Goal: Task Accomplishment & Management: Use online tool/utility

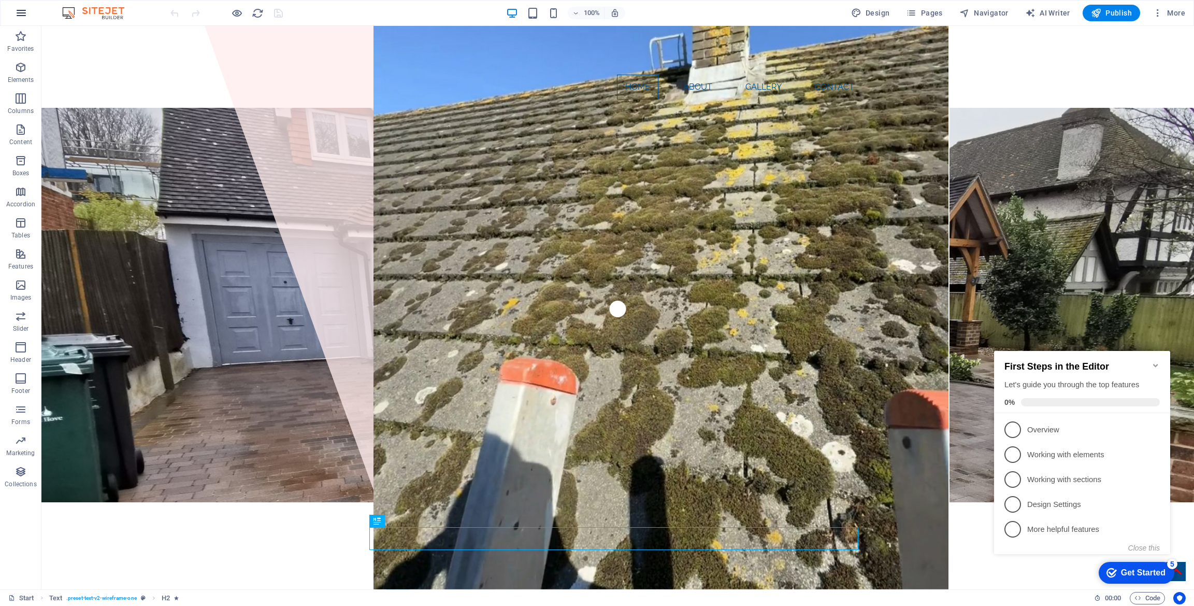
click at [18, 11] on icon "button" at bounding box center [21, 13] width 12 height 12
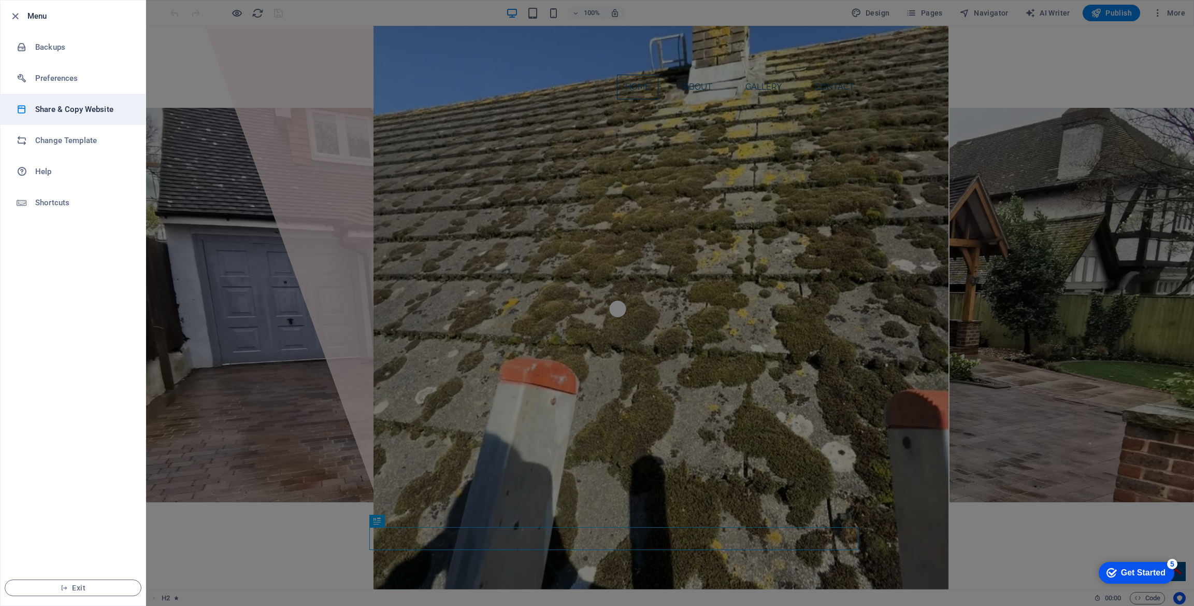
click at [72, 110] on h6 "Share & Copy Website" at bounding box center [83, 109] width 96 height 12
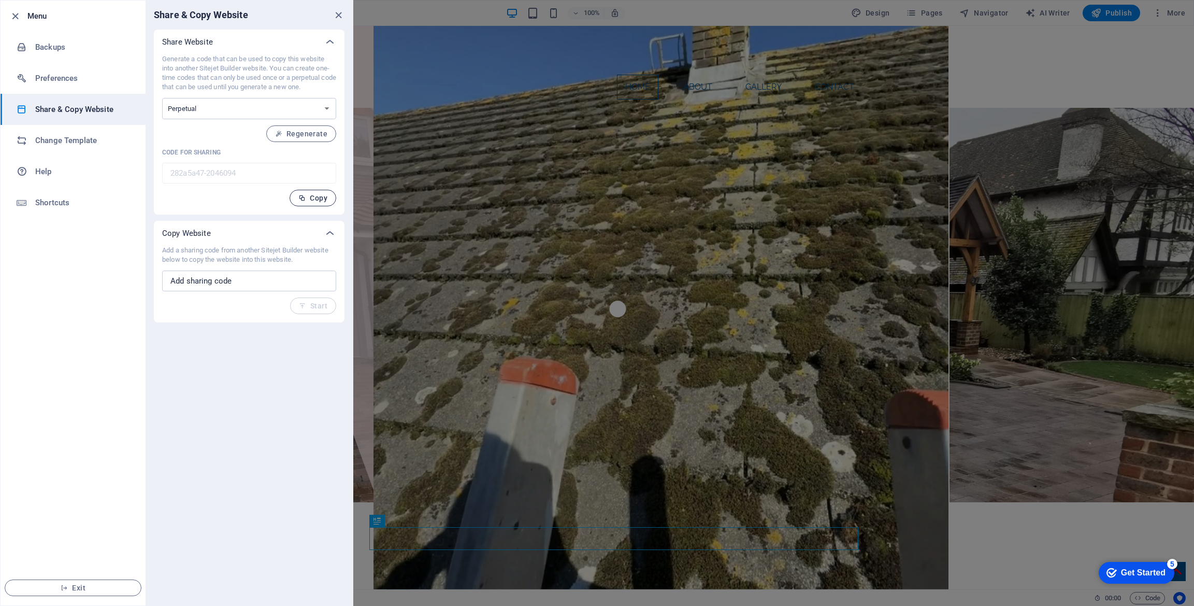
click at [307, 202] on span "Copy" at bounding box center [312, 198] width 29 height 8
click at [339, 15] on icon "close" at bounding box center [339, 15] width 12 height 12
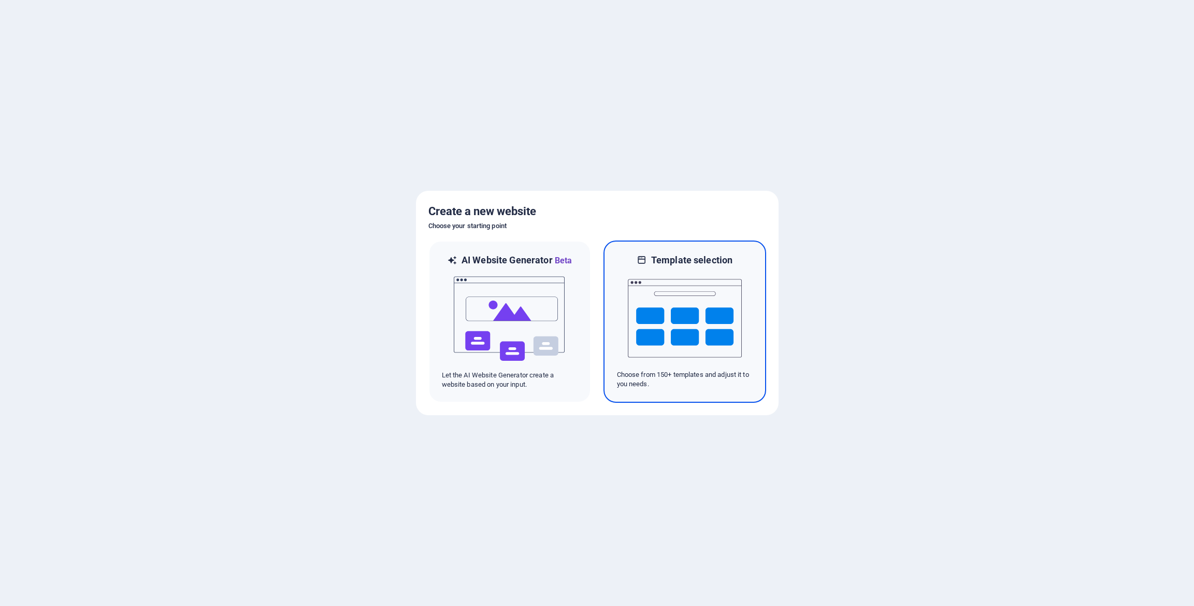
click at [668, 332] on img at bounding box center [685, 318] width 114 height 104
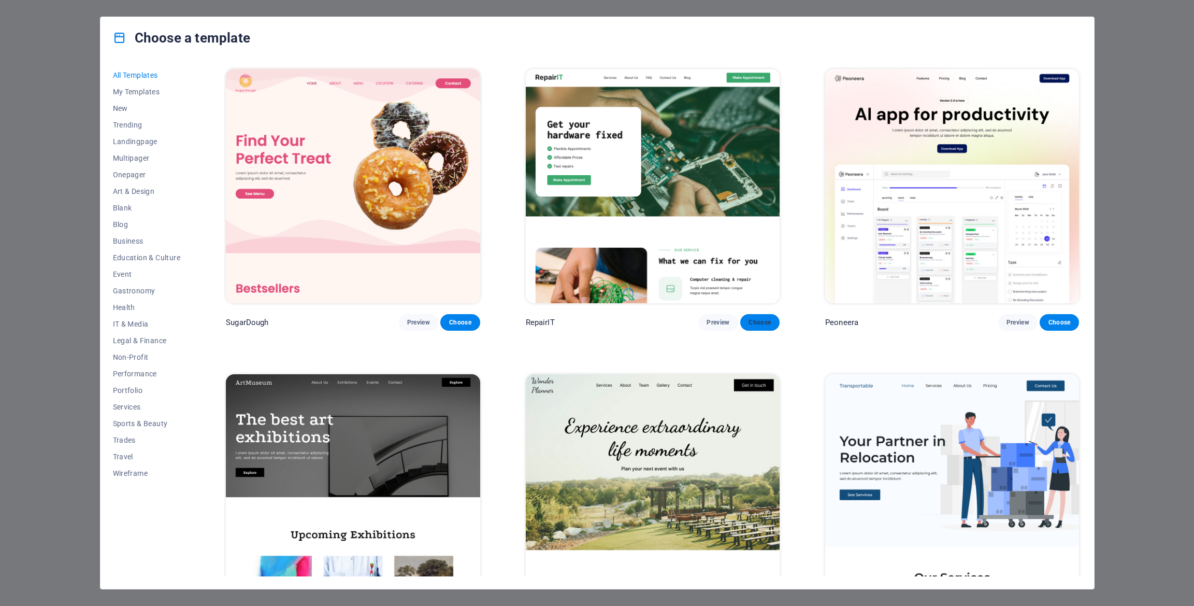
click at [759, 322] on span "Choose" at bounding box center [760, 322] width 23 height 8
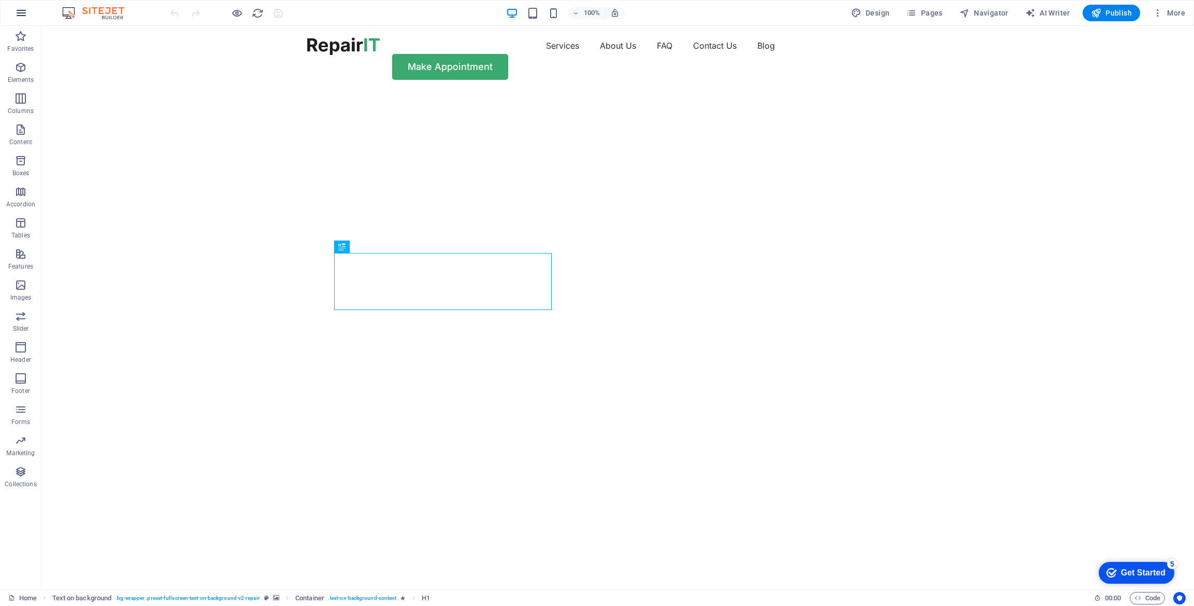
click at [26, 9] on icon "button" at bounding box center [21, 13] width 12 height 12
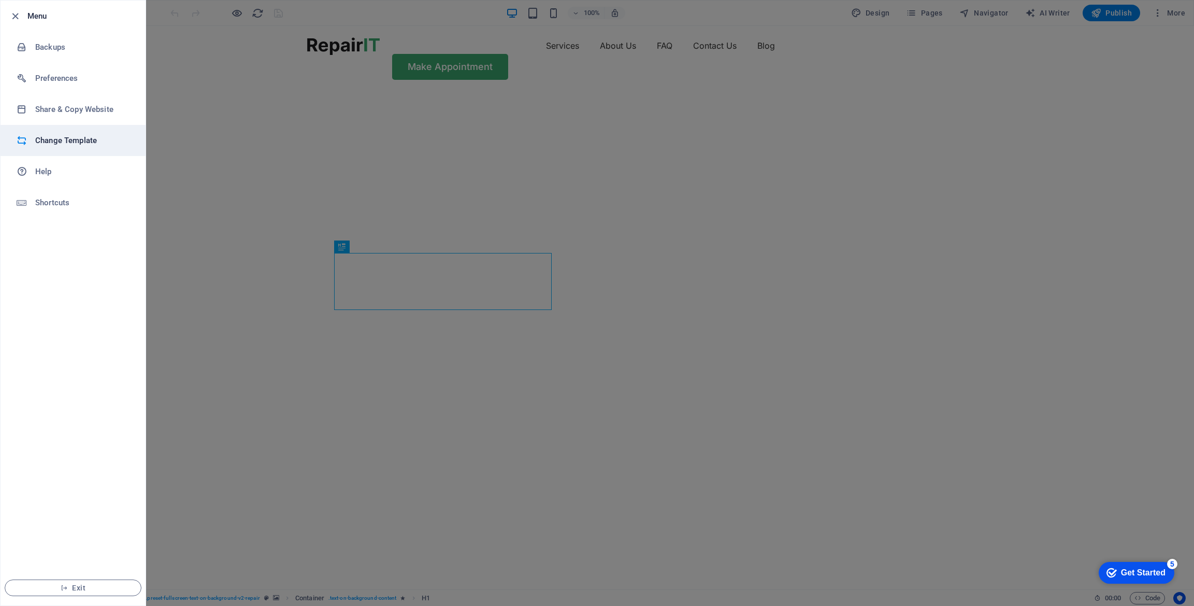
click at [46, 141] on h6 "Change Template" at bounding box center [83, 140] width 96 height 12
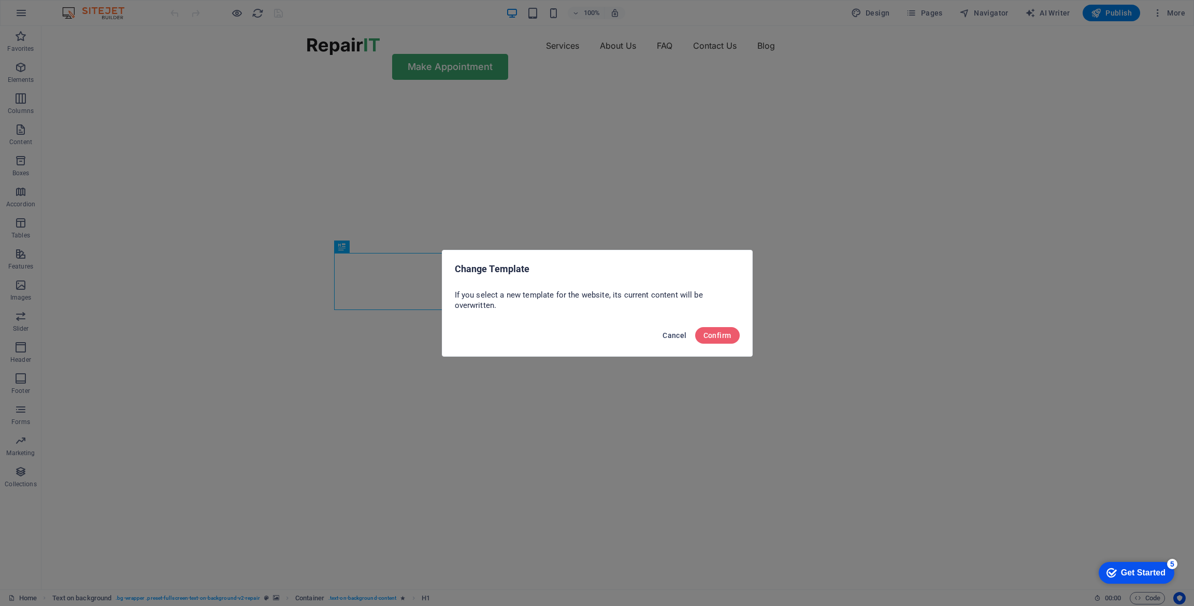
click at [679, 335] on span "Cancel" at bounding box center [675, 335] width 24 height 8
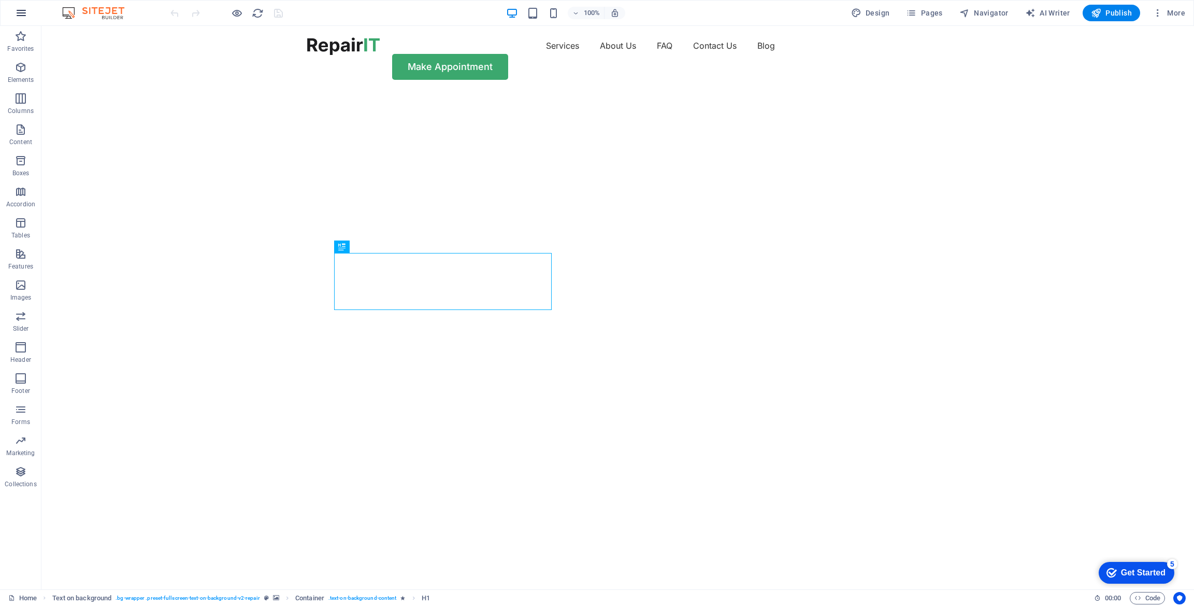
click at [24, 12] on icon "button" at bounding box center [21, 13] width 12 height 12
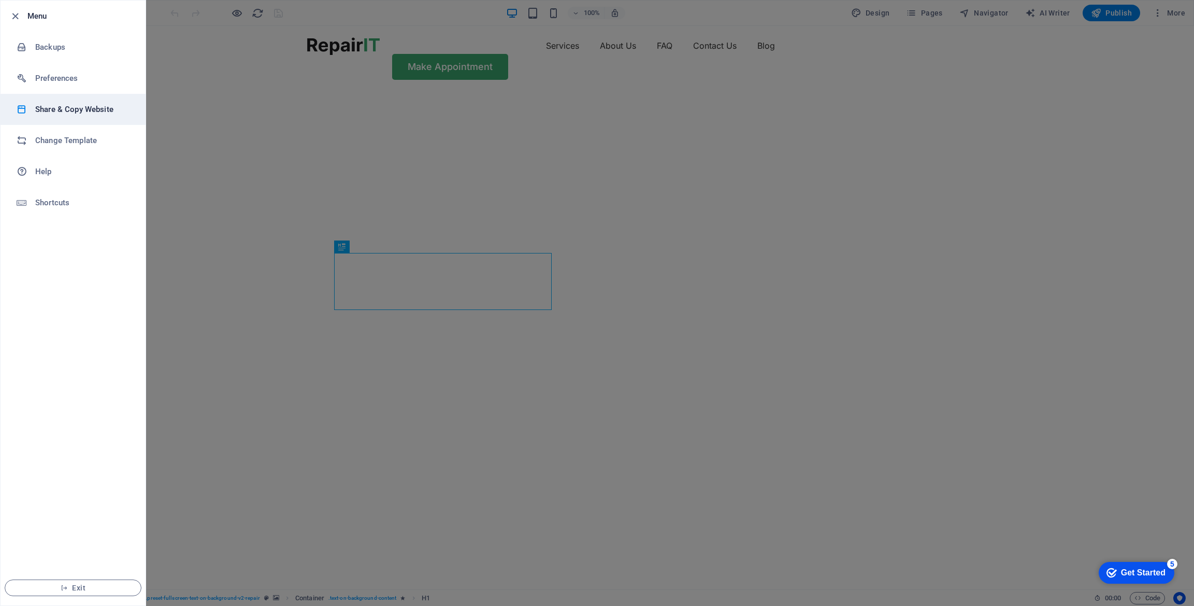
click at [78, 110] on h6 "Share & Copy Website" at bounding box center [83, 109] width 96 height 12
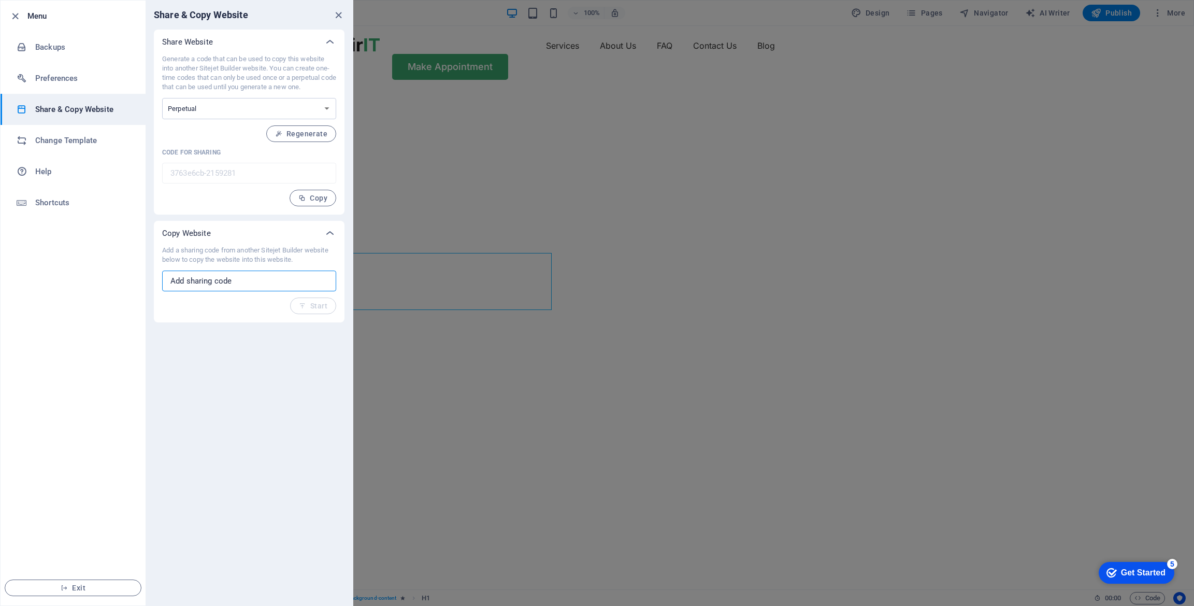
click at [249, 277] on input "text" at bounding box center [249, 280] width 174 height 21
paste input "282a5a47-2046094"
type input "282a5a47-2046094"
click at [312, 310] on button "Start" at bounding box center [313, 305] width 46 height 17
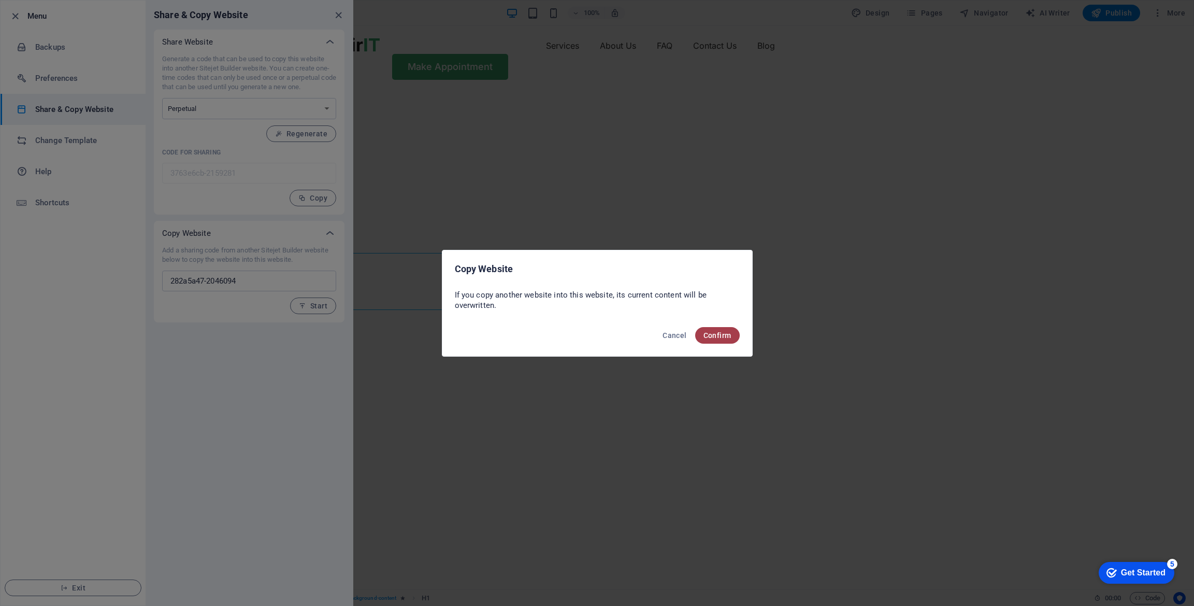
click at [722, 340] on button "Confirm" at bounding box center [717, 335] width 45 height 17
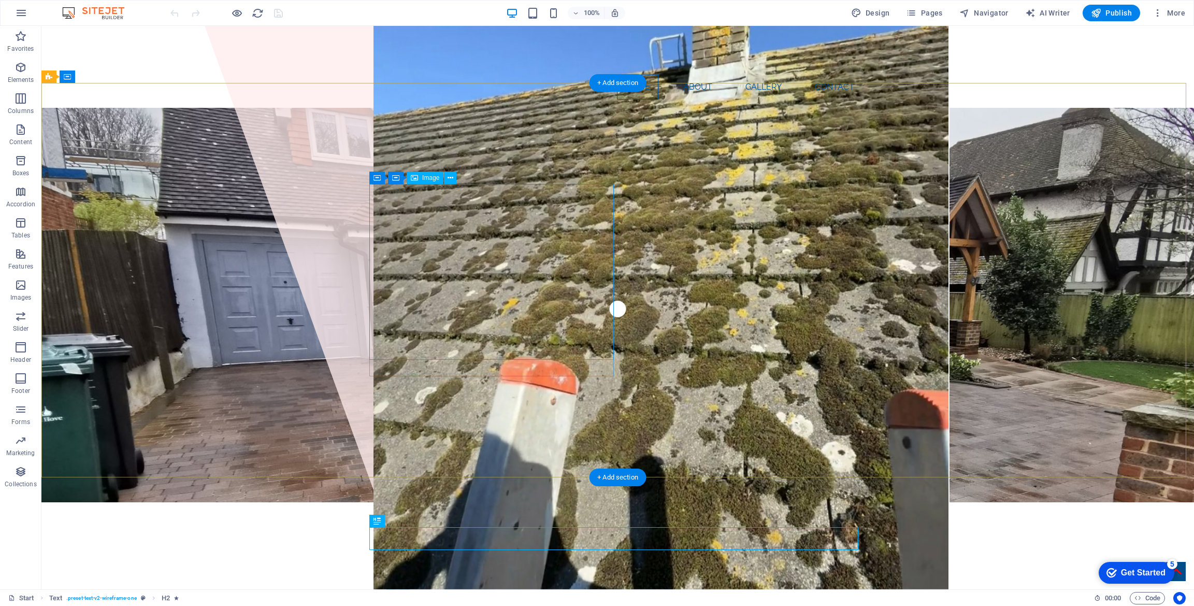
select select "%"
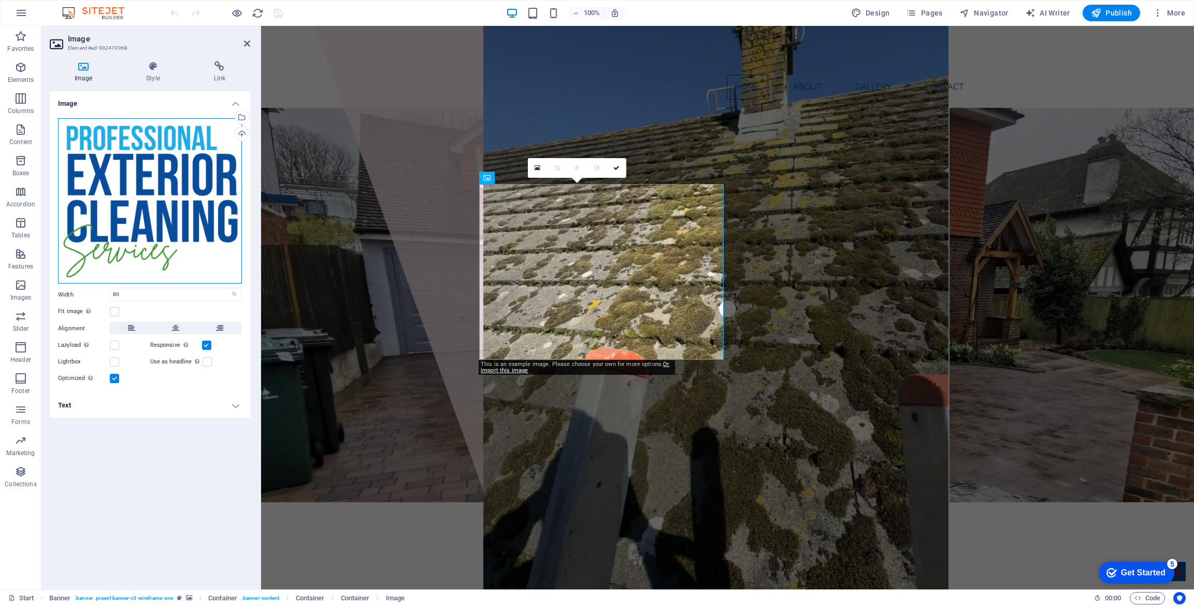
click at [85, 197] on div "Drag files here, click to choose files or select files from Files or our free s…" at bounding box center [150, 201] width 184 height 166
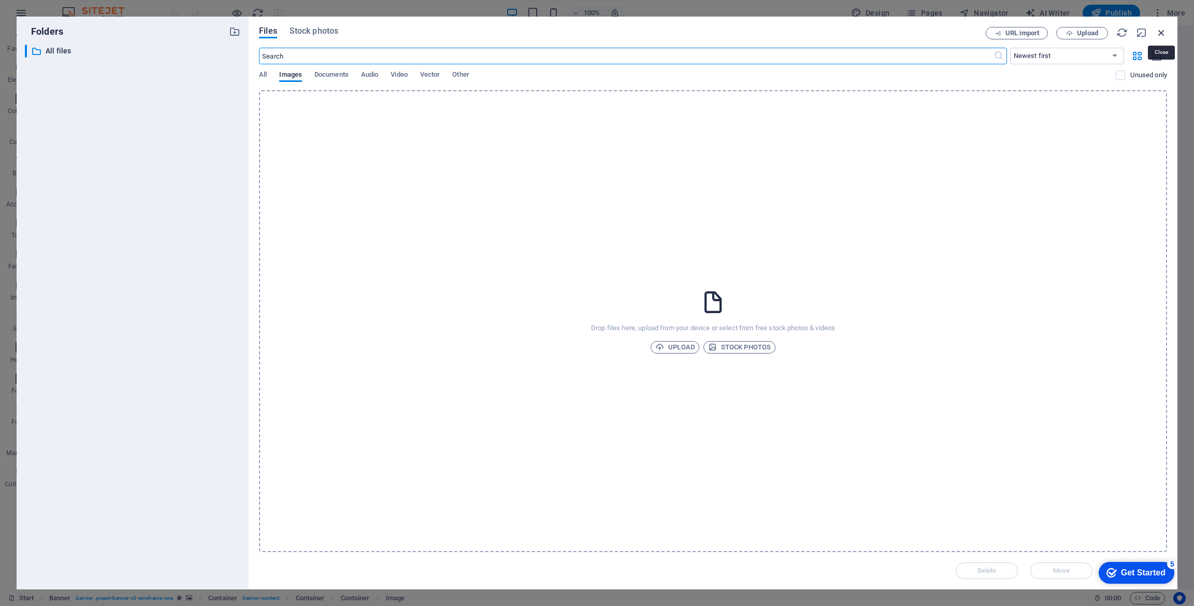
click at [1163, 28] on icon "button" at bounding box center [1161, 32] width 11 height 11
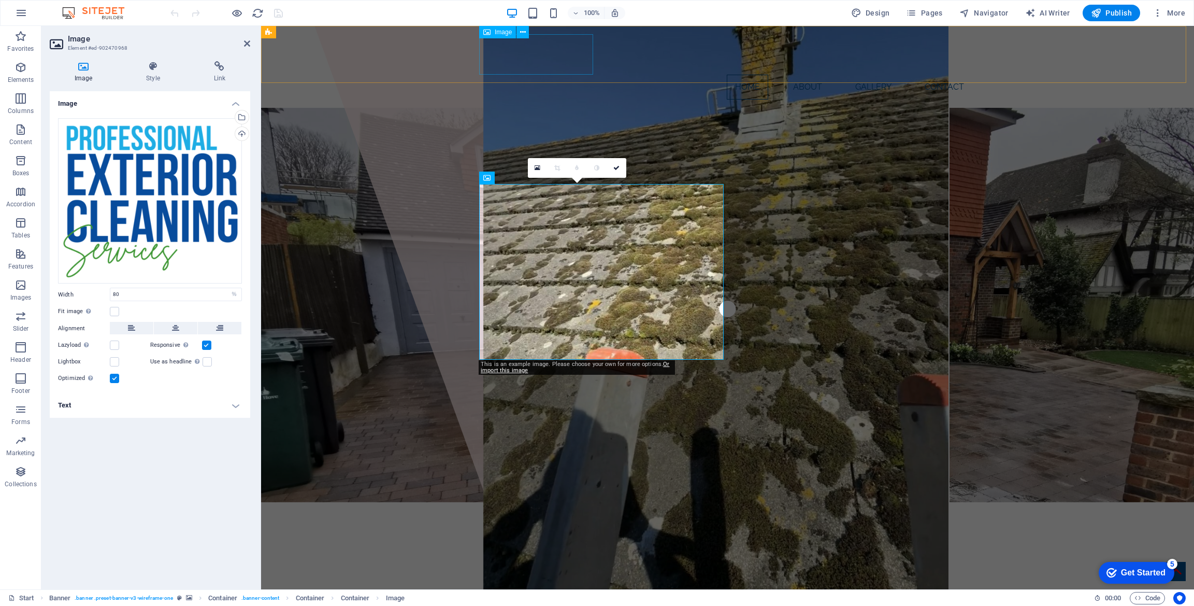
click at [488, 71] on figure at bounding box center [727, 54] width 489 height 40
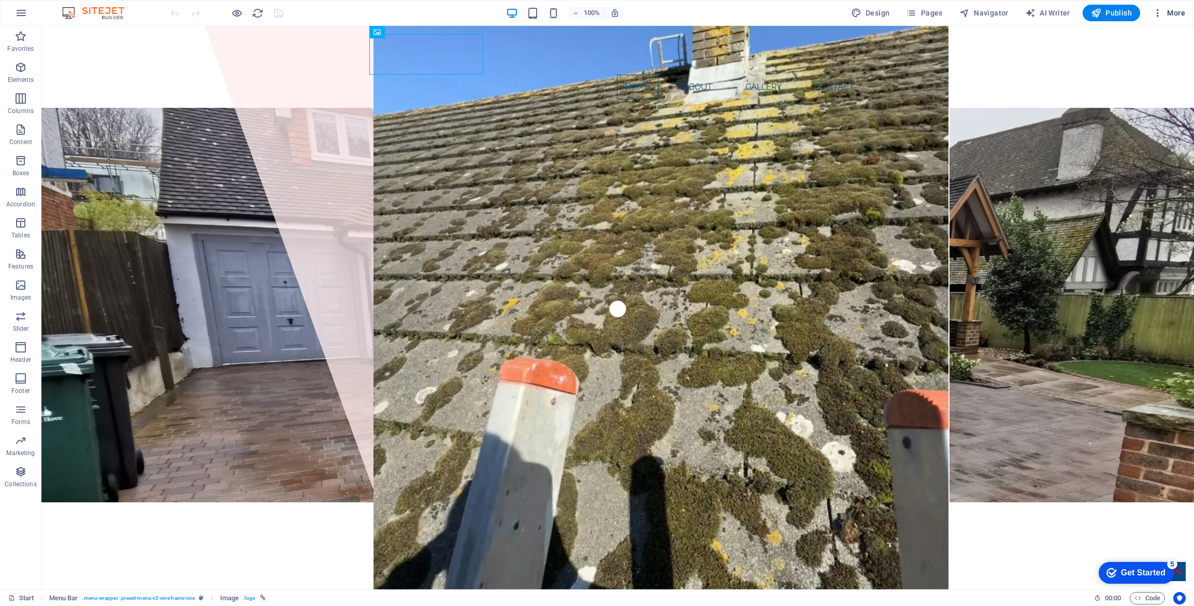
click at [1171, 13] on span "More" at bounding box center [1169, 13] width 33 height 10
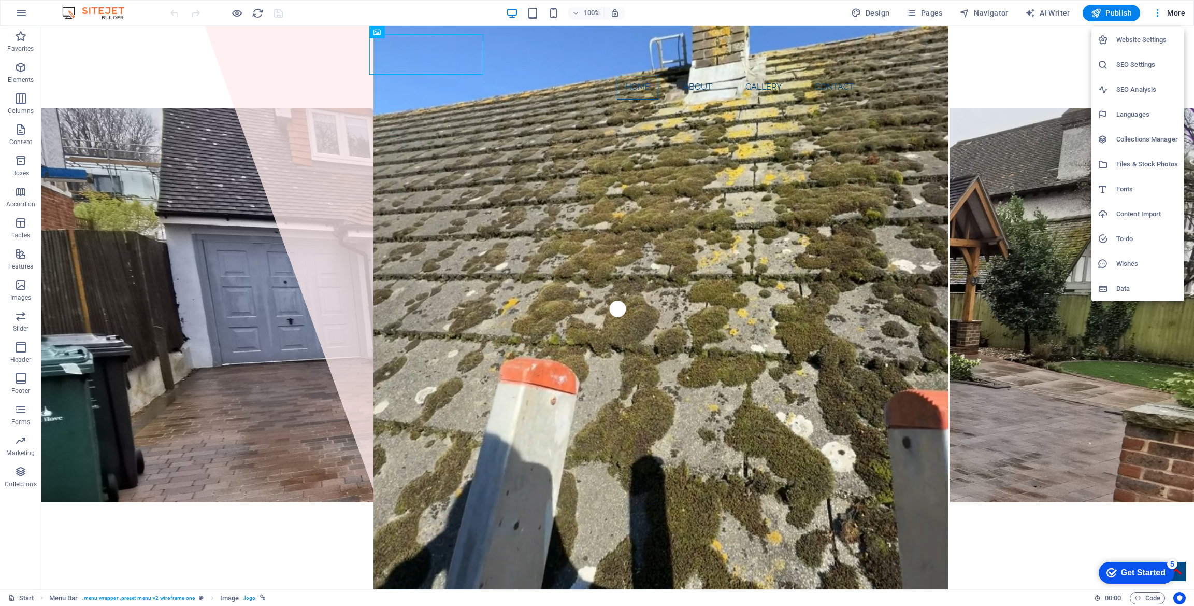
click at [1126, 44] on h6 "Website Settings" at bounding box center [1147, 40] width 62 height 12
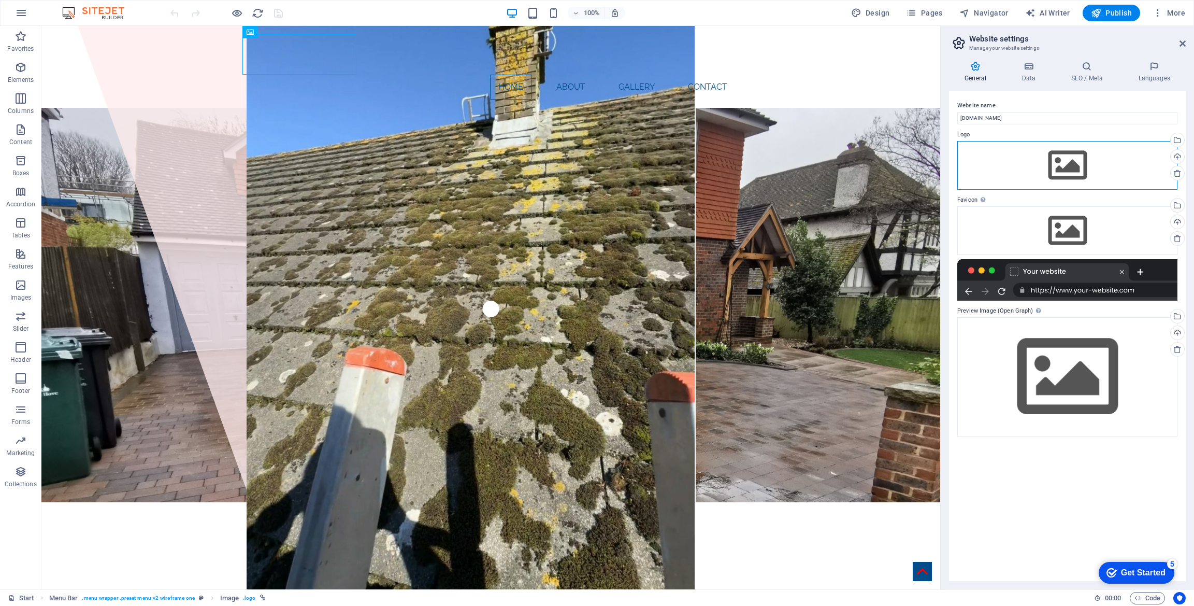
click at [1076, 179] on div "Drag files here, click to choose files or select files from Files or our free s…" at bounding box center [1067, 165] width 220 height 49
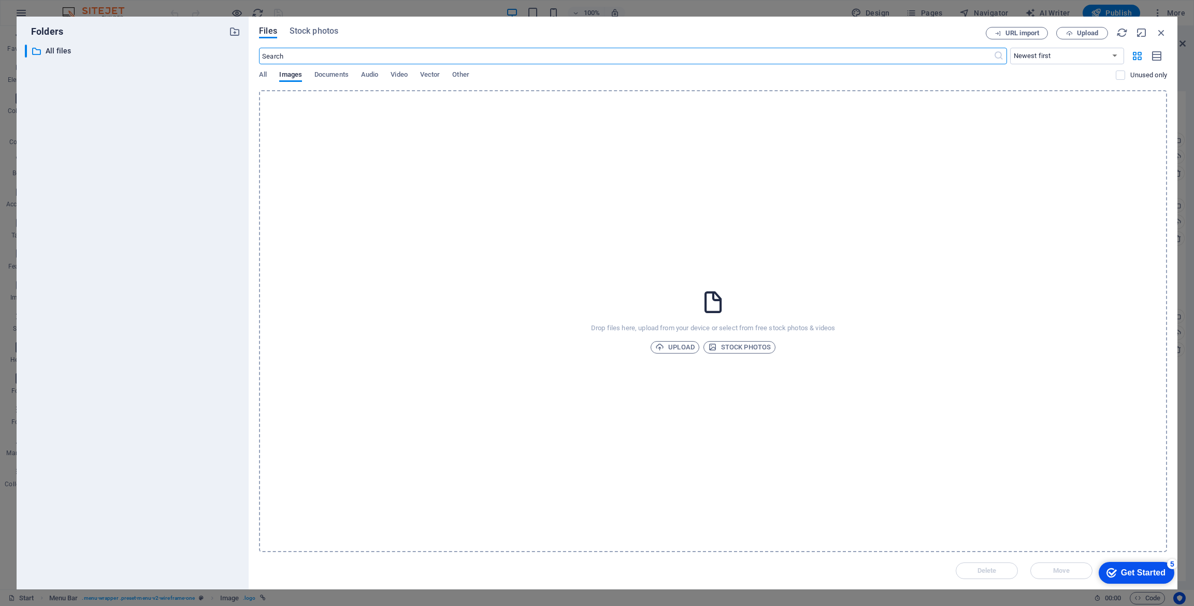
click at [693, 302] on div "Drop files here, upload from your device or select from free stock photos & vid…" at bounding box center [713, 321] width 908 height 462
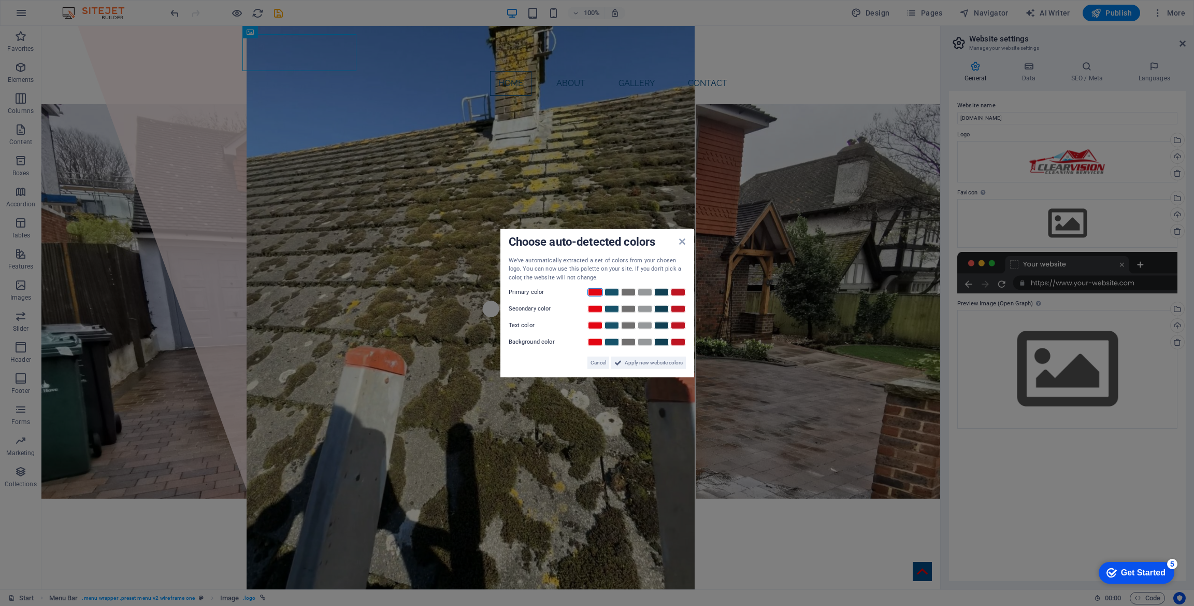
click at [596, 292] on link at bounding box center [596, 292] width 16 height 8
click at [628, 310] on link at bounding box center [629, 309] width 16 height 8
click at [639, 363] on span "Apply new website colors" at bounding box center [654, 362] width 58 height 12
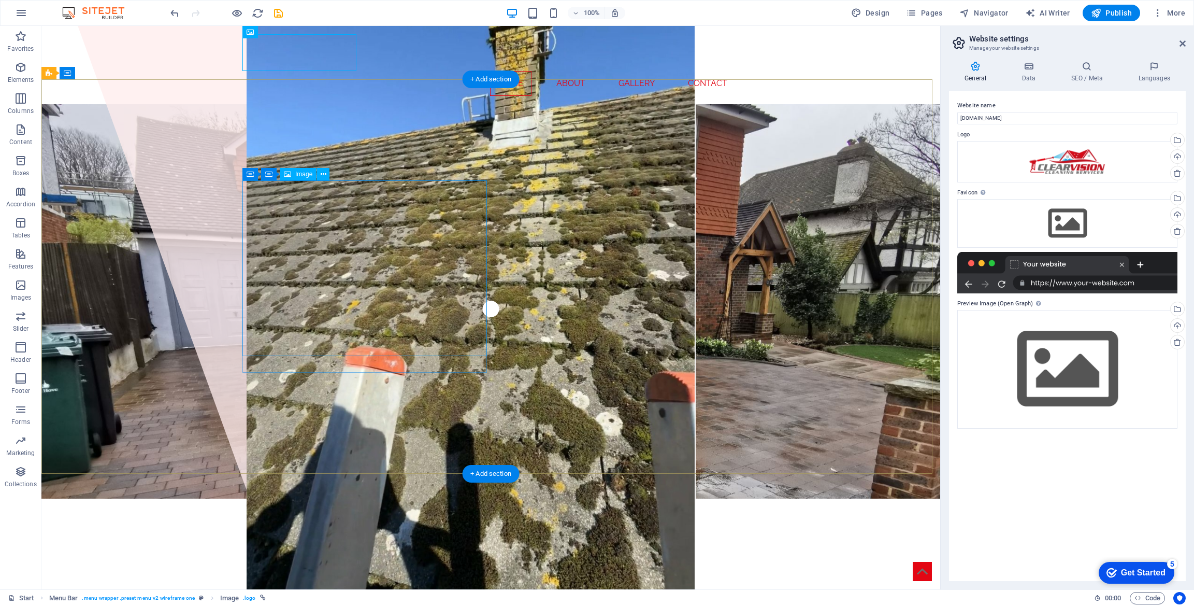
select select "%"
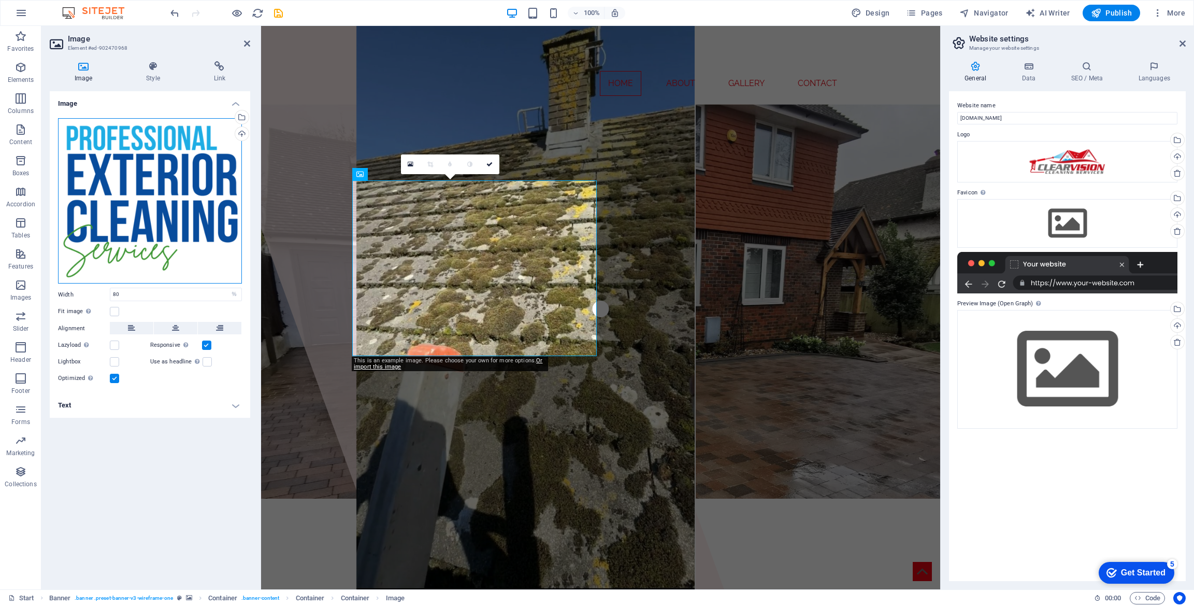
click at [142, 177] on div "Drag files here, click to choose files or select files from Files or our free s…" at bounding box center [150, 201] width 184 height 166
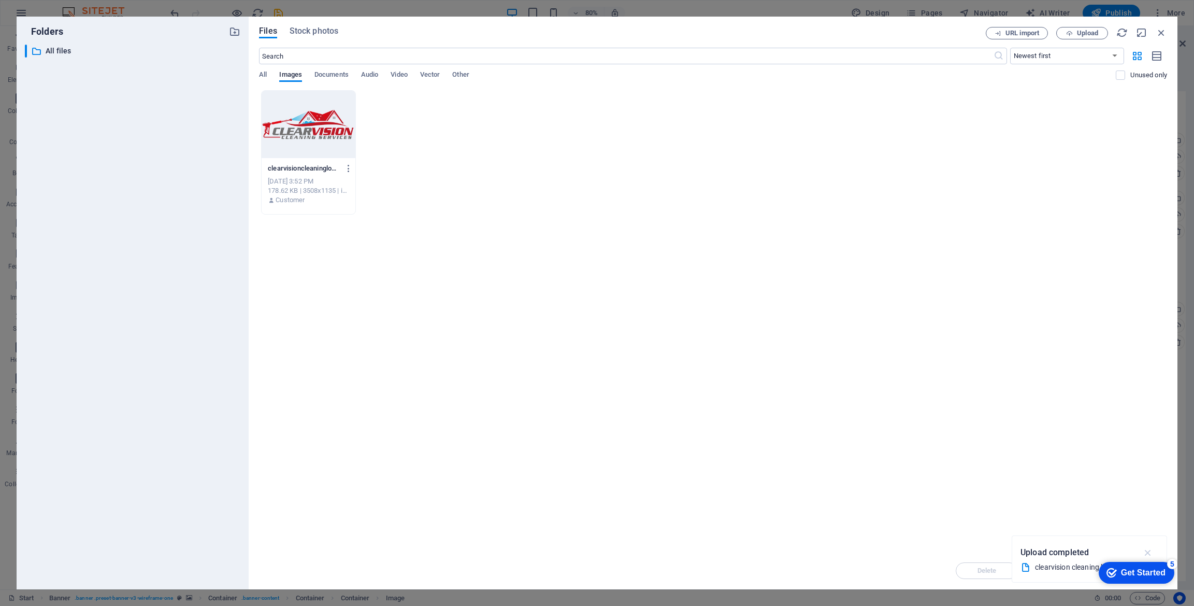
click at [1145, 550] on icon "button" at bounding box center [1148, 552] width 12 height 11
drag, startPoint x: 1052, startPoint y: 531, endPoint x: 1050, endPoint y: 524, distance: 6.4
click at [1050, 524] on div "Drop files here to upload them instantly clearvisioncleaninglogo-j2lv9XV6HLNzpQ…" at bounding box center [713, 321] width 908 height 462
click at [600, 224] on div "Drop files here to upload them instantly clearvisioncleaninglogo-j2lv9XV6HLNzpQ…" at bounding box center [713, 321] width 908 height 462
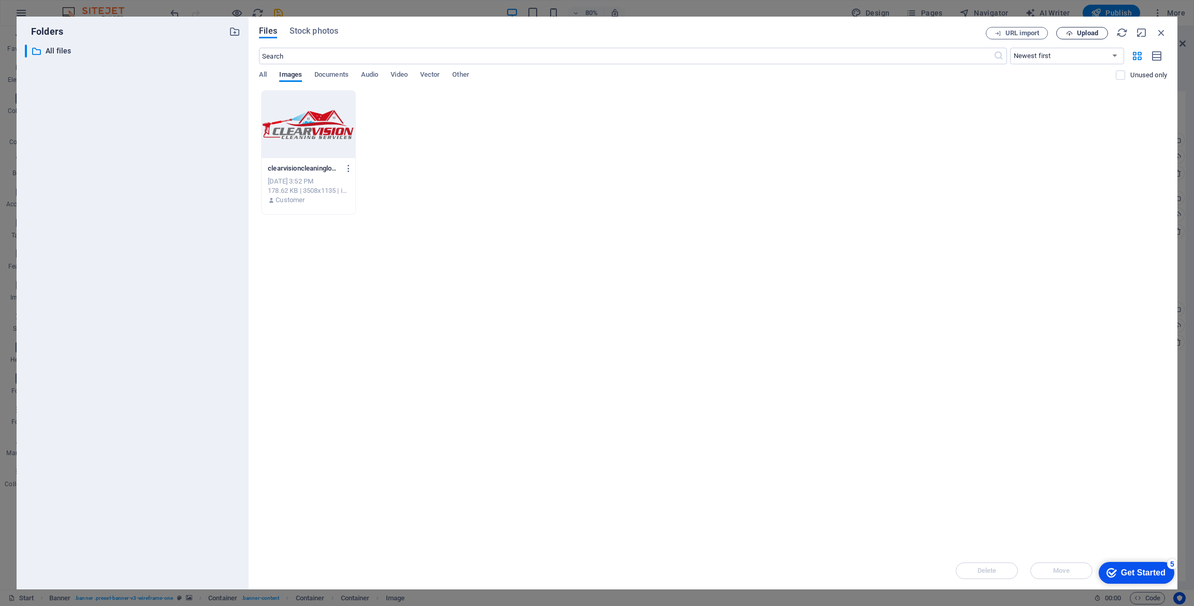
click at [1078, 38] on button "Upload" at bounding box center [1082, 33] width 52 height 12
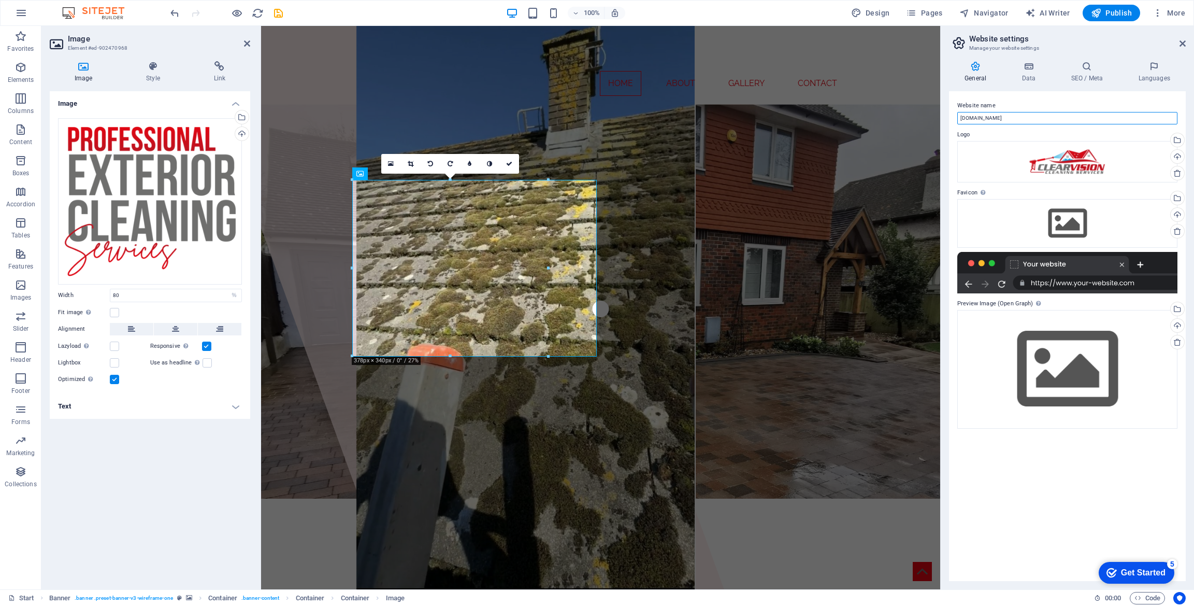
click at [1002, 120] on input "clearvisioncleaningservices.co.uk" at bounding box center [1067, 118] width 220 height 12
type input "Clear Vision Cleaning Services"
click at [1038, 75] on h4 "Data" at bounding box center [1030, 72] width 49 height 22
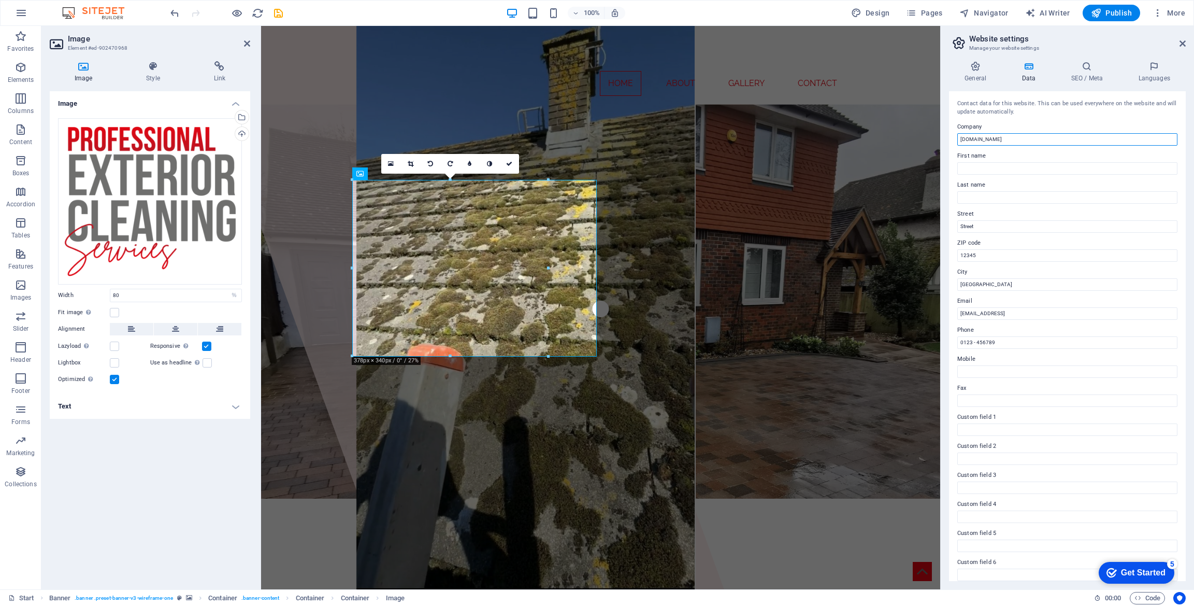
click at [1017, 137] on input "clearvisioncleaningservices.co.uk" at bounding box center [1067, 139] width 220 height 12
type input "Clear Vision Cleaning Services"
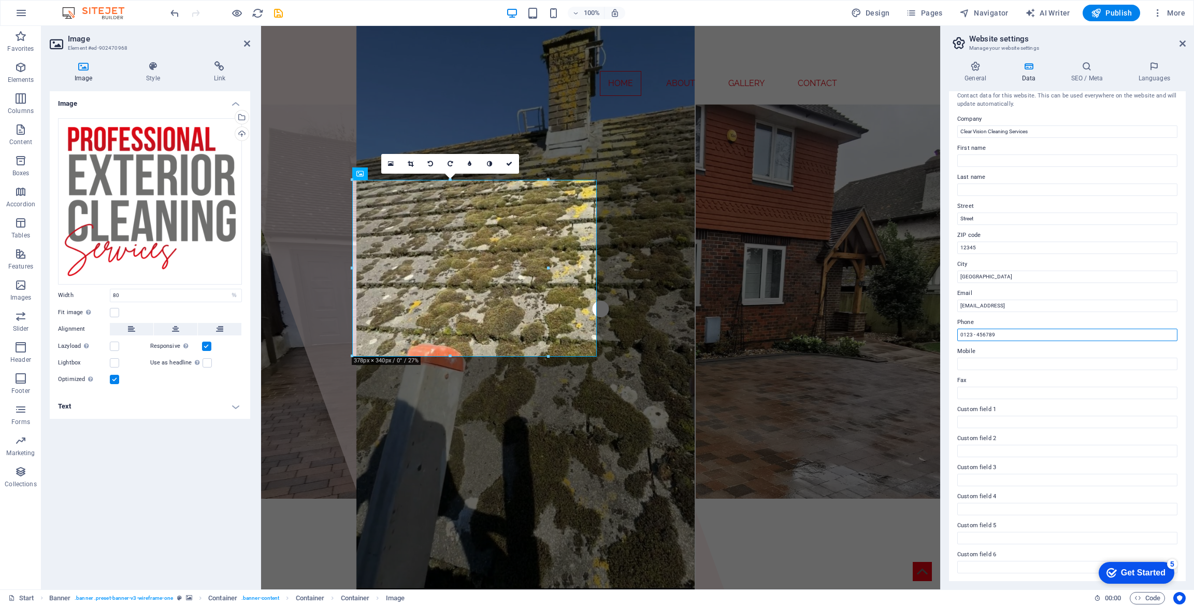
click at [1000, 333] on input "0123 - 456789" at bounding box center [1067, 334] width 220 height 12
paste input "7598 267 879 07707 996 378"
type input "07598 267 879 07707 996 378"
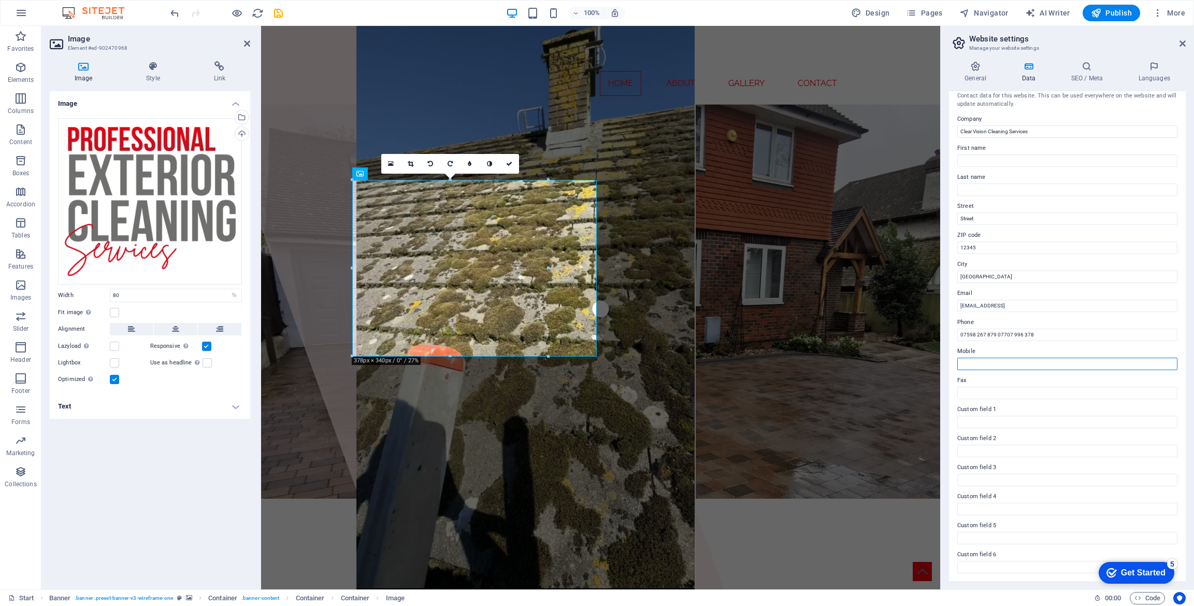
click at [992, 359] on input "Mobile" at bounding box center [1067, 363] width 220 height 12
click at [992, 365] on input "Mobile" at bounding box center [1067, 363] width 220 height 12
paste input "07598 267 879 07707 996 378"
drag, startPoint x: 1257, startPoint y: 387, endPoint x: 939, endPoint y: 356, distance: 319.6
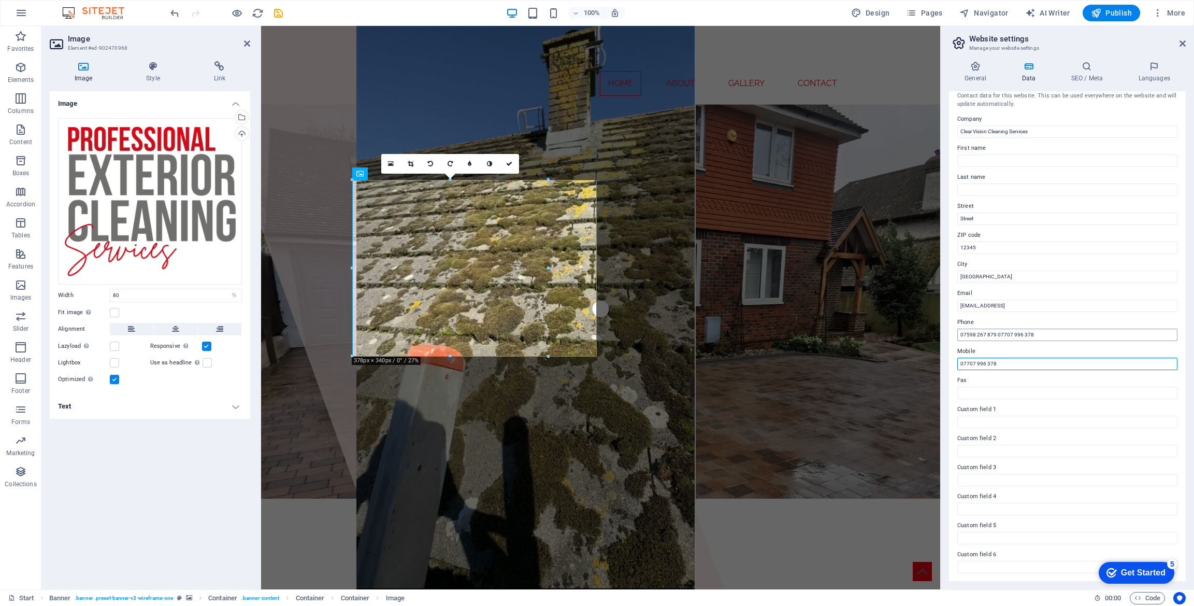
type input "07707 996 378"
drag, startPoint x: 995, startPoint y: 334, endPoint x: 1089, endPoint y: 343, distance: 94.2
click at [1089, 343] on div "Contact data for this website. This can be used everywhere on the website and w…" at bounding box center [1067, 336] width 237 height 490
type input "07598 267 879"
click at [1017, 307] on input "7e6dc99adc44232e9fd2ee4eee281a@cpanel.local" at bounding box center [1067, 305] width 220 height 12
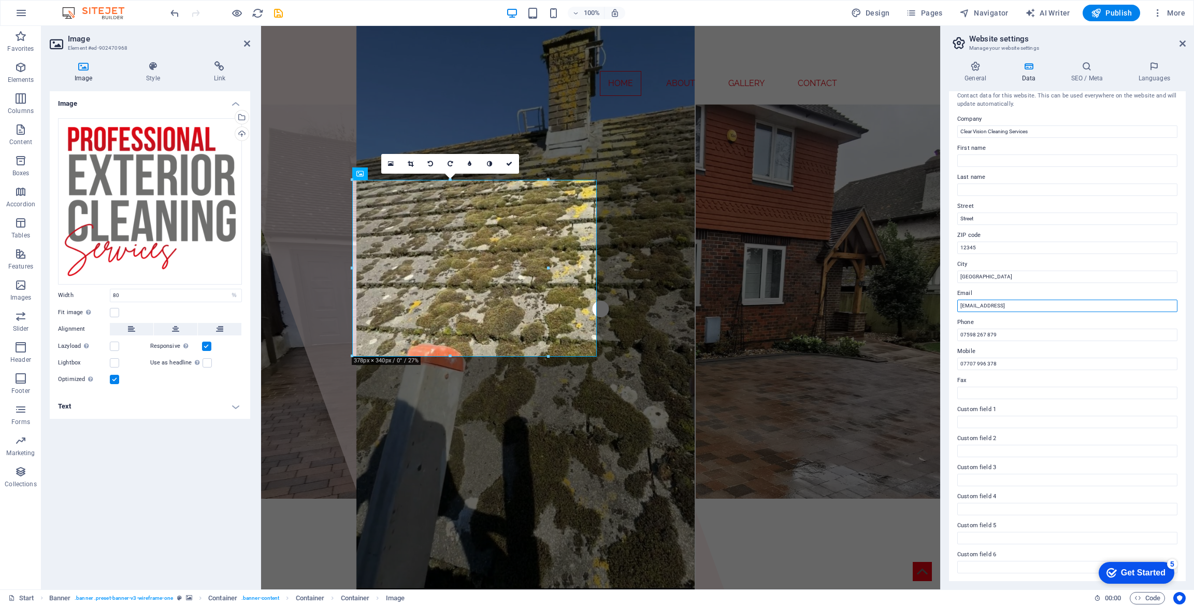
click at [1047, 306] on input "7e6dc99adc44232e9fd2ee4eee281a@cpanel.local" at bounding box center [1067, 305] width 220 height 12
type input "clearvisioncleaningservicesuk@gmail.com"
click at [1024, 280] on input "Berlin" at bounding box center [1067, 276] width 220 height 12
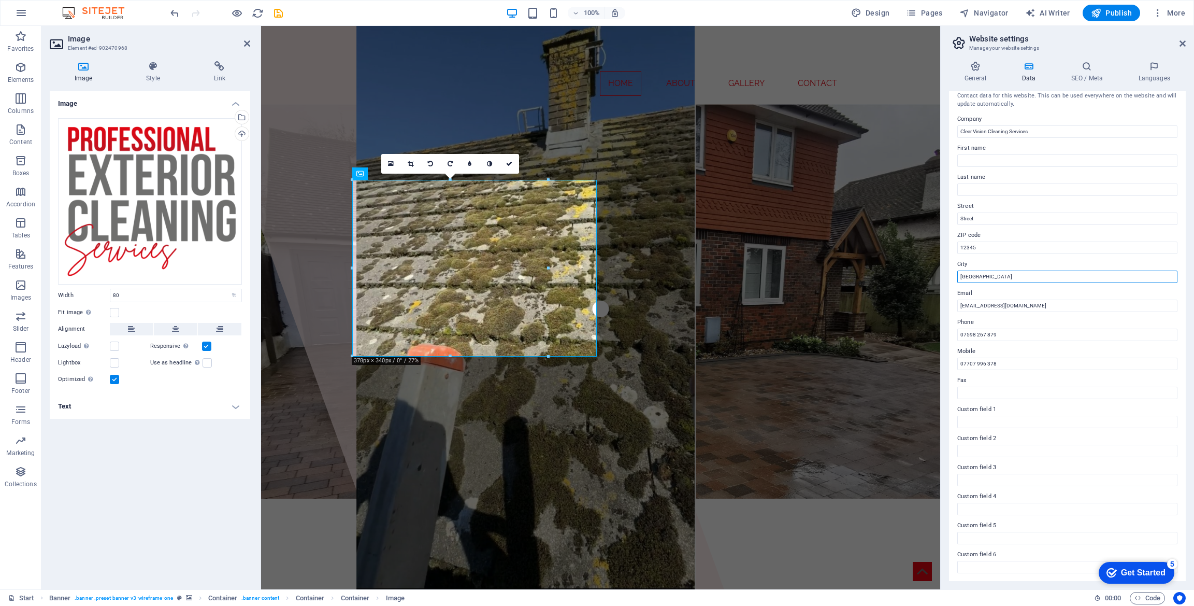
click at [1024, 280] on input "Berlin" at bounding box center [1067, 276] width 220 height 12
click at [1082, 63] on icon at bounding box center [1086, 66] width 63 height 10
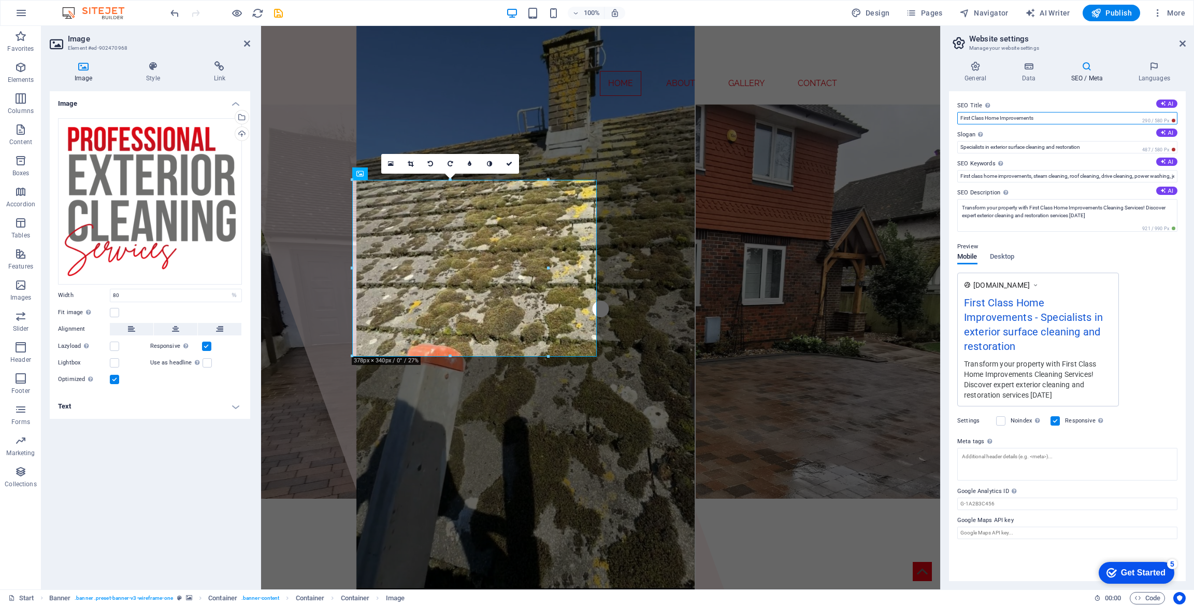
click at [1031, 116] on input "First Class Home Improvements" at bounding box center [1067, 118] width 220 height 12
type input "Clearvision Cleaning Services"
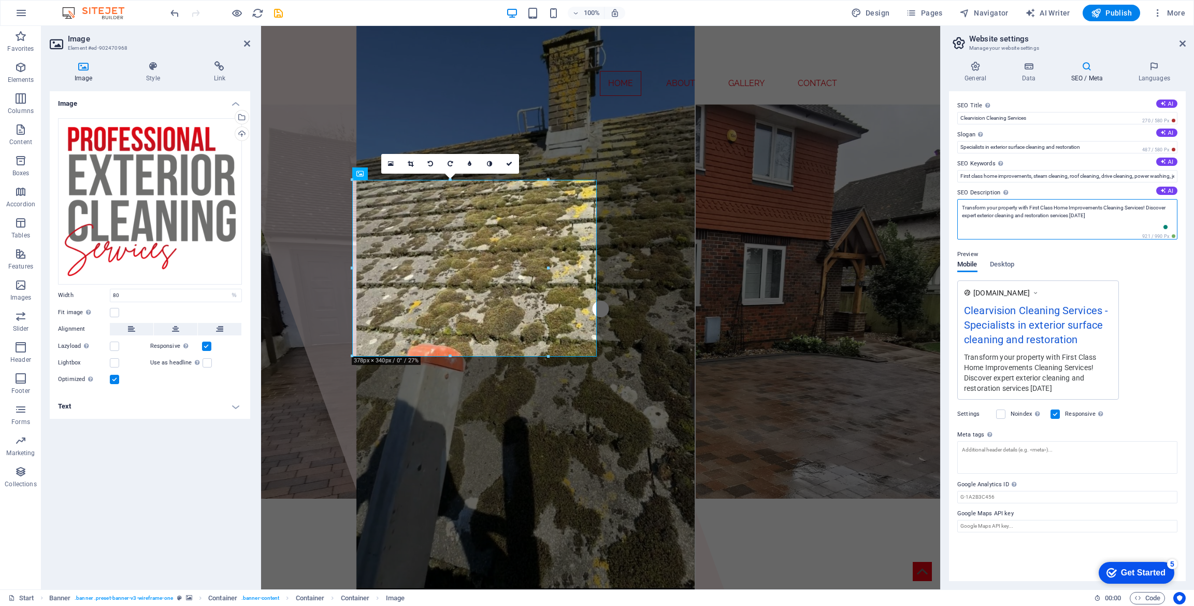
drag, startPoint x: 1031, startPoint y: 205, endPoint x: 1104, endPoint y: 205, distance: 73.0
click at [1104, 205] on textarea "Transform your property with First Class Home Improvements Cleaning Services! D…" at bounding box center [1067, 219] width 220 height 40
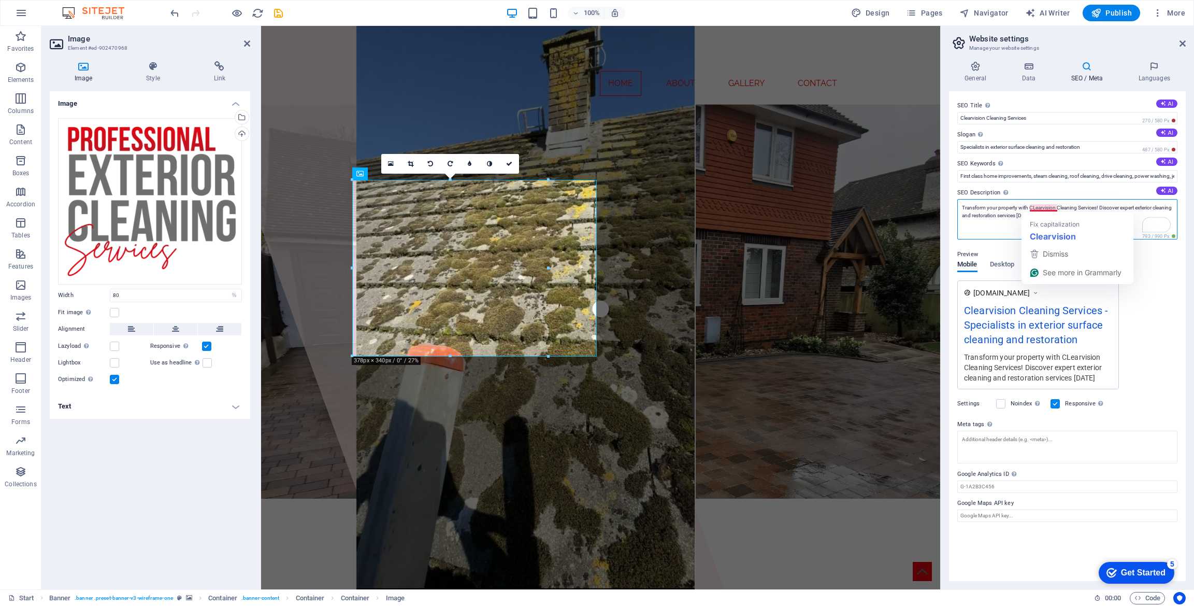
click at [1035, 206] on textarea "Transform your property with CLearvision Cleaning Services! Discover expert ext…" at bounding box center [1067, 219] width 220 height 40
type textarea "Transform your property with Clearvision Cleaning Services! Discover expert ext…"
click at [245, 45] on icon at bounding box center [247, 43] width 6 height 8
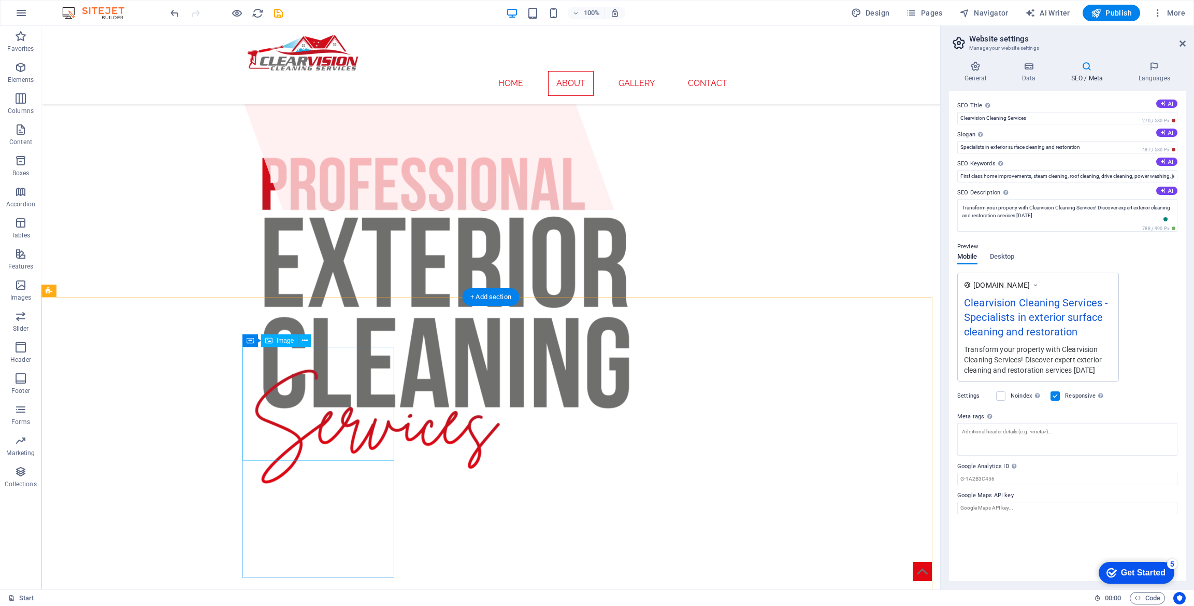
scroll to position [372, 0]
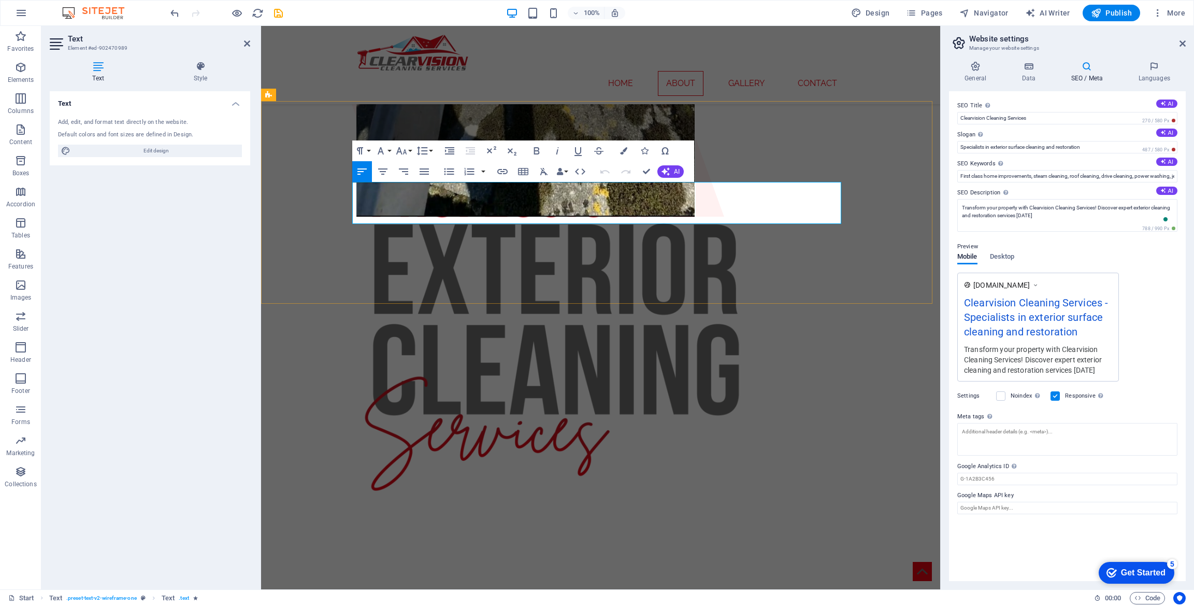
drag, startPoint x: 400, startPoint y: 186, endPoint x: 521, endPoint y: 182, distance: 120.8
click at [676, 170] on span "AI" at bounding box center [677, 171] width 6 height 6
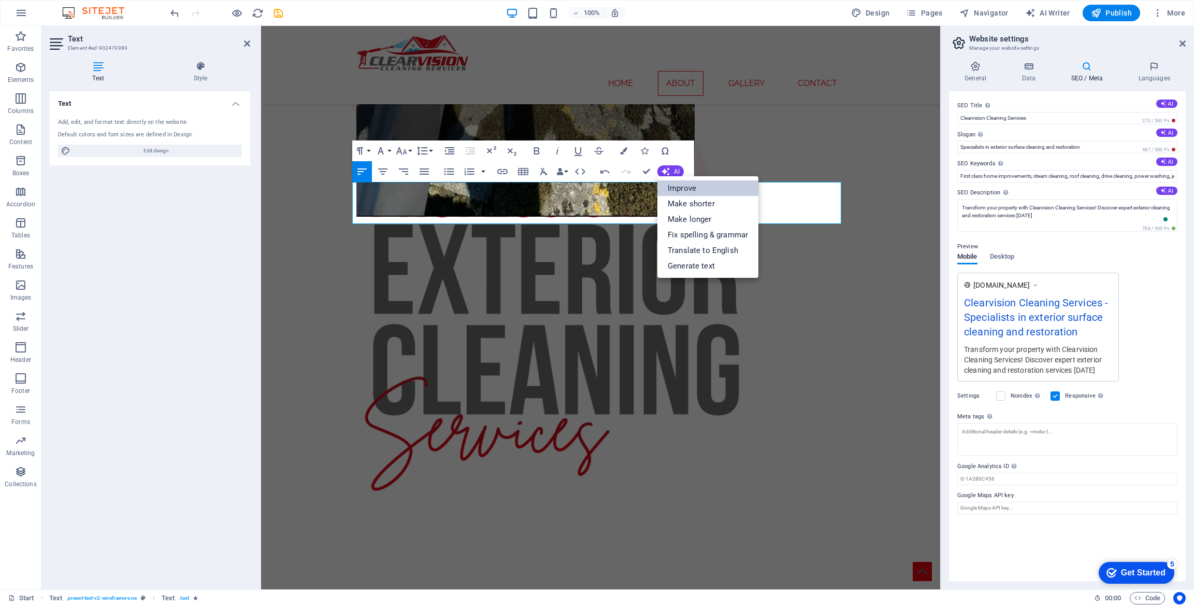
click at [690, 188] on link "Improve" at bounding box center [707, 188] width 101 height 16
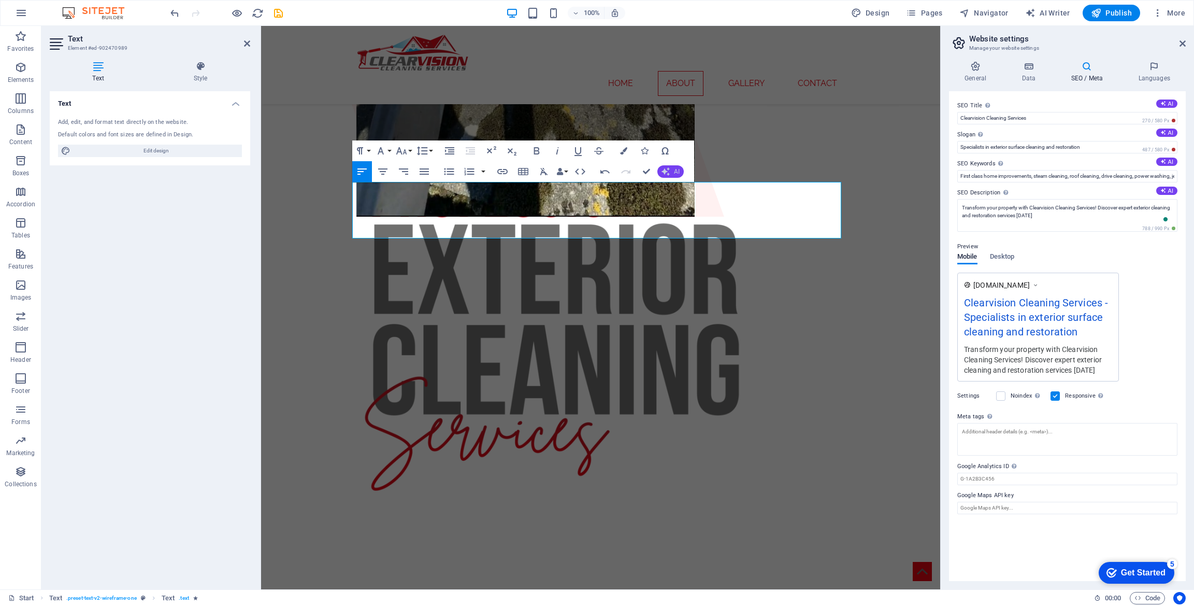
click at [677, 173] on span "AI" at bounding box center [677, 171] width 6 height 6
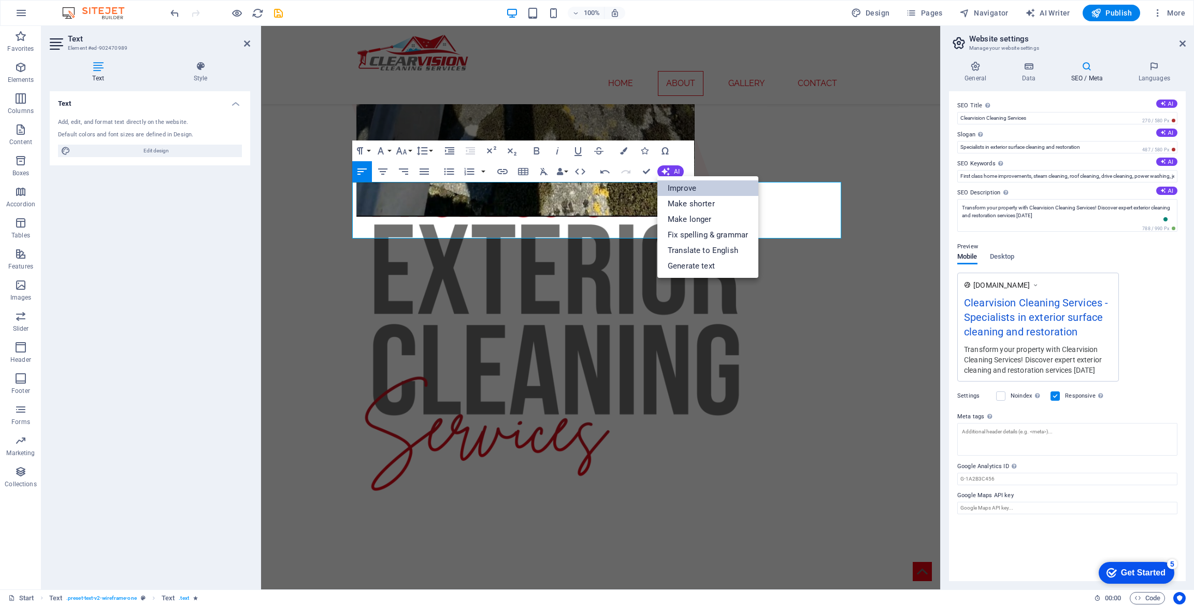
click at [683, 185] on link "Improve" at bounding box center [707, 188] width 101 height 16
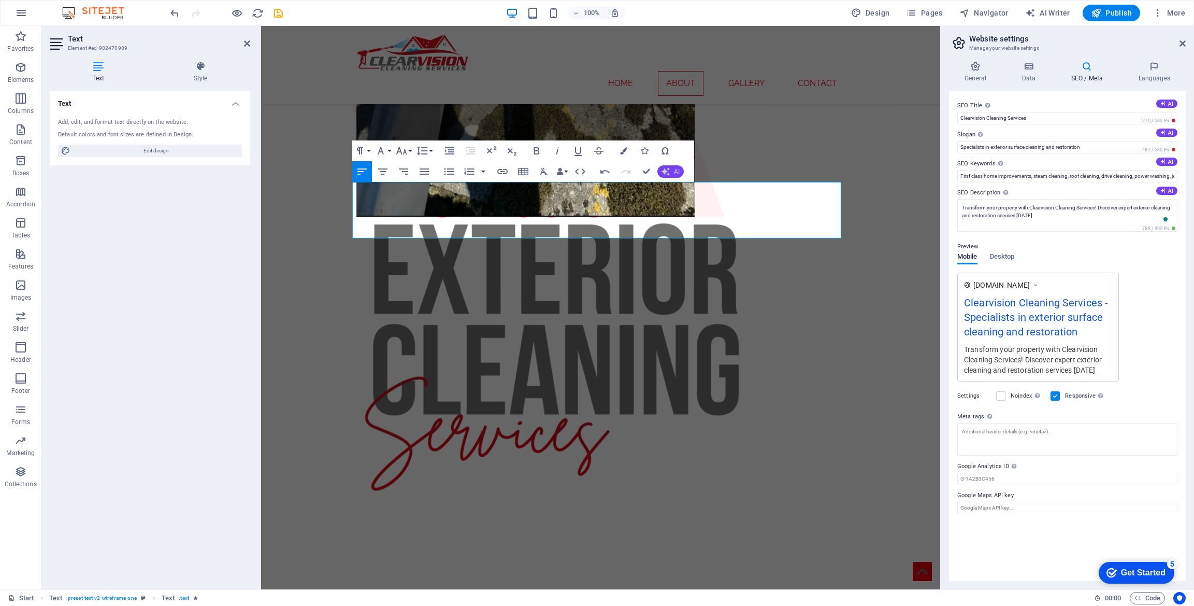
click at [675, 173] on span "AI" at bounding box center [677, 171] width 6 height 6
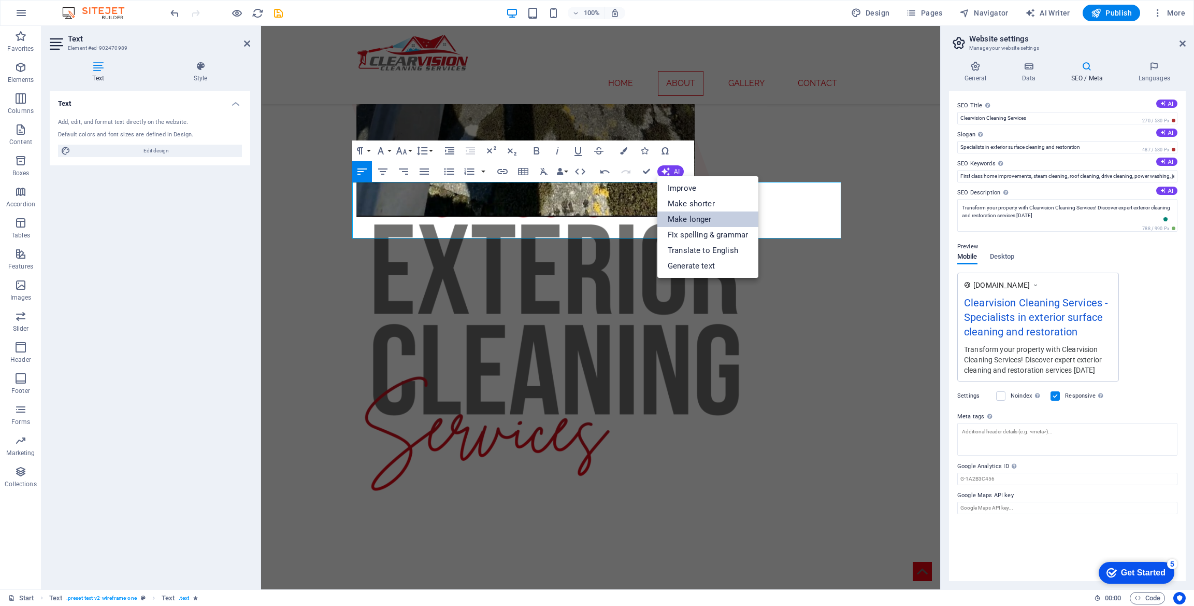
click at [694, 214] on link "Make longer" at bounding box center [707, 219] width 101 height 16
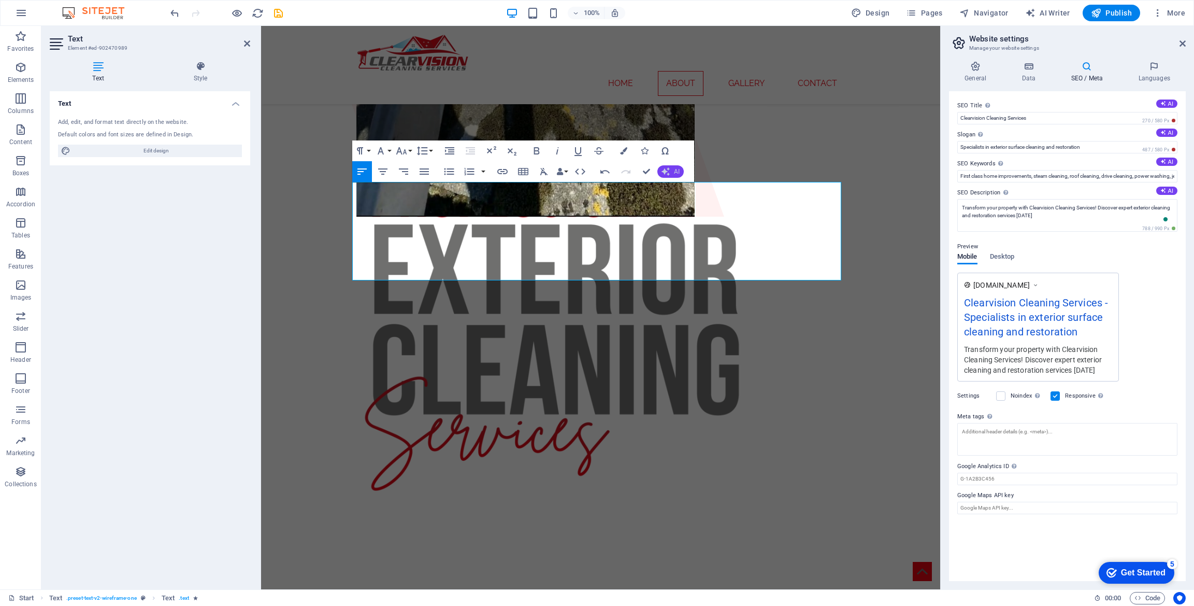
click at [676, 174] on span "AI" at bounding box center [677, 171] width 6 height 6
click at [685, 187] on link "Improve" at bounding box center [707, 188] width 101 height 16
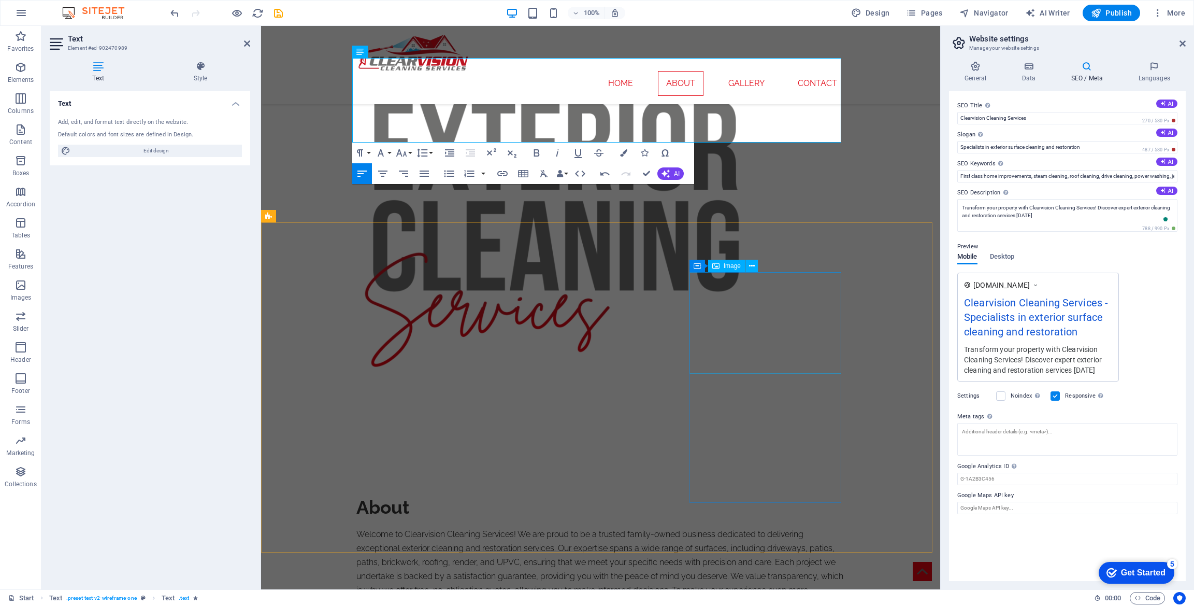
scroll to position [732, 0]
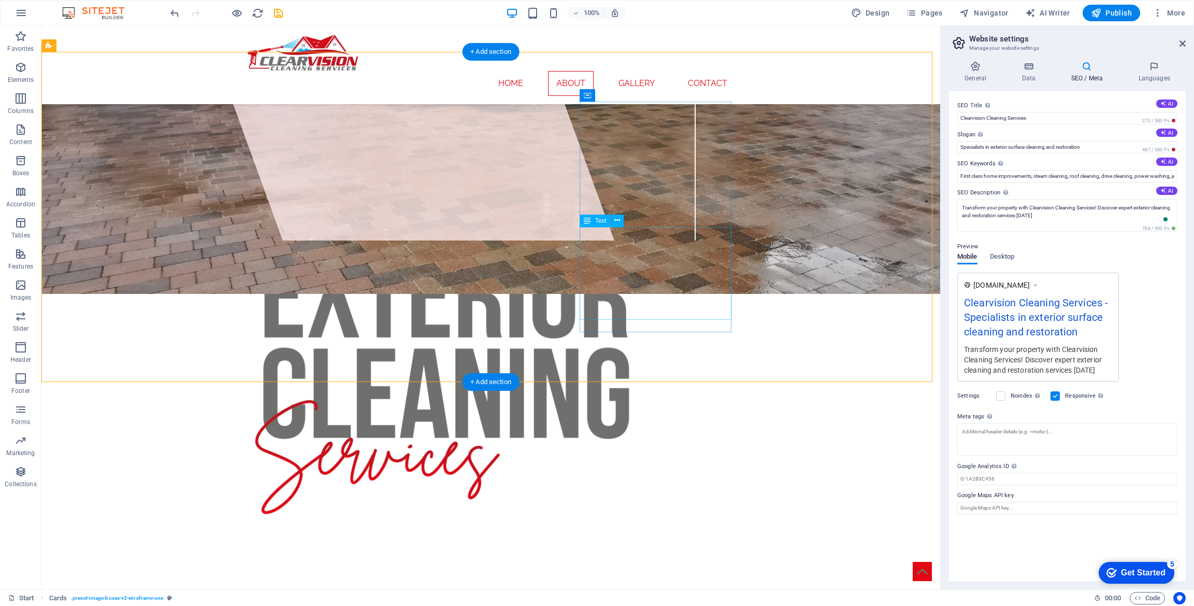
scroll to position [289, 0]
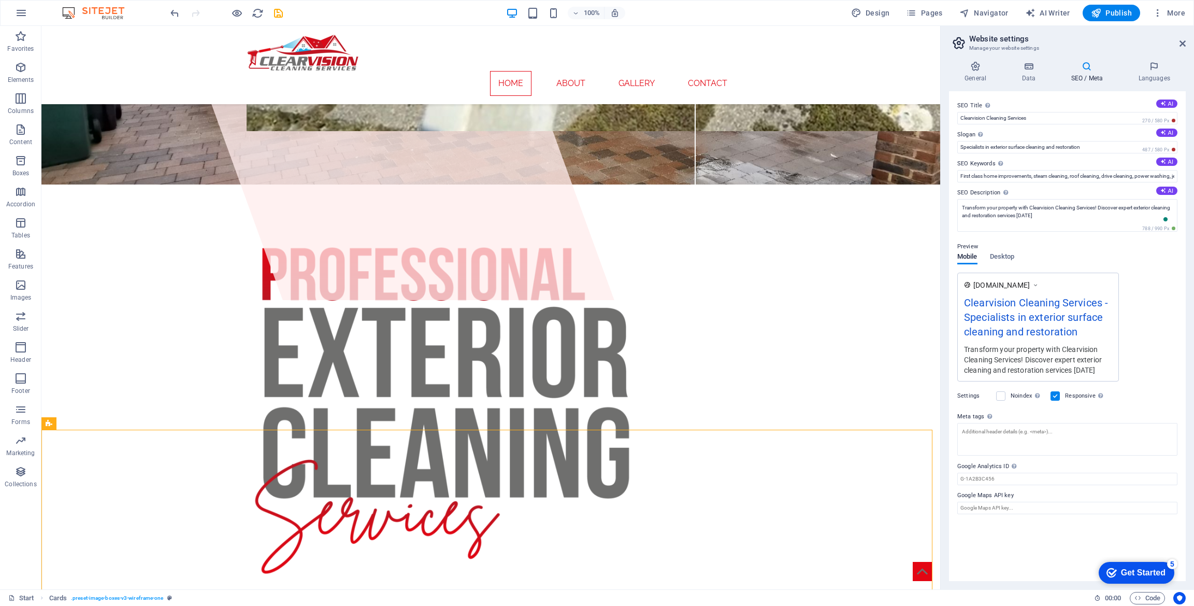
click at [1177, 40] on h2 "Website settings" at bounding box center [1077, 38] width 217 height 9
click at [1180, 40] on icon at bounding box center [1183, 43] width 6 height 8
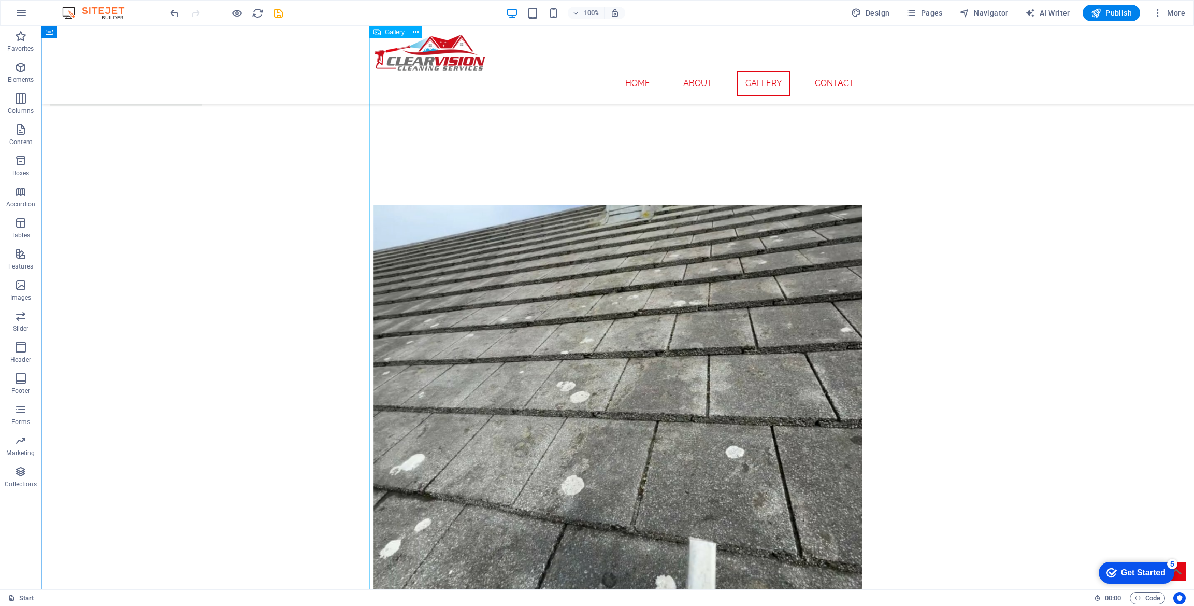
scroll to position [1487, 0]
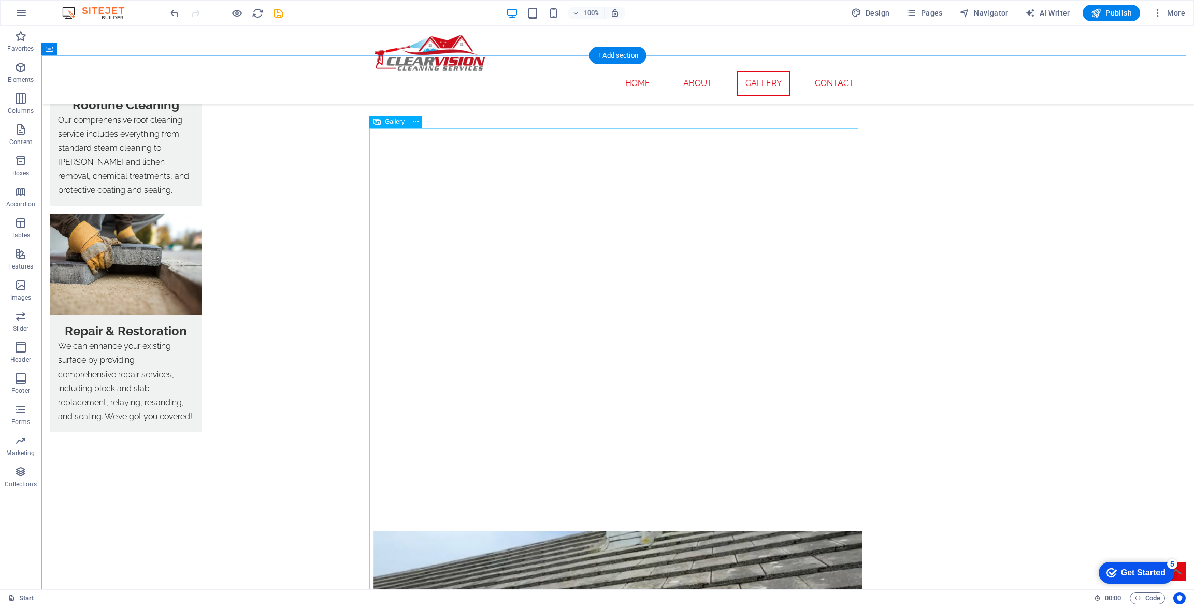
select select "4"
select select "%"
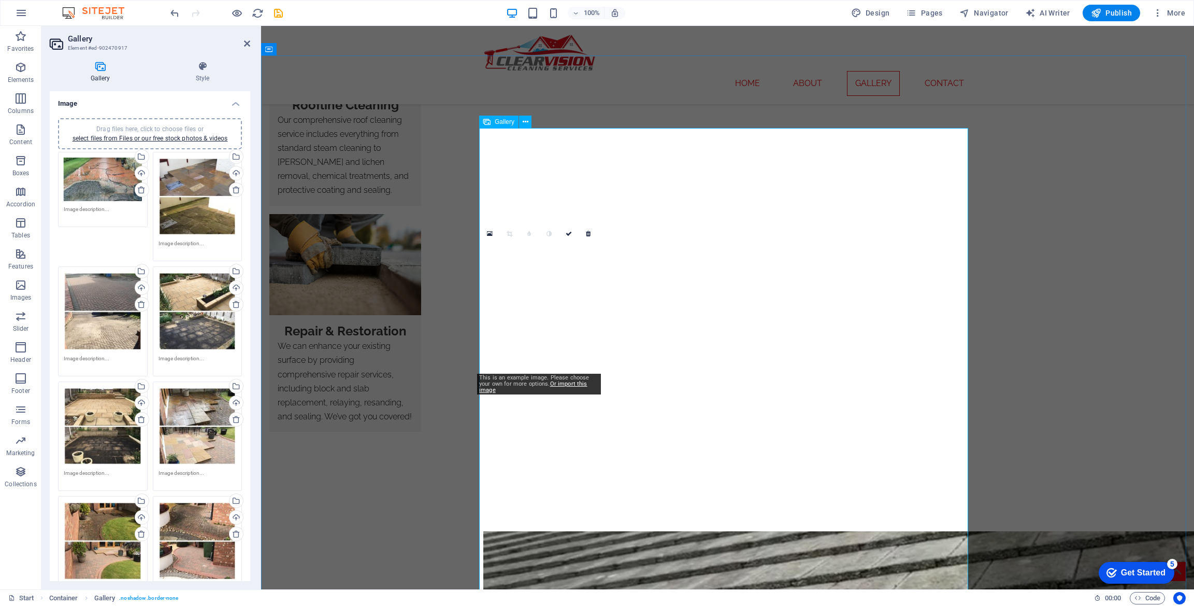
click at [88, 428] on div "Drag files here, click to choose files or select files from Files or our free s…" at bounding box center [103, 426] width 78 height 78
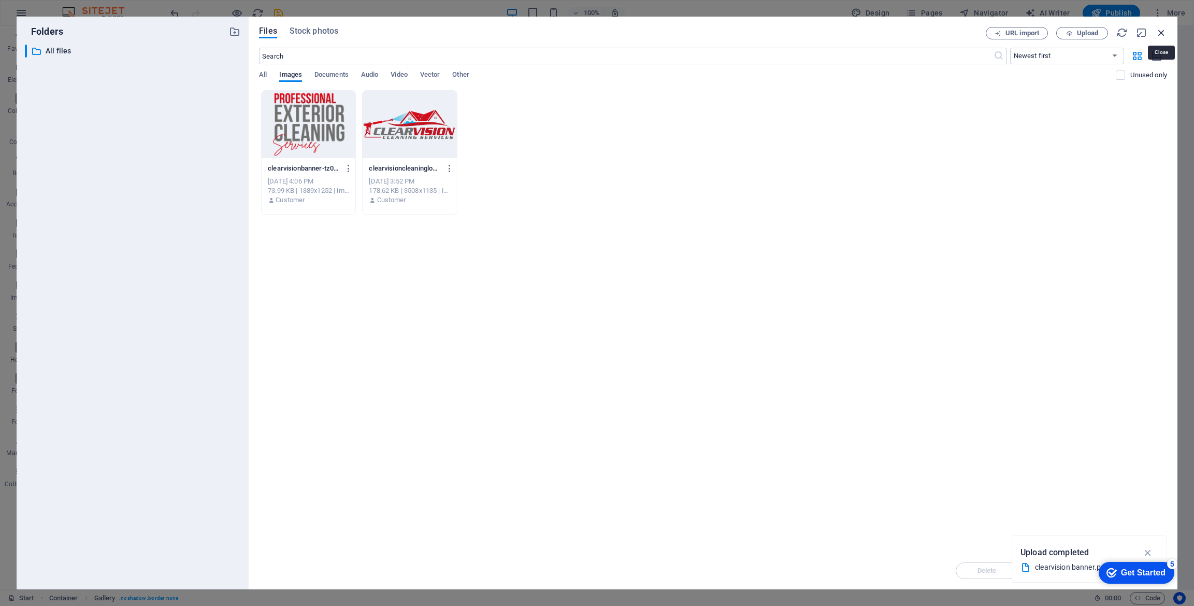
drag, startPoint x: 1161, startPoint y: 28, endPoint x: 882, endPoint y: 9, distance: 279.4
click at [1161, 28] on icon "button" at bounding box center [1161, 32] width 11 height 11
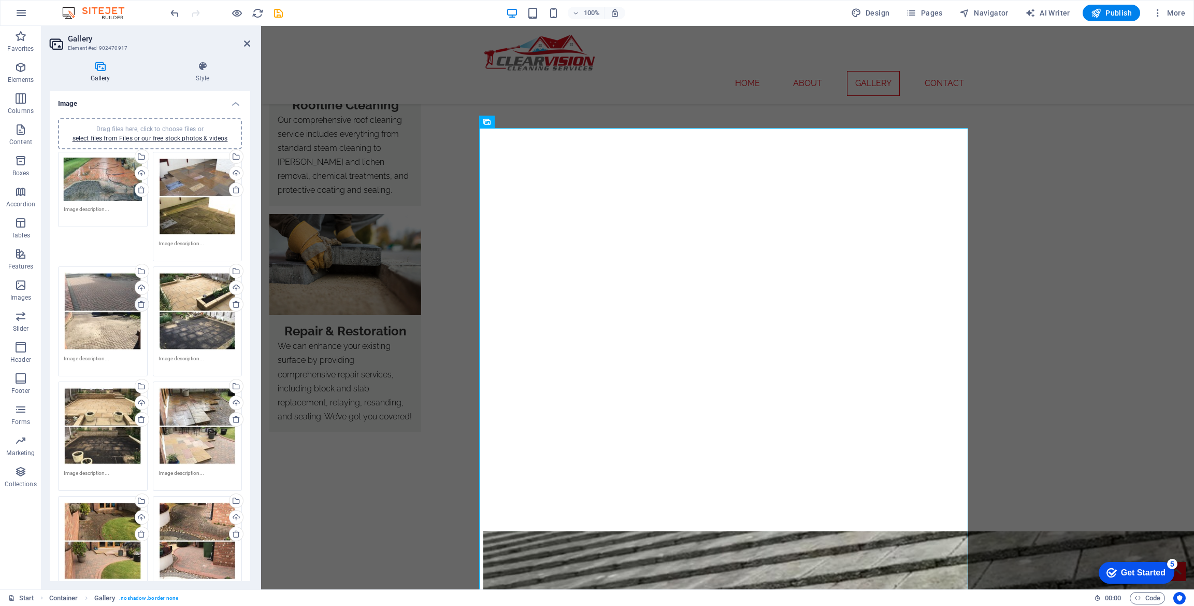
click at [141, 300] on icon at bounding box center [141, 304] width 8 height 8
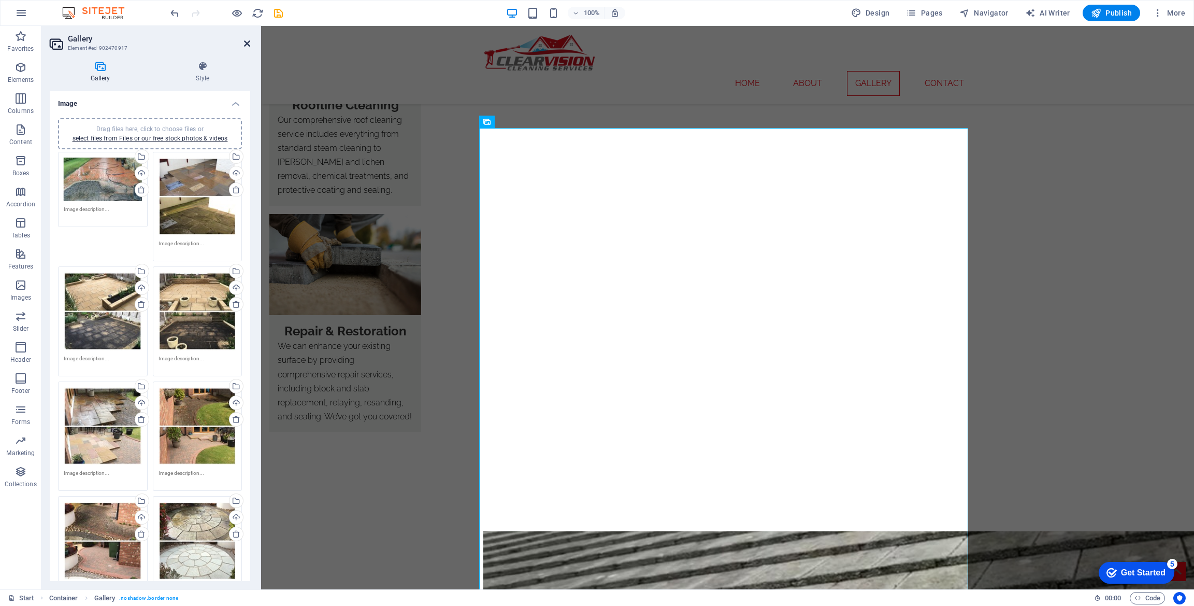
click at [246, 42] on icon at bounding box center [247, 43] width 6 height 8
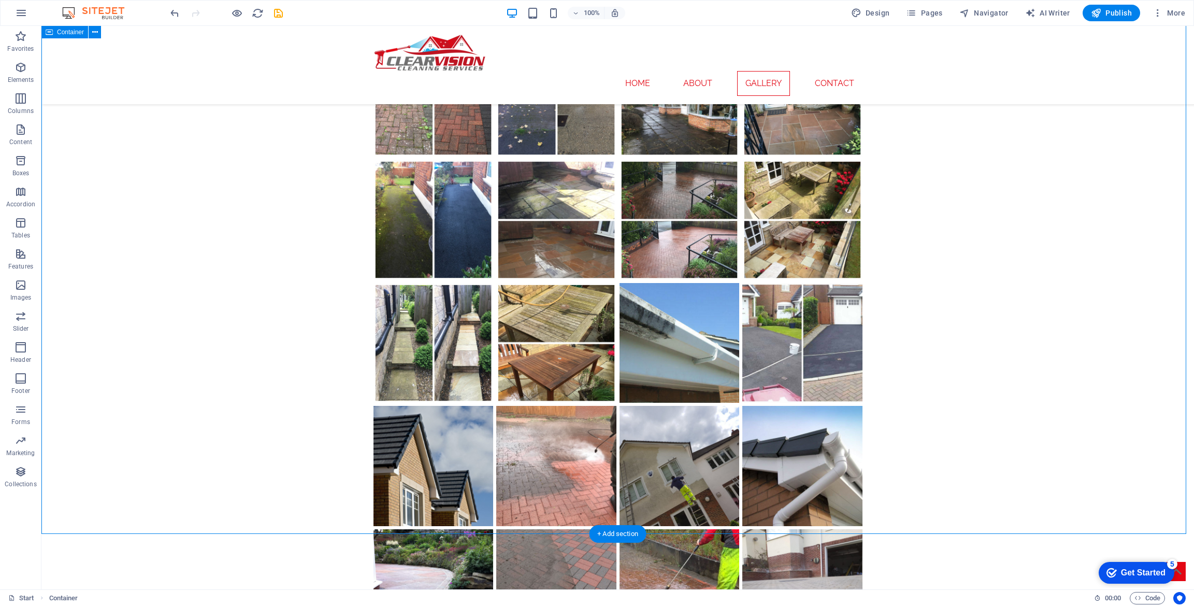
scroll to position [3493, 0]
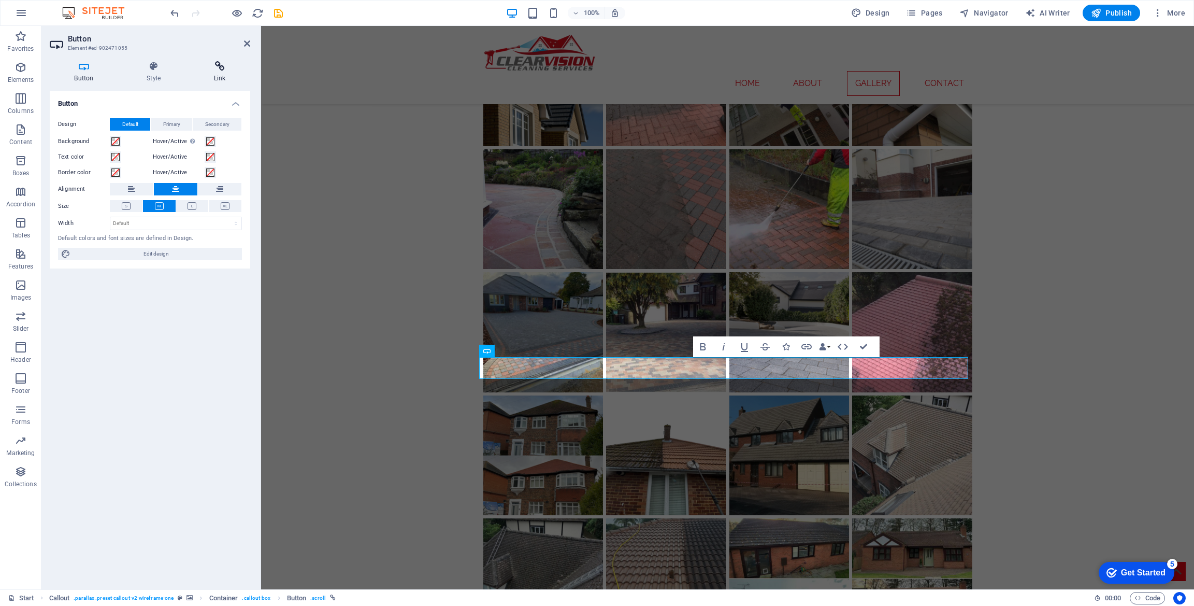
click at [217, 74] on h4 "Link" at bounding box center [219, 72] width 61 height 22
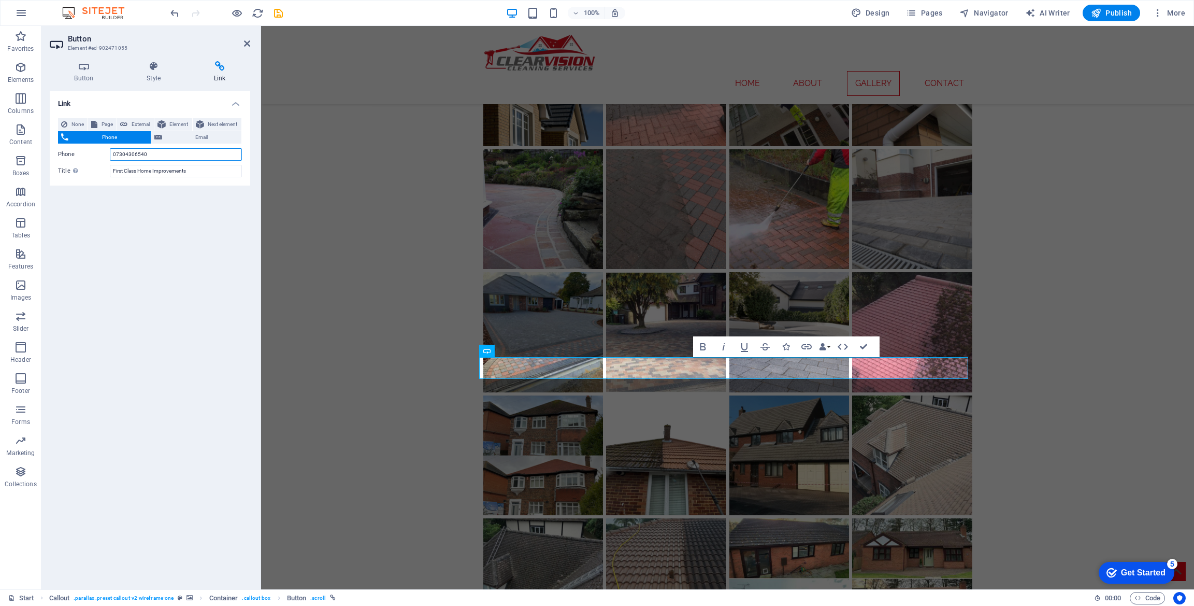
click at [156, 155] on input "07304306540" at bounding box center [176, 154] width 132 height 12
paste input "598 267 879 07707 996 378"
drag, startPoint x: 410, startPoint y: 179, endPoint x: 280, endPoint y: 165, distance: 130.8
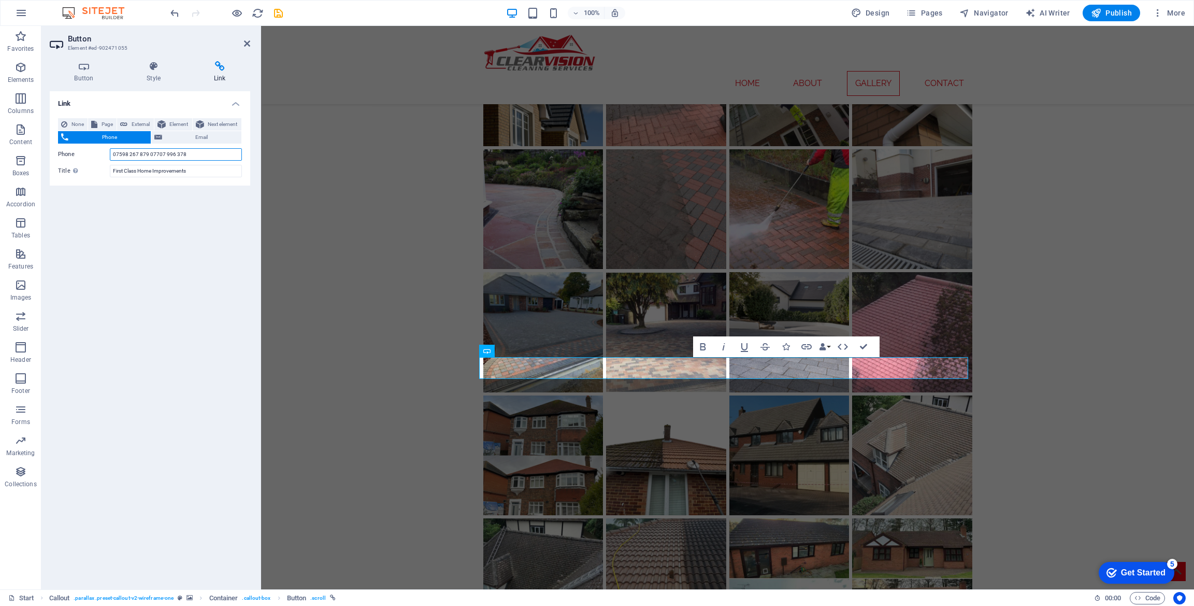
type input "07598 267 879 07707 996 378"
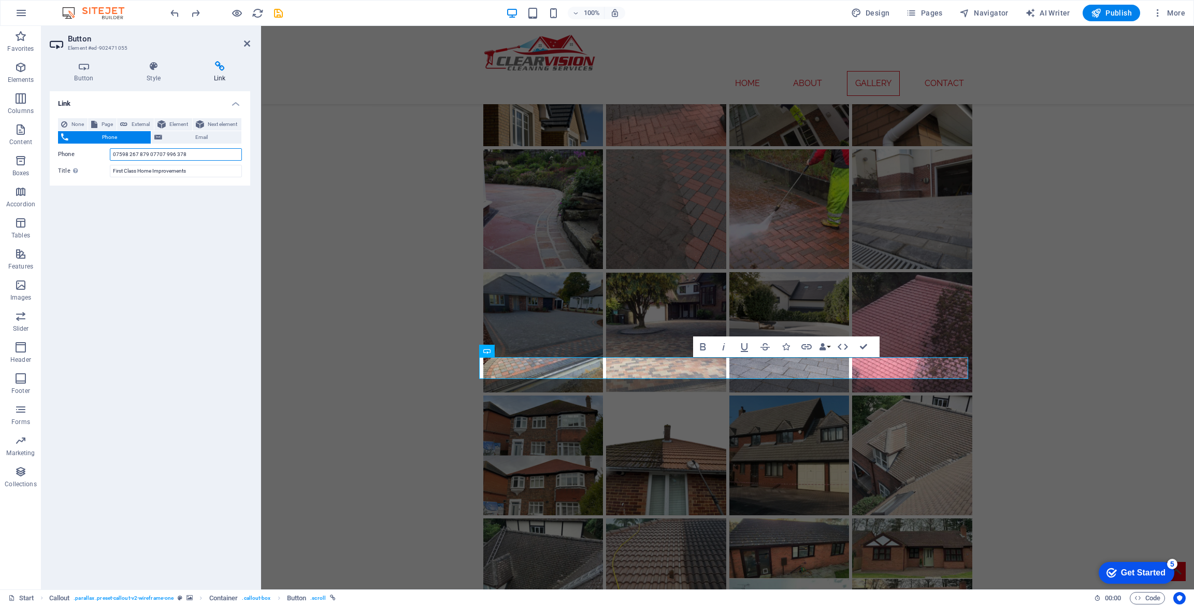
drag, startPoint x: 152, startPoint y: 154, endPoint x: 195, endPoint y: 152, distance: 42.5
click at [195, 152] on input "07598 267 879 07707 996 378" at bounding box center [176, 154] width 132 height 12
type input "07598 267 879"
click at [132, 175] on input "First Class Home Improvements" at bounding box center [176, 171] width 132 height 12
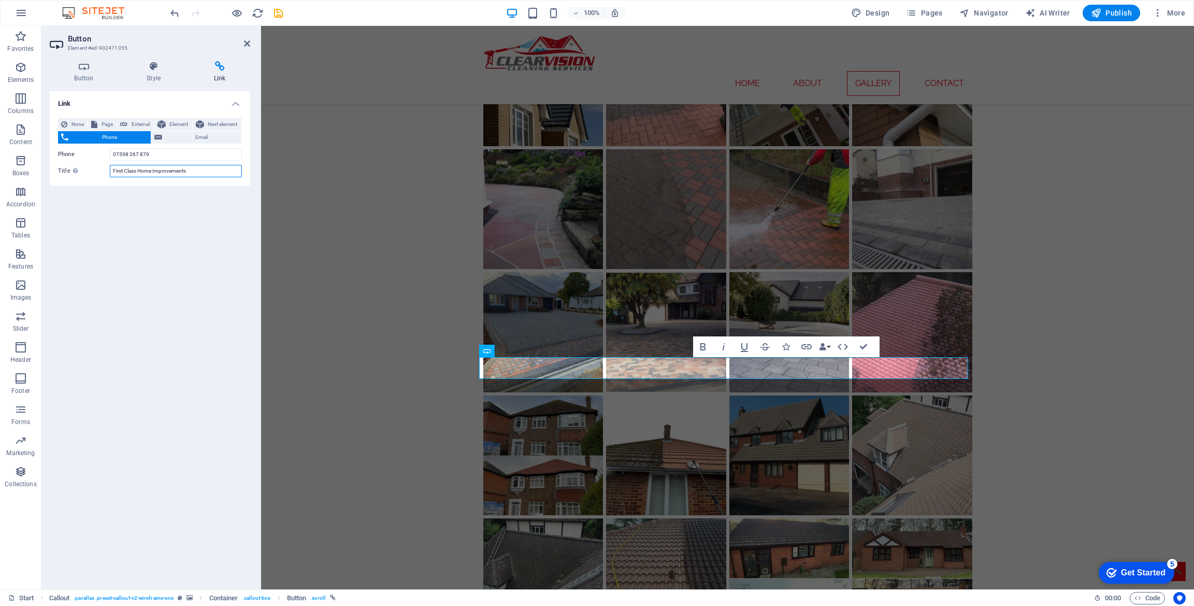
click at [132, 175] on input "First Class Home Improvements" at bounding box center [176, 171] width 132 height 12
type input "Clearvision cleaning services"
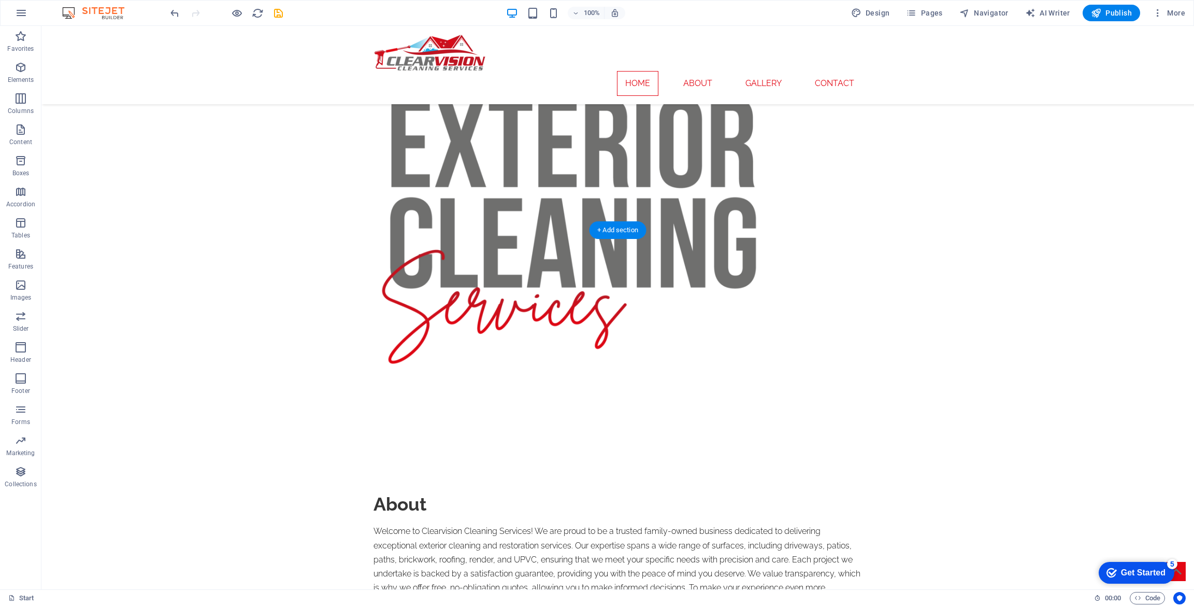
scroll to position [0, 0]
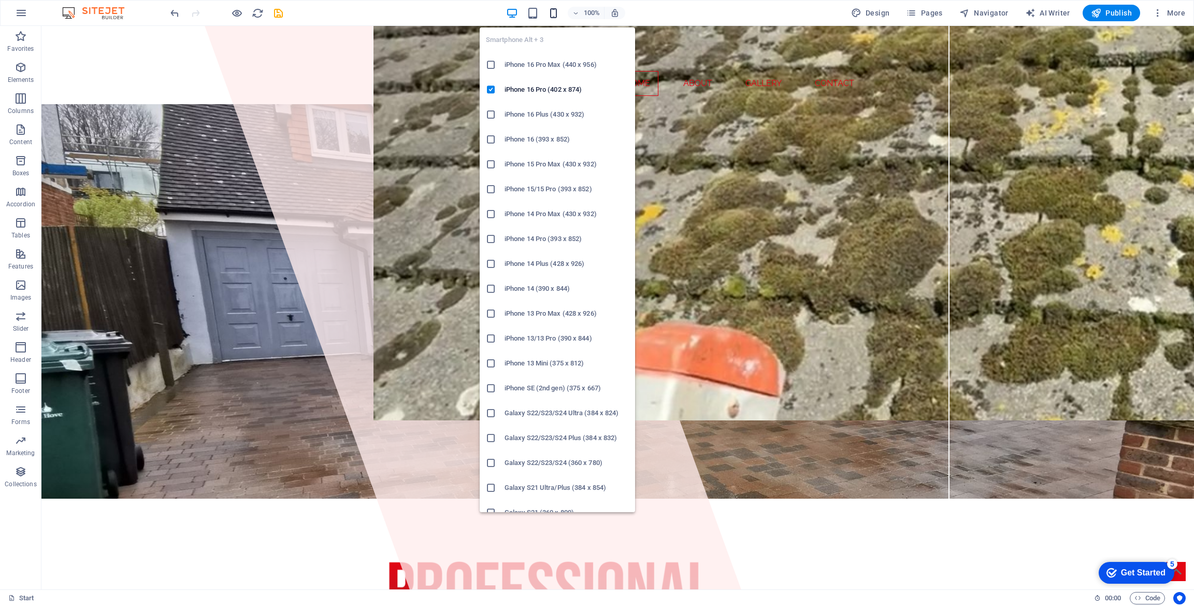
click at [553, 11] on icon "button" at bounding box center [554, 13] width 12 height 12
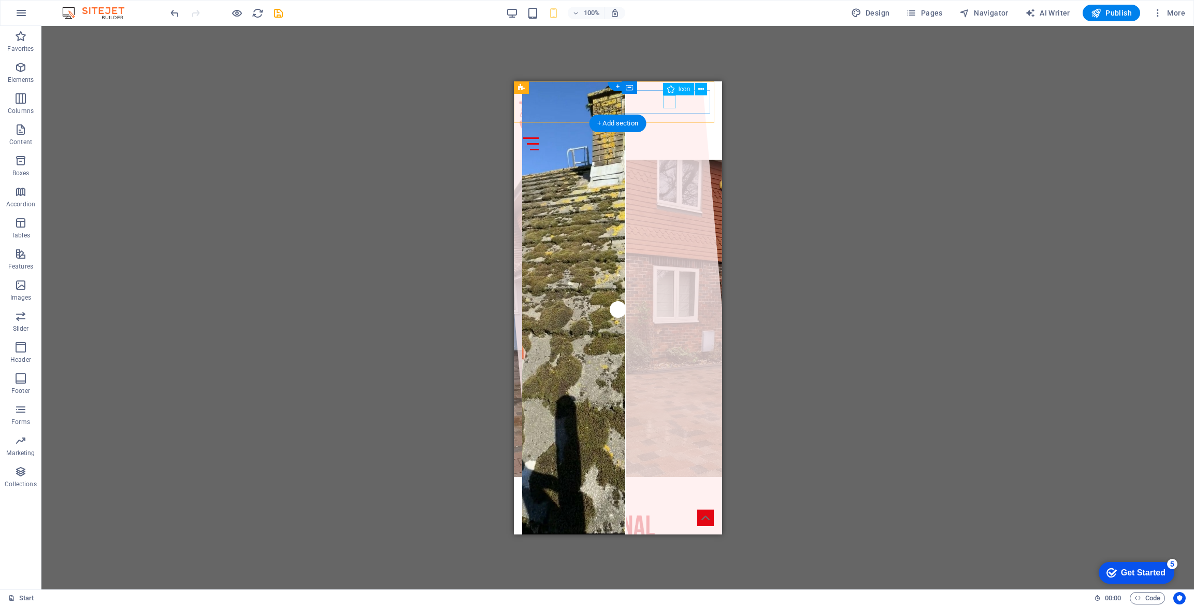
click at [665, 119] on figure at bounding box center [614, 125] width 192 height 13
select select "xMidYMid"
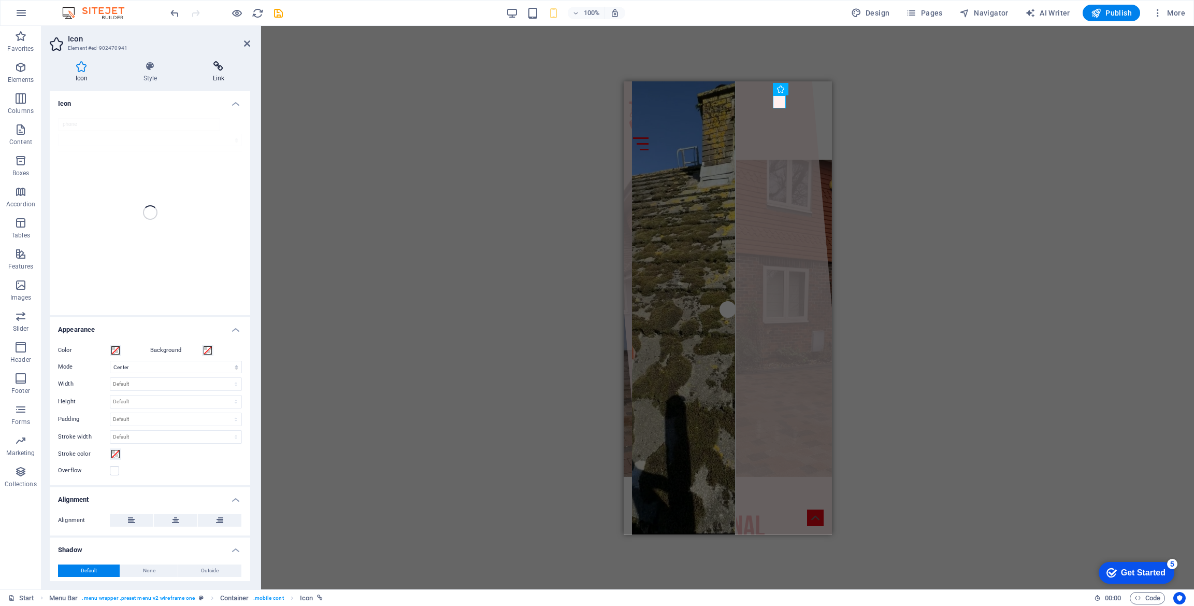
click at [218, 69] on icon at bounding box center [218, 66] width 63 height 10
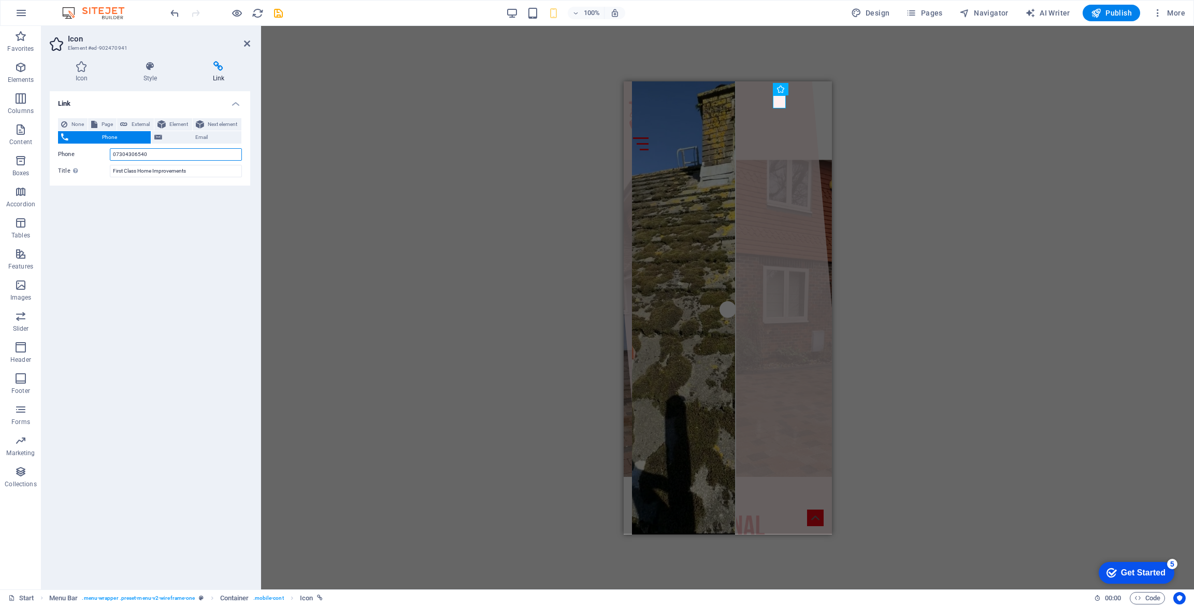
click at [151, 152] on input "07304306540" at bounding box center [176, 154] width 132 height 12
paste input "598 267 879 07707 996 378"
click at [149, 151] on input "07598 267 879 07707 996 378" at bounding box center [176, 154] width 132 height 12
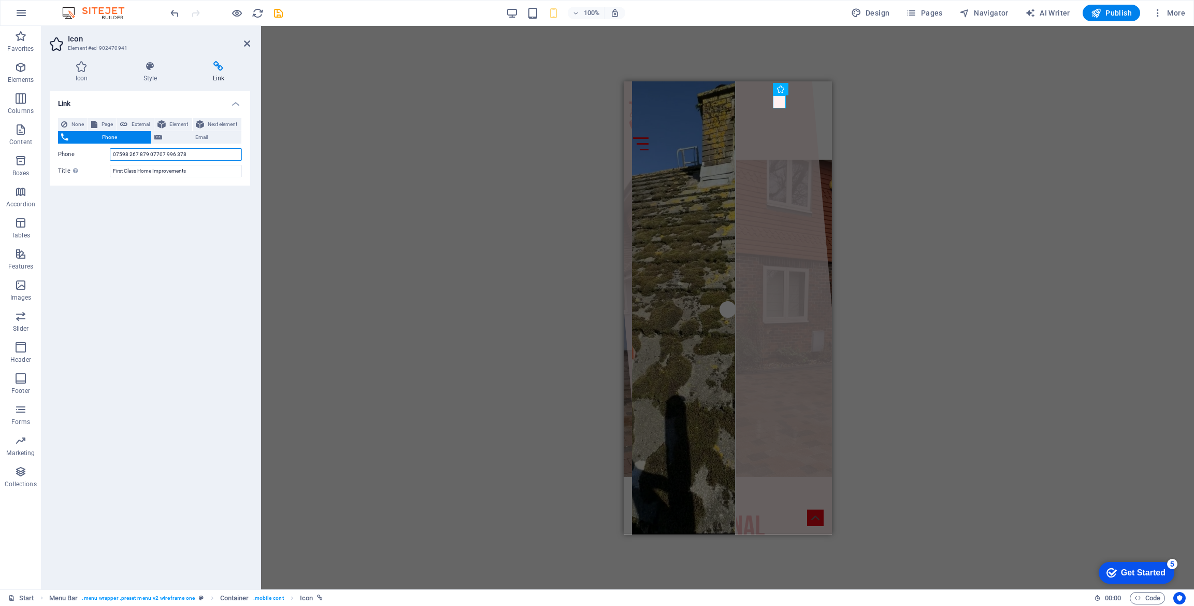
drag, startPoint x: 150, startPoint y: 152, endPoint x: 226, endPoint y: 151, distance: 76.2
click at [226, 151] on input "07598 267 879 07707 996 378" at bounding box center [176, 154] width 132 height 12
type input "07598 267 879"
click at [131, 169] on input "First Class Home Improvements" at bounding box center [176, 171] width 132 height 12
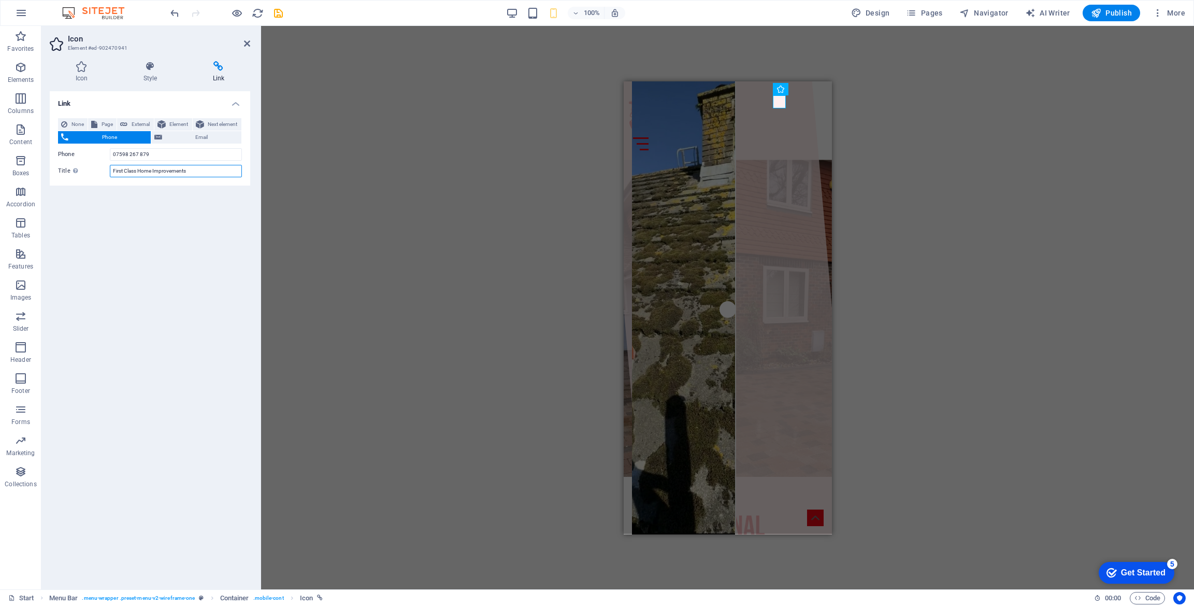
click at [131, 169] on input "First Class Home Improvements" at bounding box center [176, 171] width 132 height 12
type input "Clearvision cleaning services"
click at [245, 46] on icon at bounding box center [247, 43] width 6 height 8
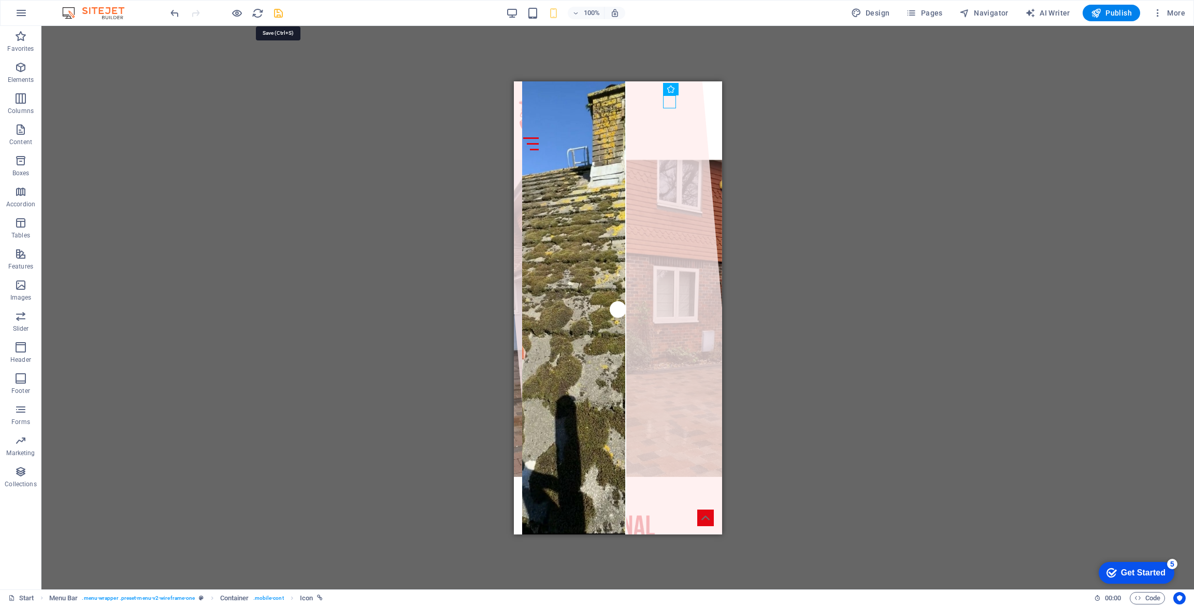
click at [278, 15] on icon "save" at bounding box center [279, 13] width 12 height 12
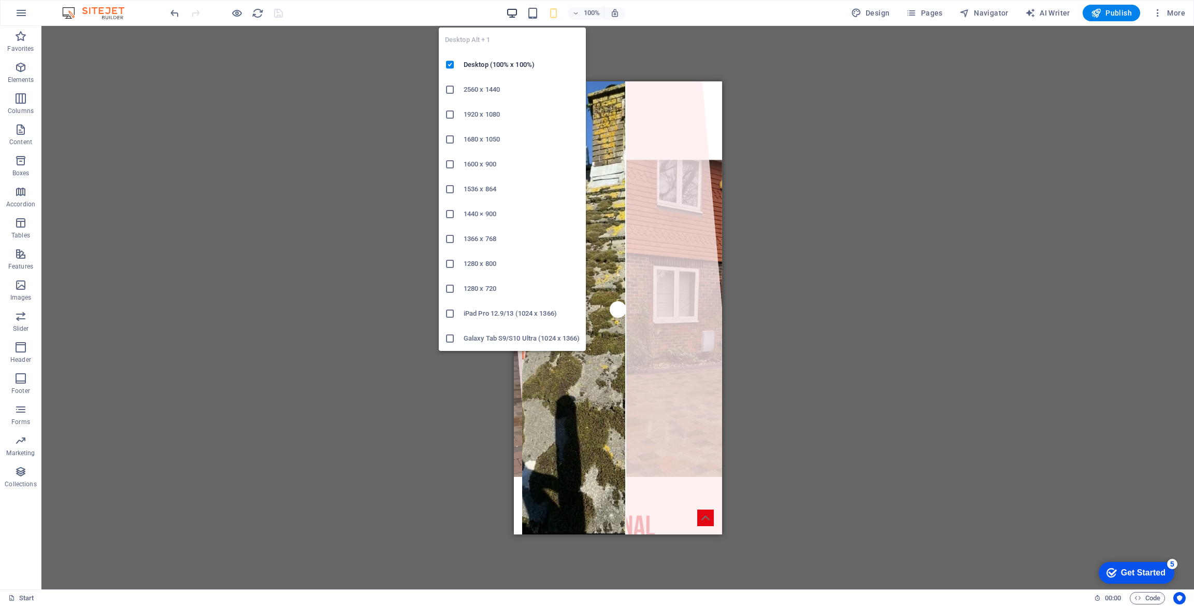
click at [515, 10] on icon "button" at bounding box center [512, 13] width 12 height 12
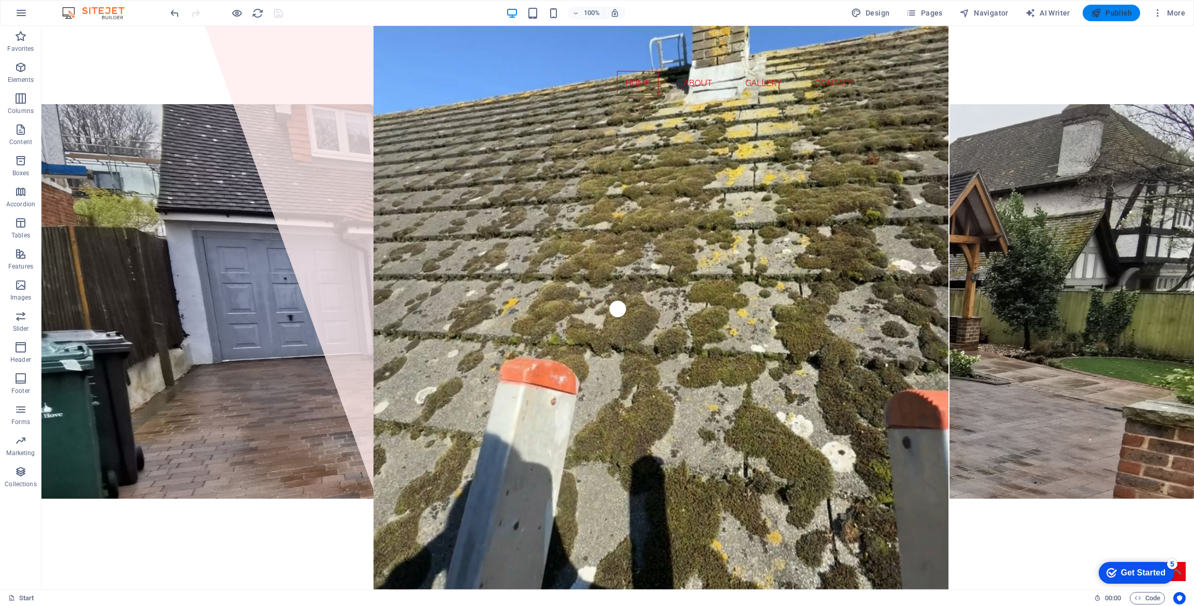
click at [1112, 16] on span "Publish" at bounding box center [1111, 13] width 41 height 10
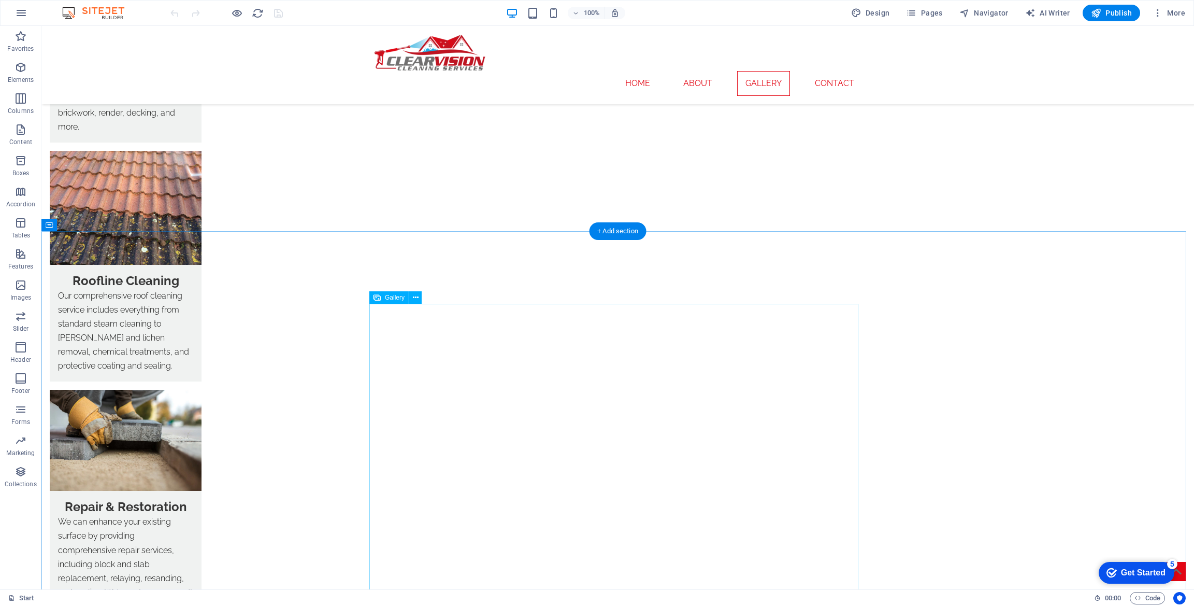
scroll to position [1790, 0]
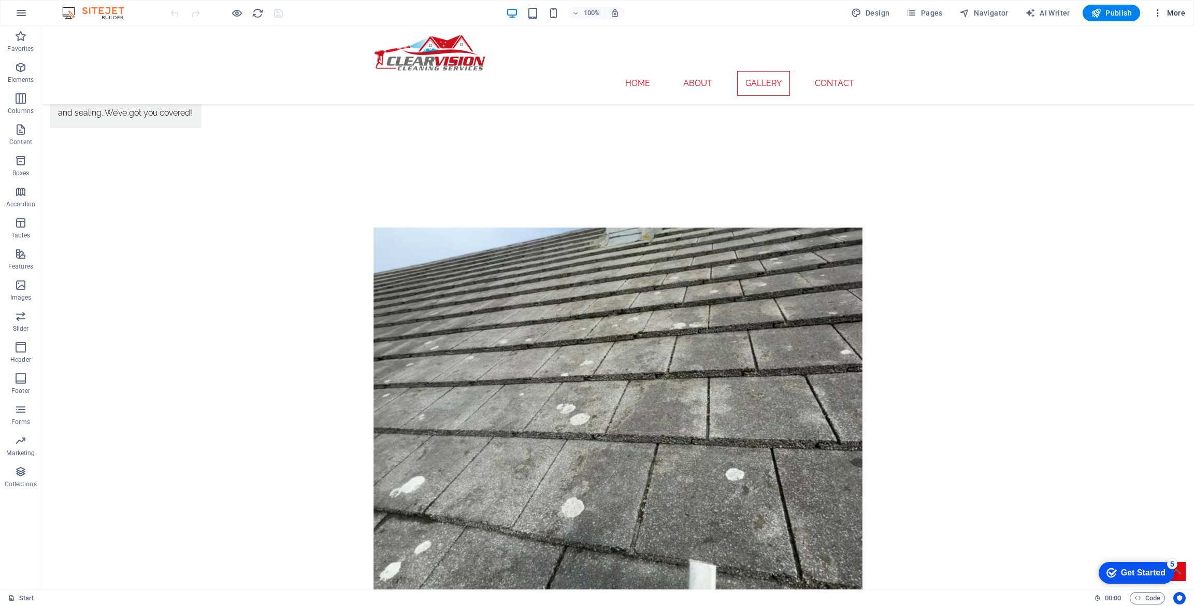
click at [1162, 18] on icon "button" at bounding box center [1158, 13] width 10 height 10
click at [1119, 60] on h6 "SEO Settings" at bounding box center [1147, 65] width 62 height 12
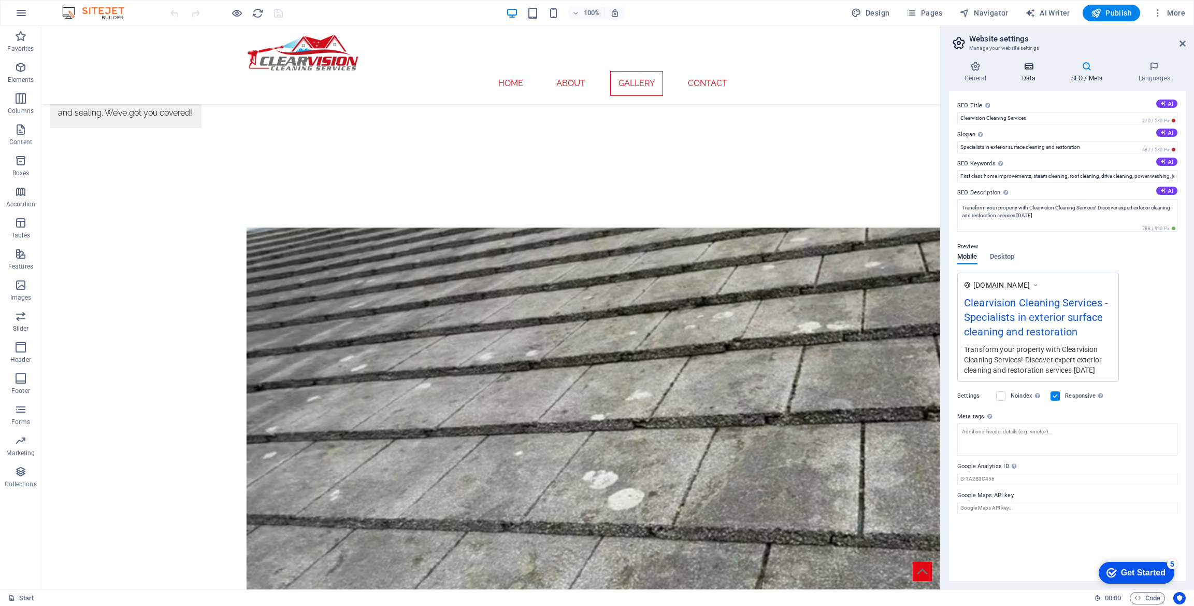
click at [1028, 66] on icon at bounding box center [1028, 66] width 45 height 10
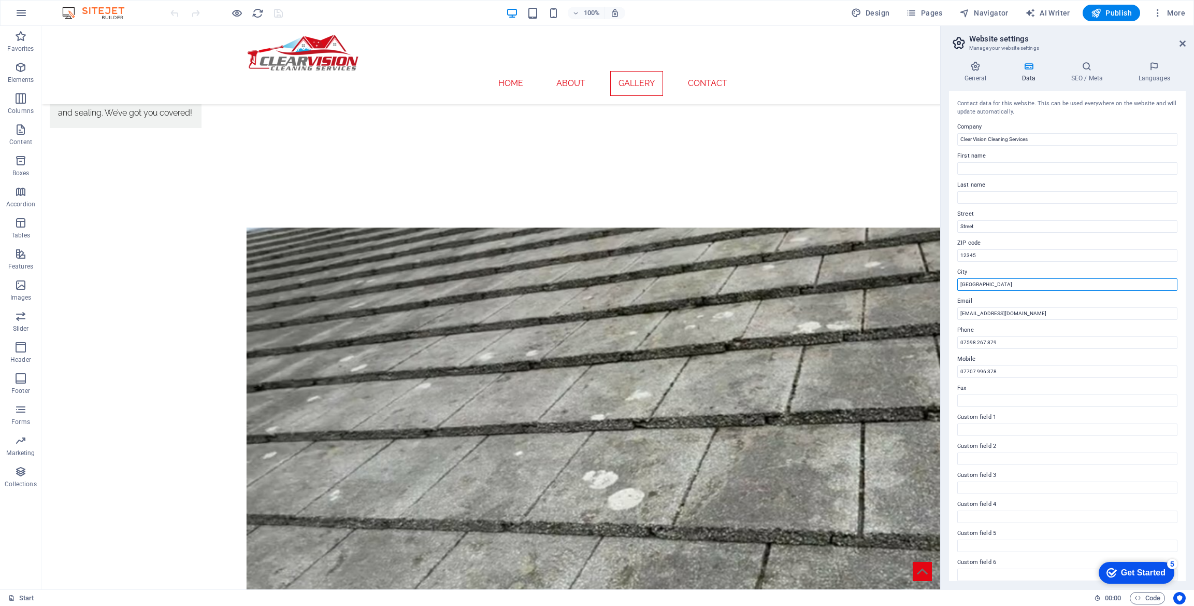
click at [1005, 284] on input "Berlin" at bounding box center [1067, 284] width 220 height 12
type input "London"
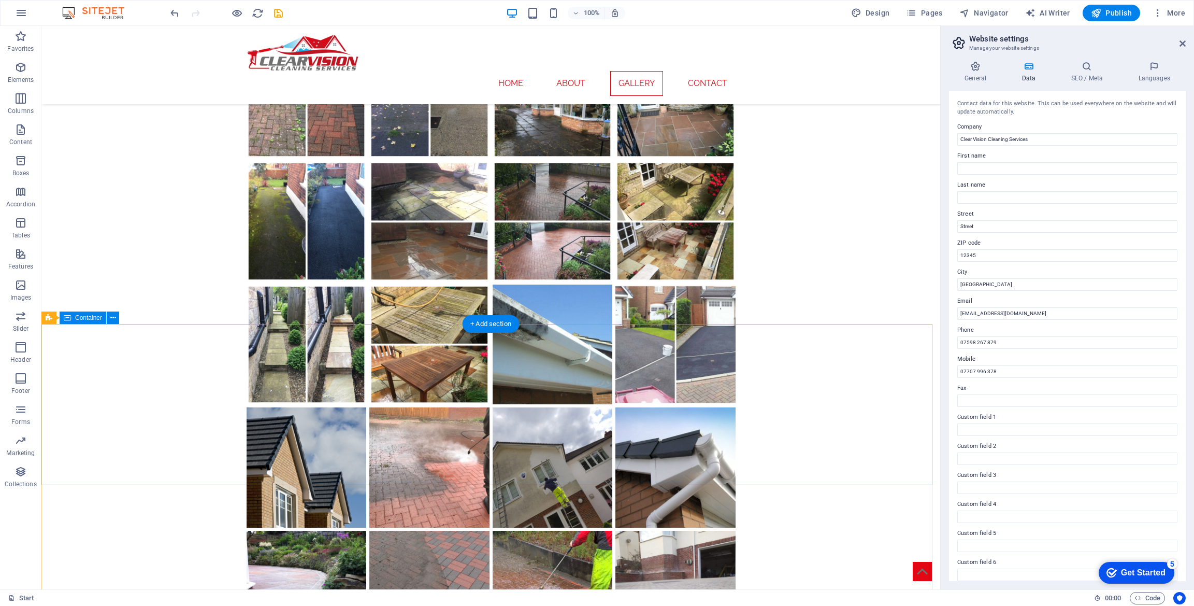
scroll to position [3598, 0]
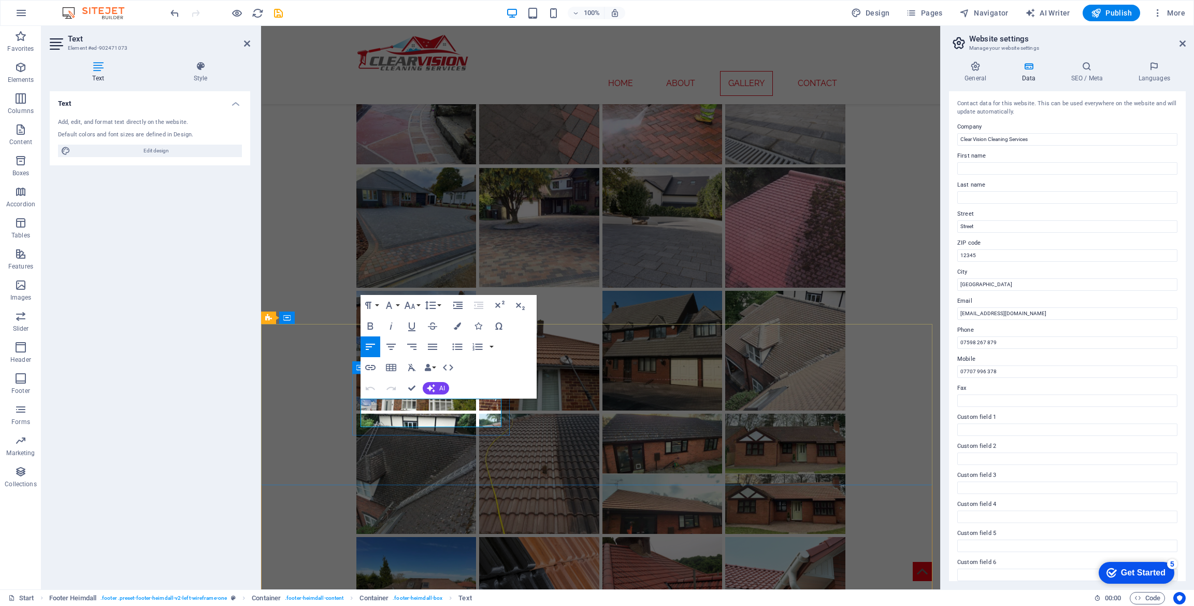
drag, startPoint x: 414, startPoint y: 405, endPoint x: 468, endPoint y: 403, distance: 53.9
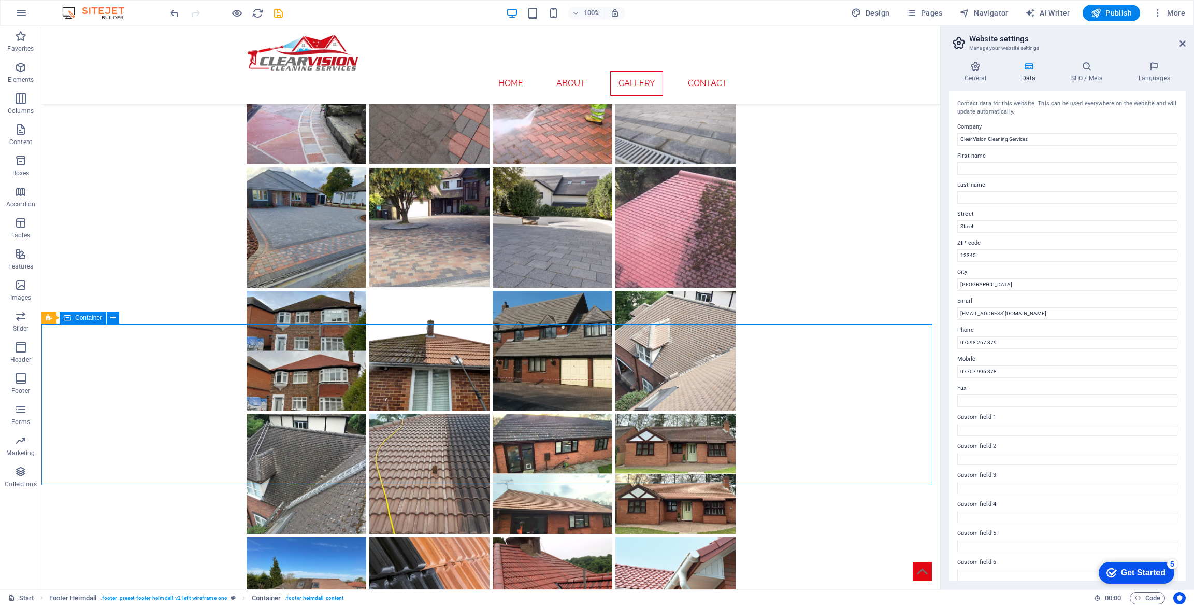
scroll to position [3679, 0]
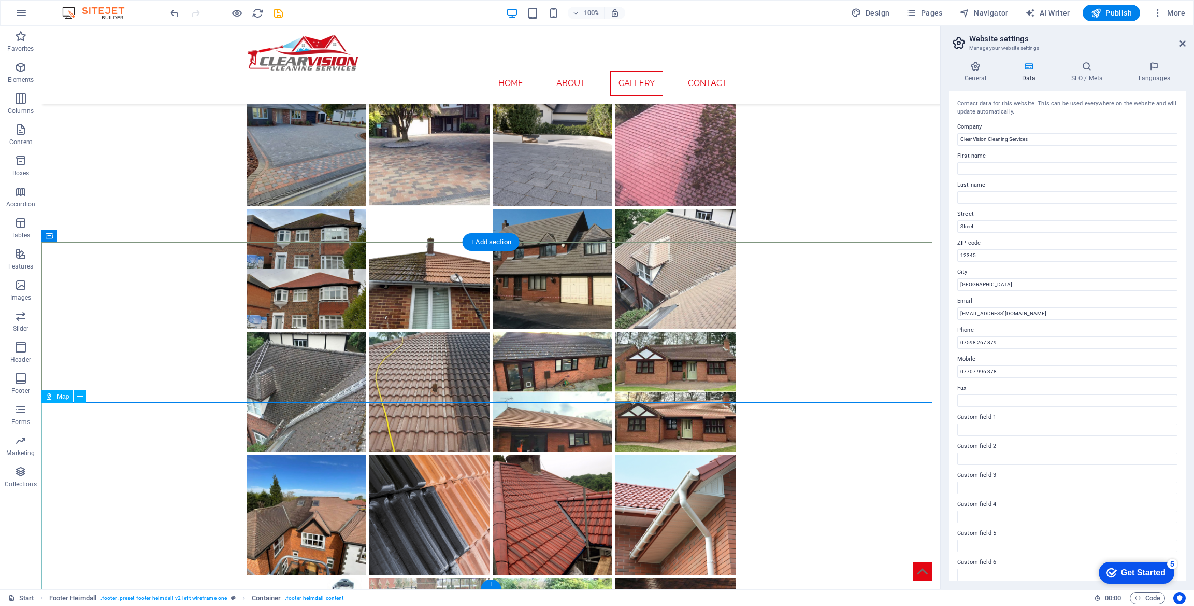
select select "1"
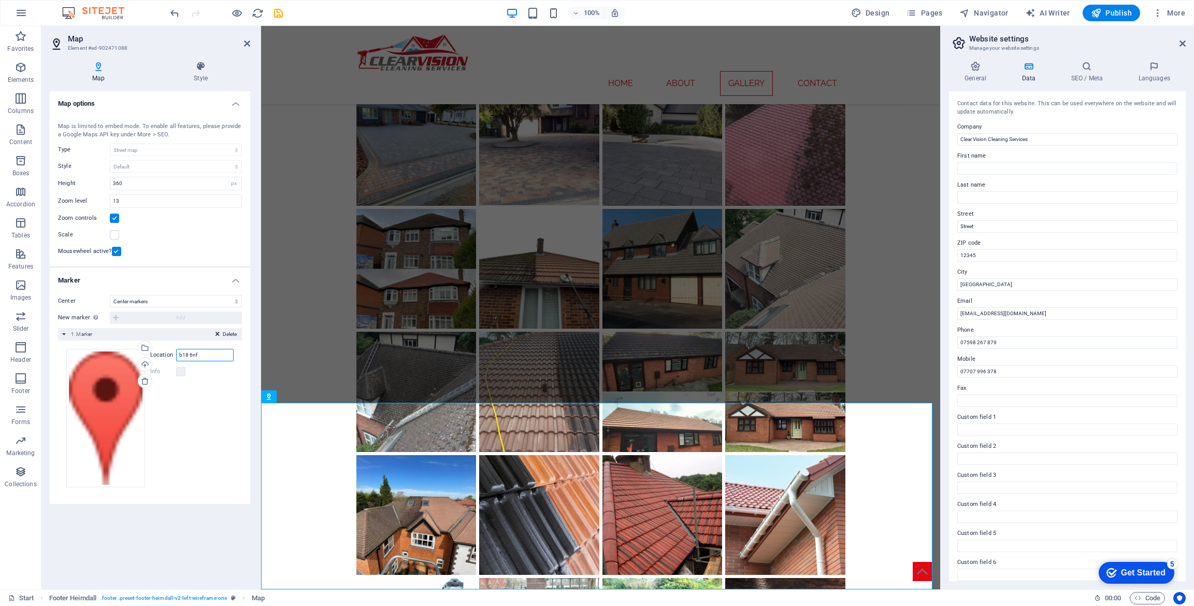
click at [207, 356] on input "b18 6nf" at bounding box center [205, 355] width 58 height 12
type input "London"
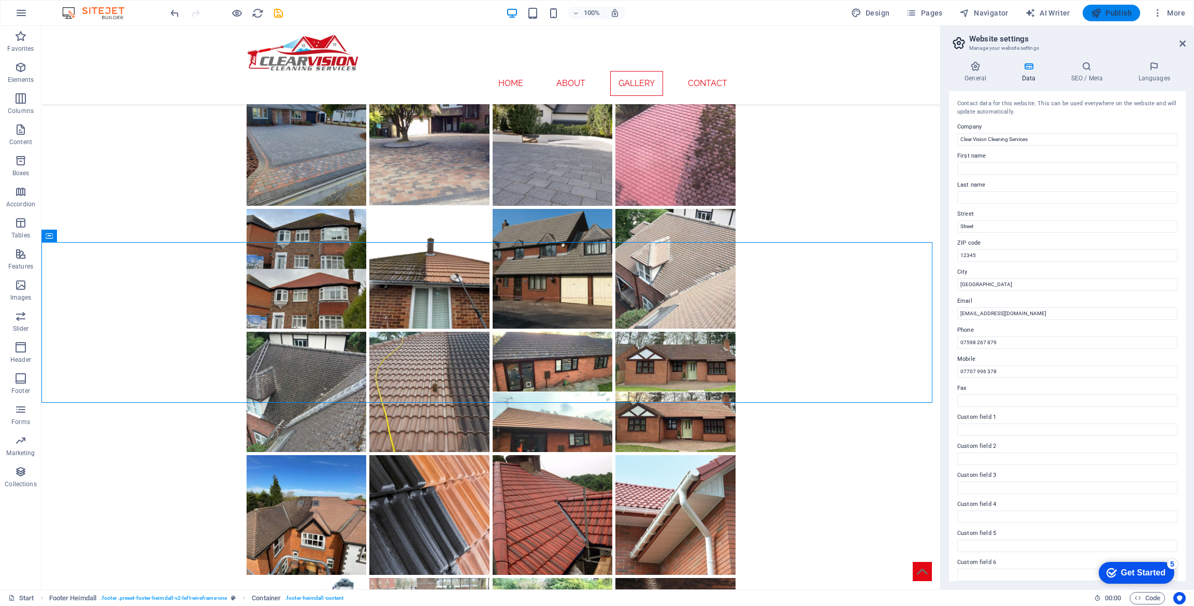
click at [1101, 12] on icon "button" at bounding box center [1096, 13] width 10 height 10
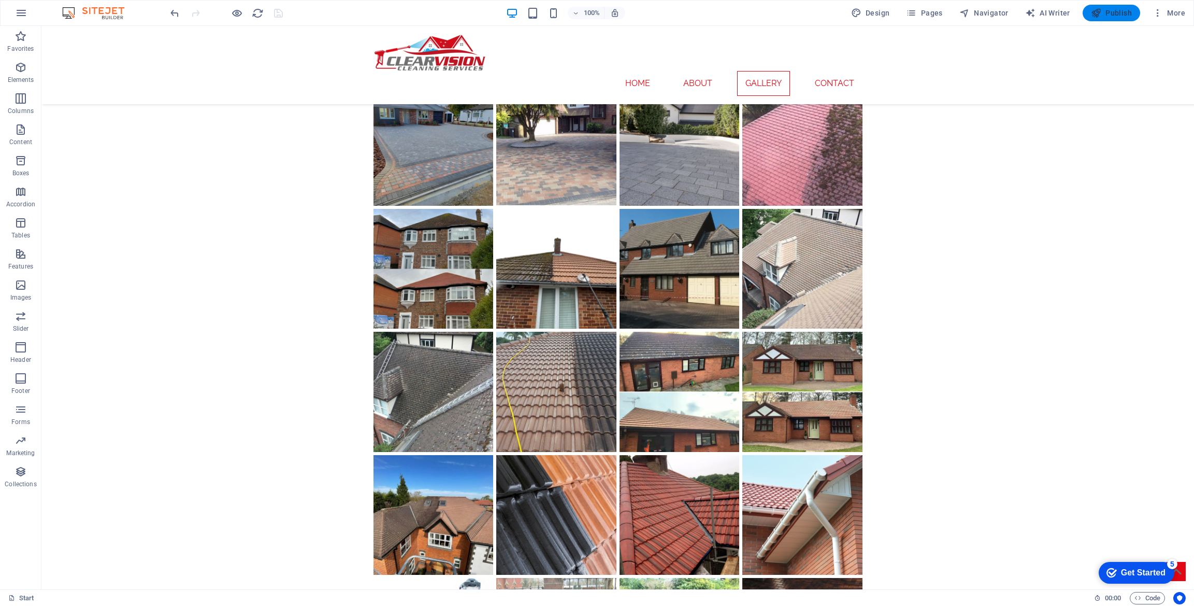
click at [1111, 10] on span "Publish" at bounding box center [1111, 13] width 41 height 10
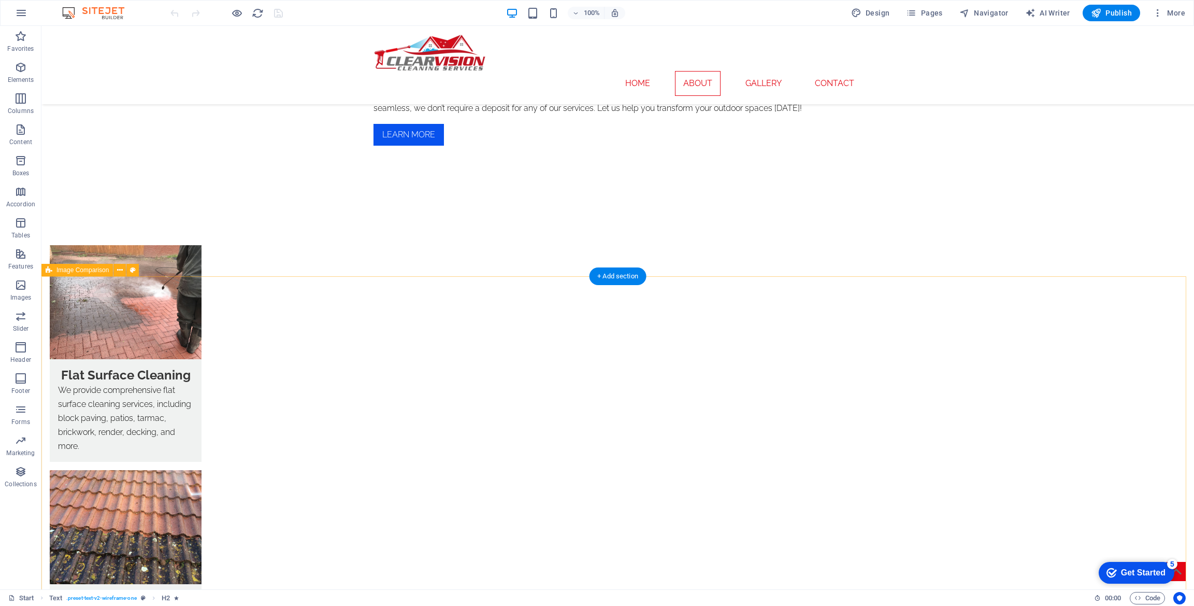
scroll to position [1099, 0]
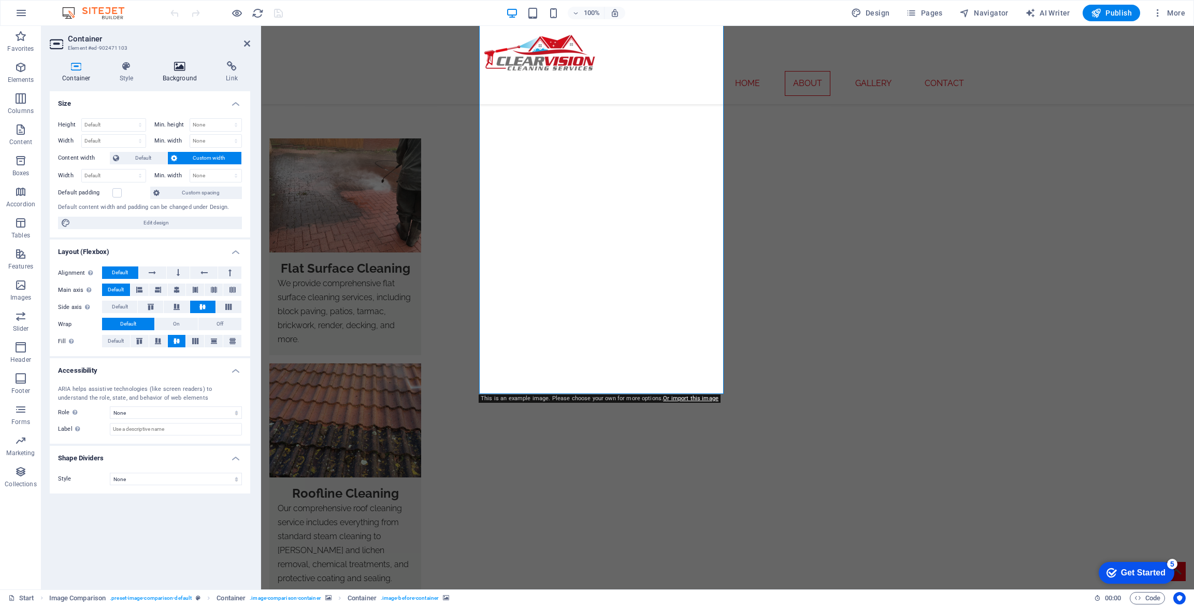
click at [180, 73] on h4 "Background" at bounding box center [182, 72] width 64 height 22
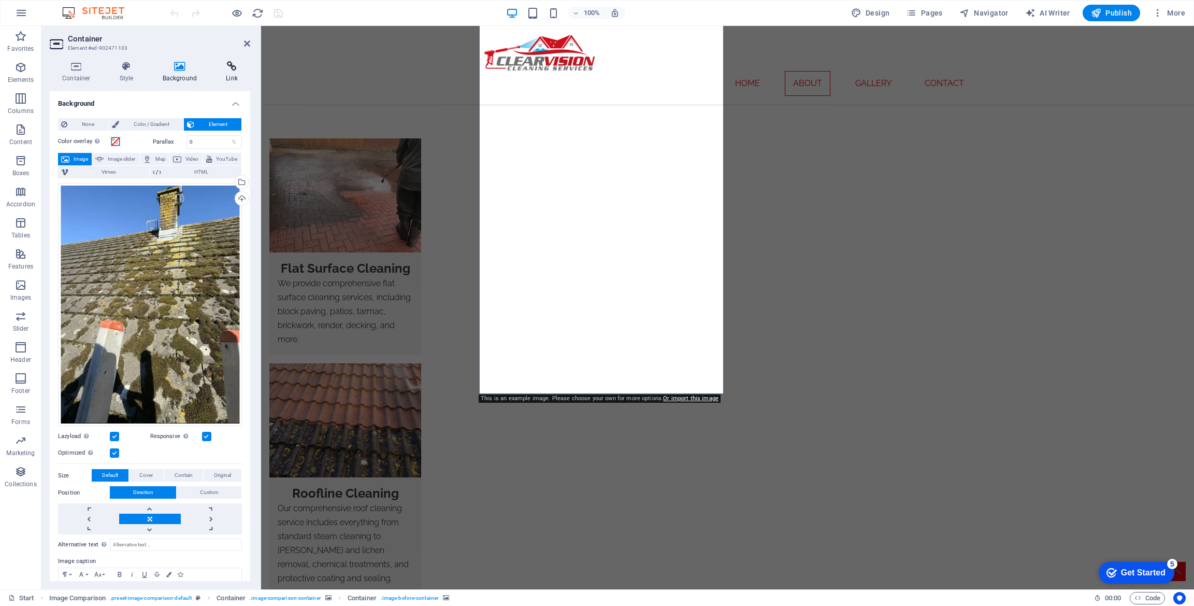
click at [224, 72] on h4 "Link" at bounding box center [231, 72] width 37 height 22
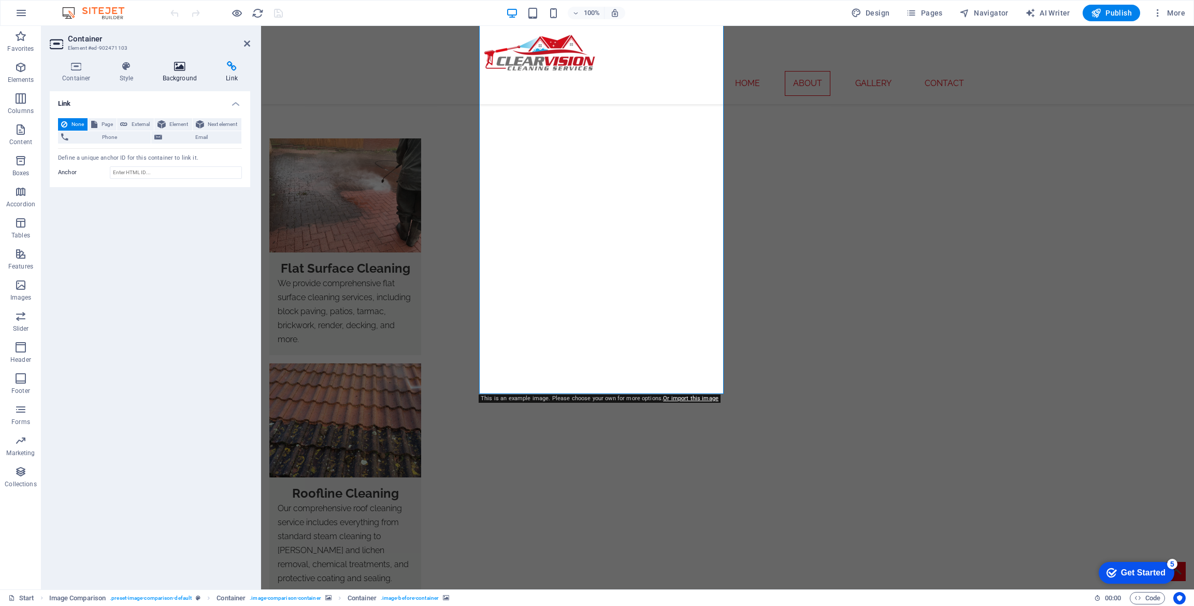
click at [173, 71] on icon at bounding box center [180, 66] width 60 height 10
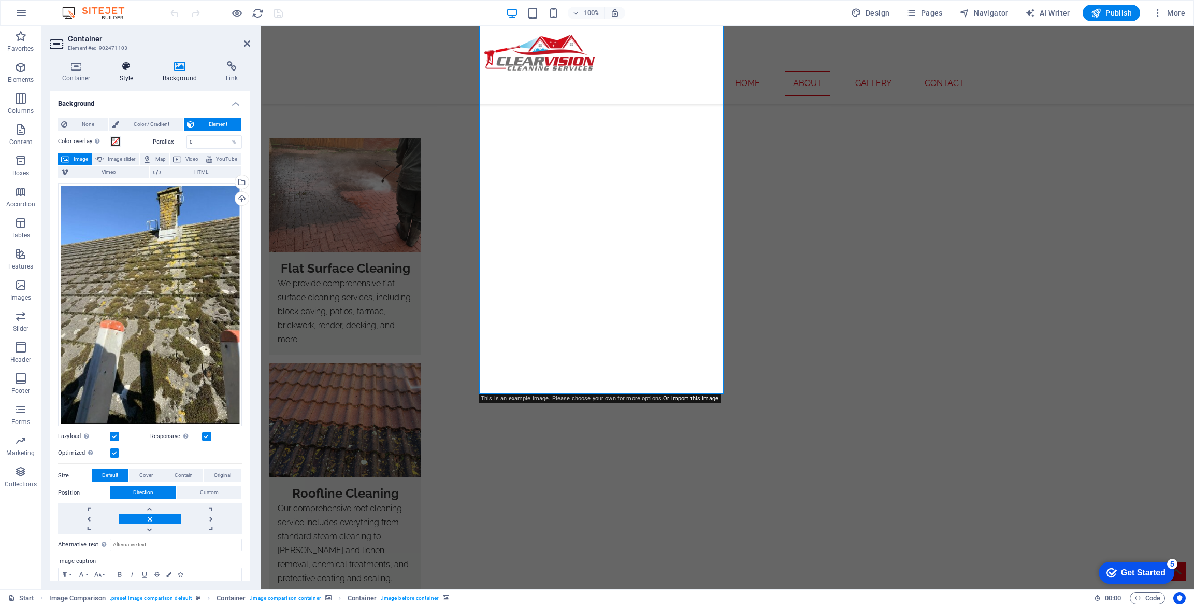
click at [130, 66] on icon at bounding box center [126, 66] width 39 height 10
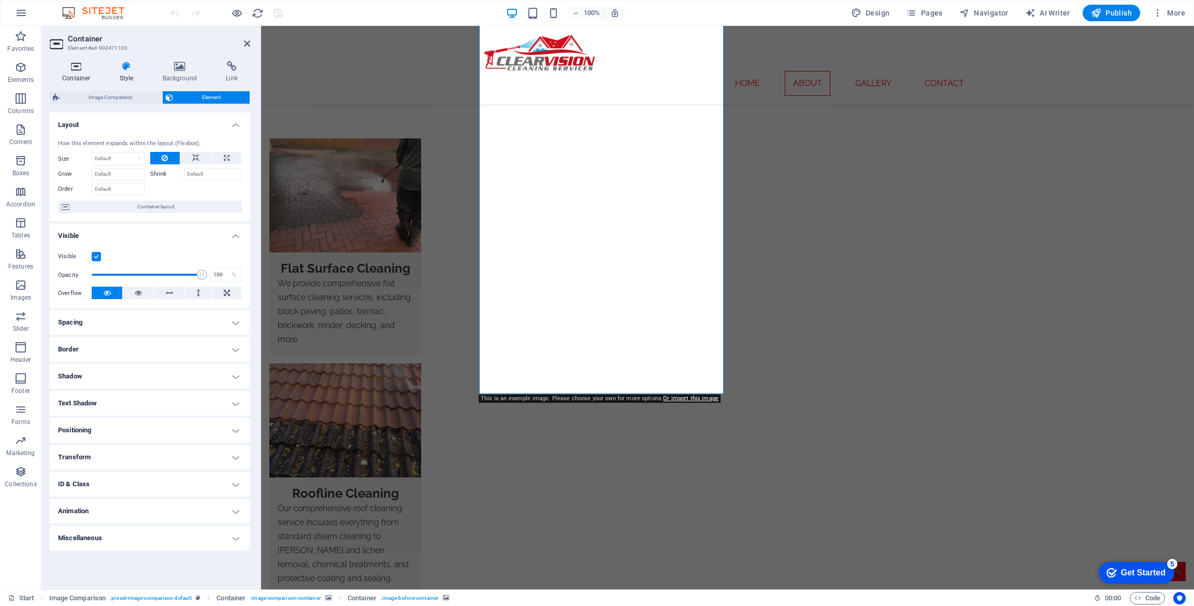
click at [71, 68] on icon at bounding box center [76, 66] width 53 height 10
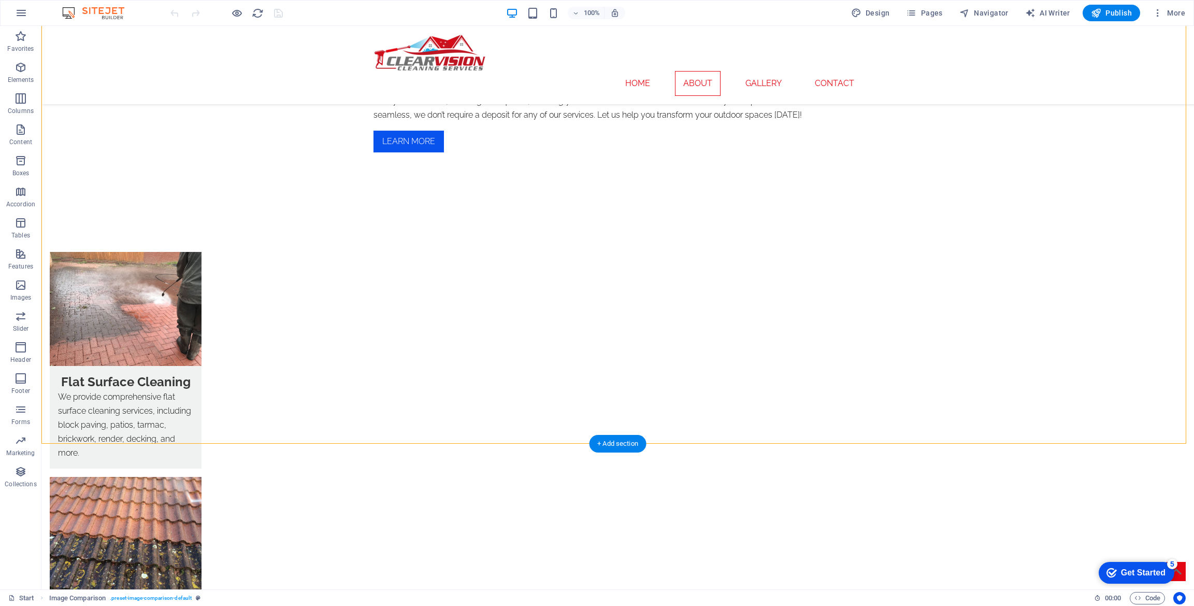
scroll to position [932, 0]
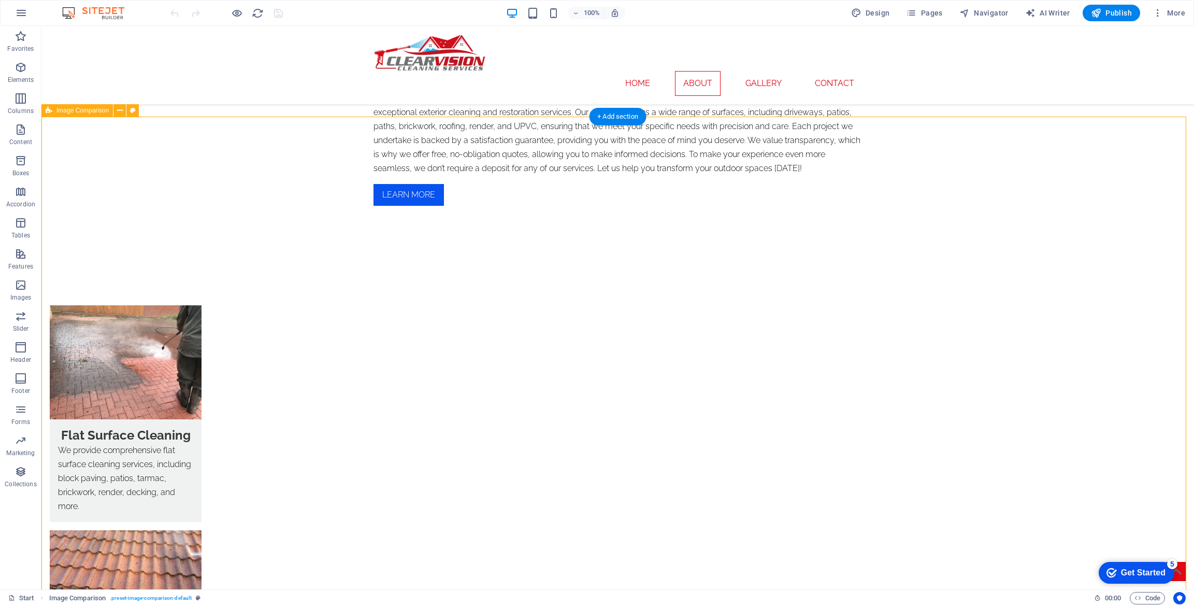
click at [69, 116] on div "Image Comparison" at bounding box center [76, 110] width 71 height 12
click at [70, 116] on div "Image Comparison" at bounding box center [76, 110] width 71 height 12
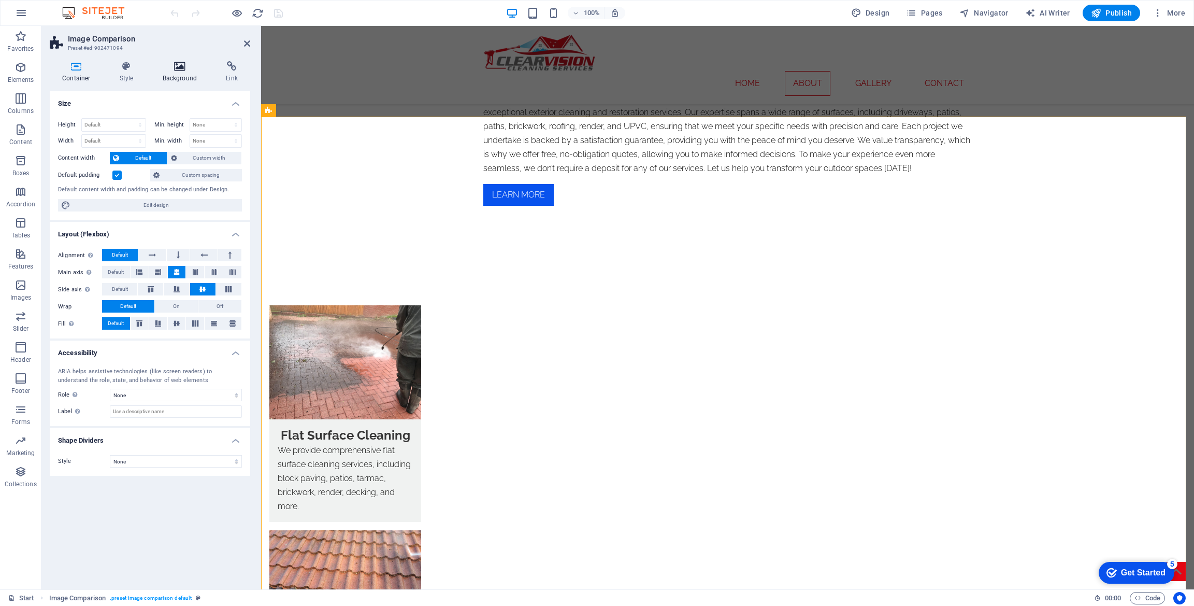
click at [180, 68] on icon at bounding box center [180, 66] width 60 height 10
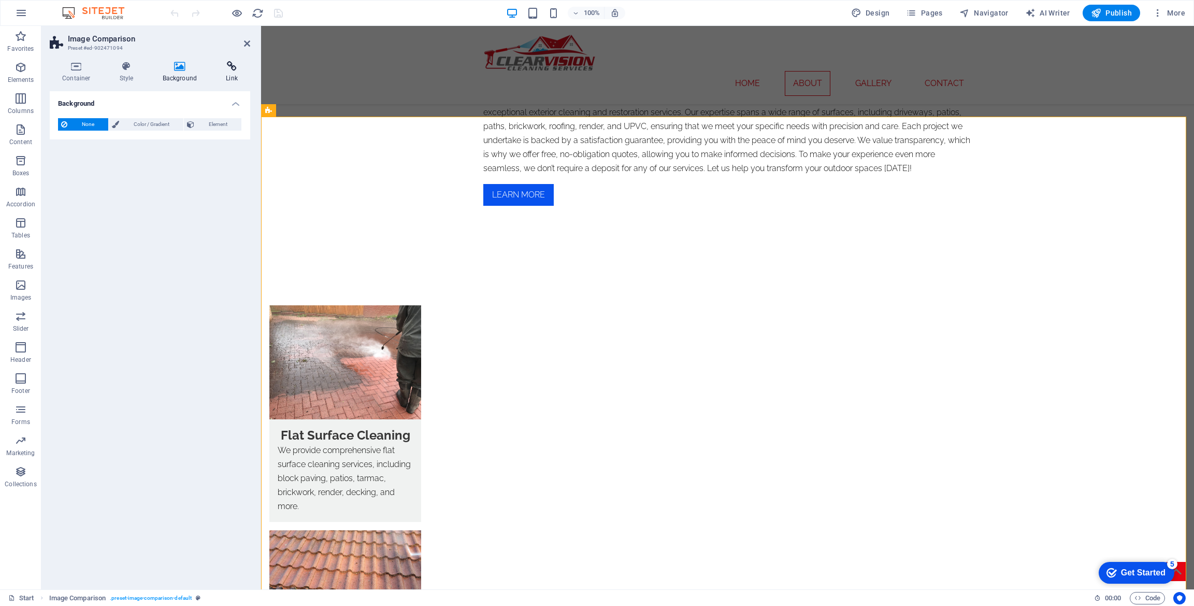
click at [220, 68] on icon at bounding box center [231, 66] width 37 height 10
click at [141, 76] on h4 "Style" at bounding box center [128, 72] width 43 height 22
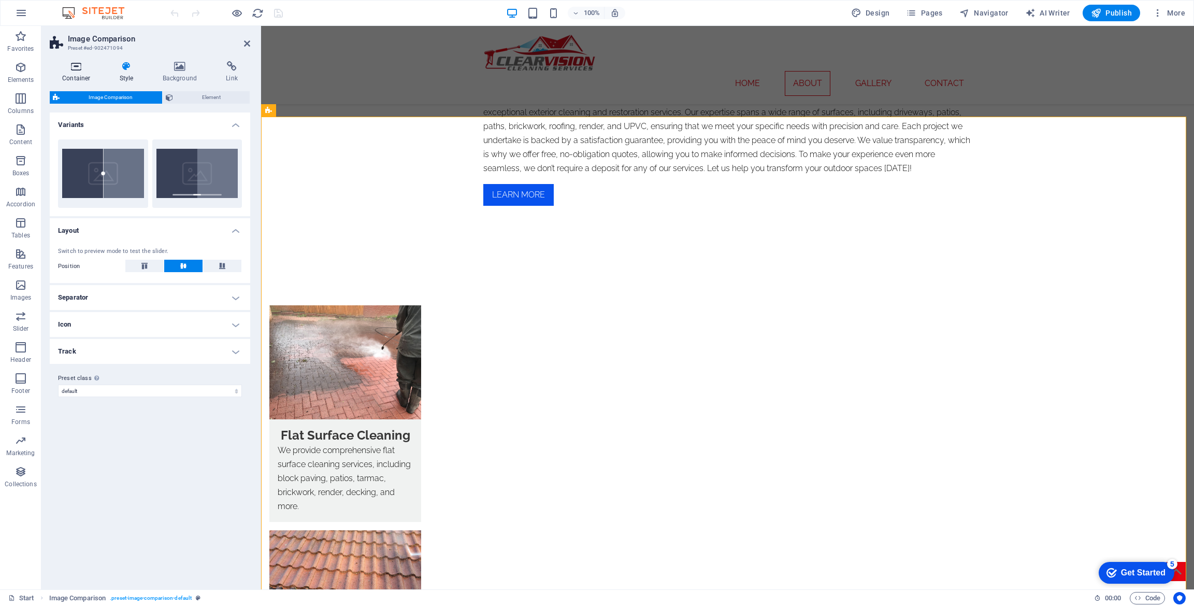
click at [83, 73] on h4 "Container" at bounding box center [79, 72] width 58 height 22
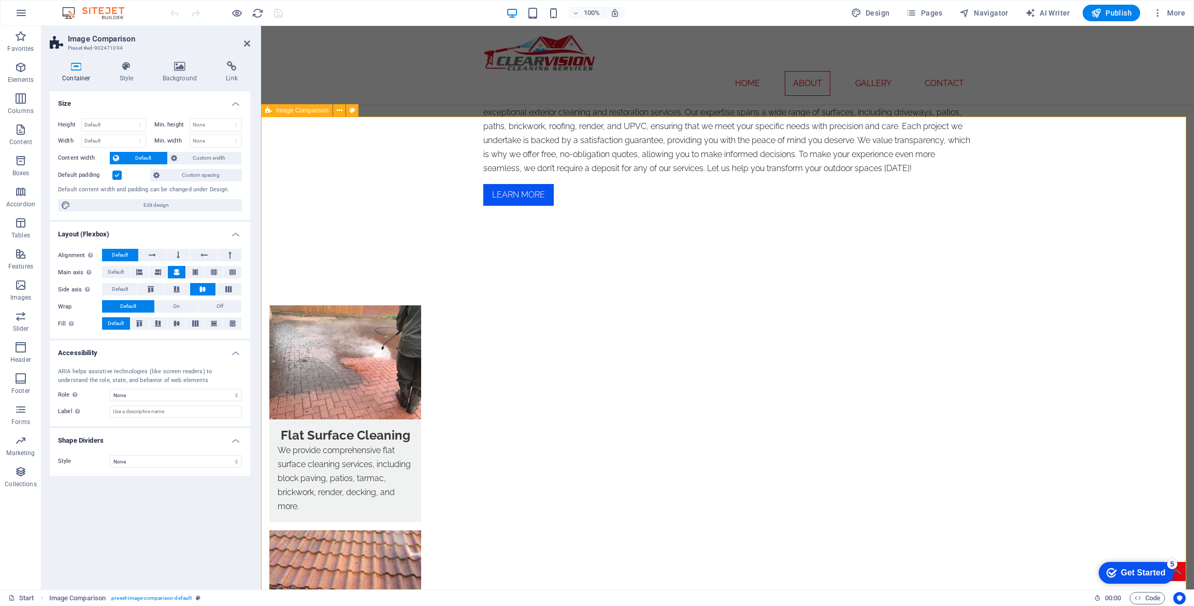
click at [118, 58] on div "Container Style Background Link Size Height Default px rem % vh vw Min. height …" at bounding box center [149, 321] width 217 height 536
click at [185, 71] on icon at bounding box center [180, 66] width 60 height 10
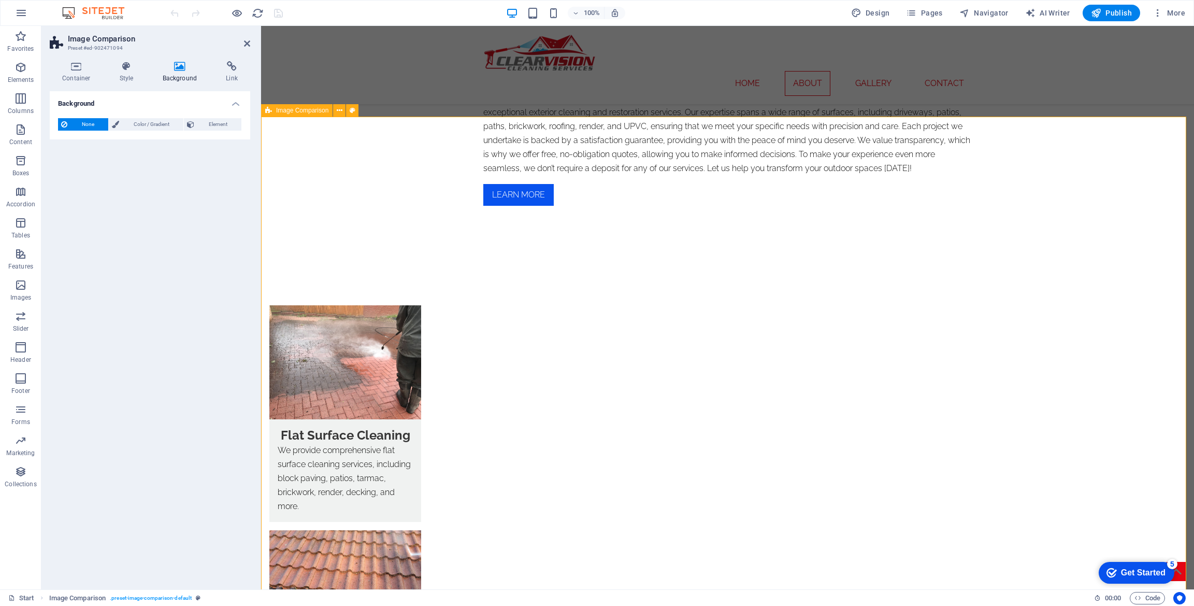
click at [339, 114] on icon at bounding box center [340, 110] width 6 height 11
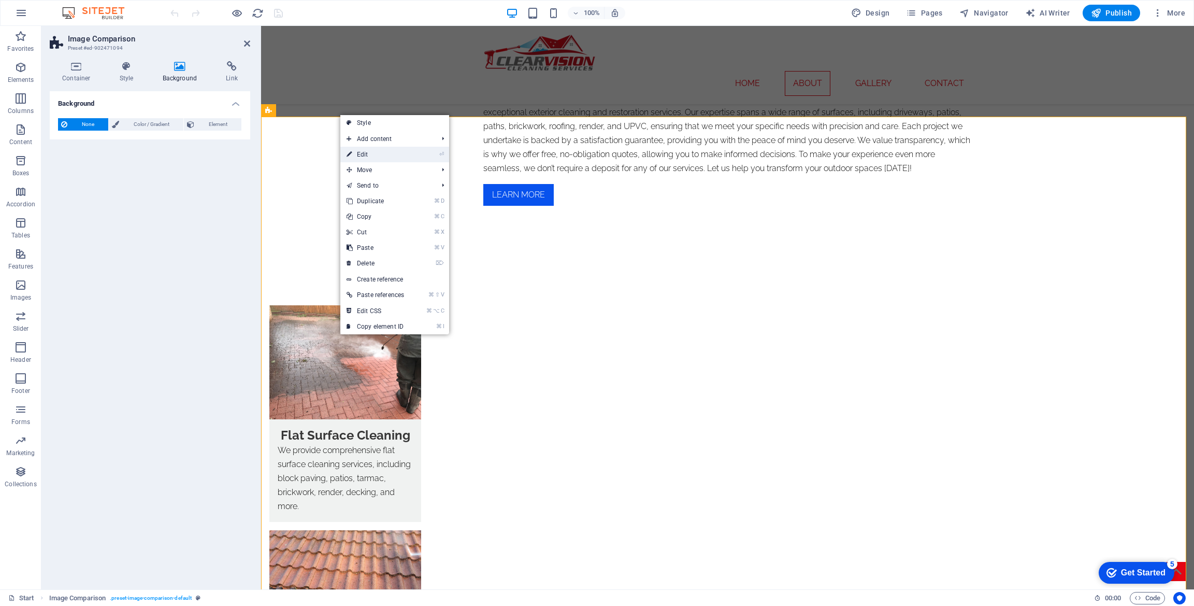
click at [372, 154] on link "⏎ Edit" at bounding box center [375, 155] width 70 height 16
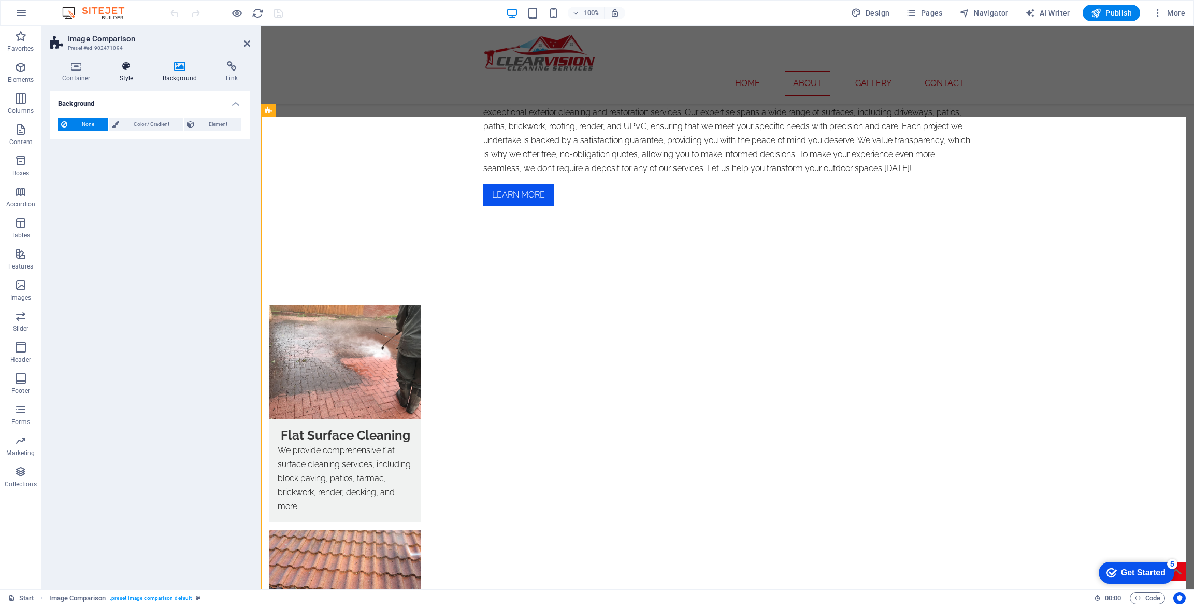
click at [127, 77] on h4 "Style" at bounding box center [128, 72] width 43 height 22
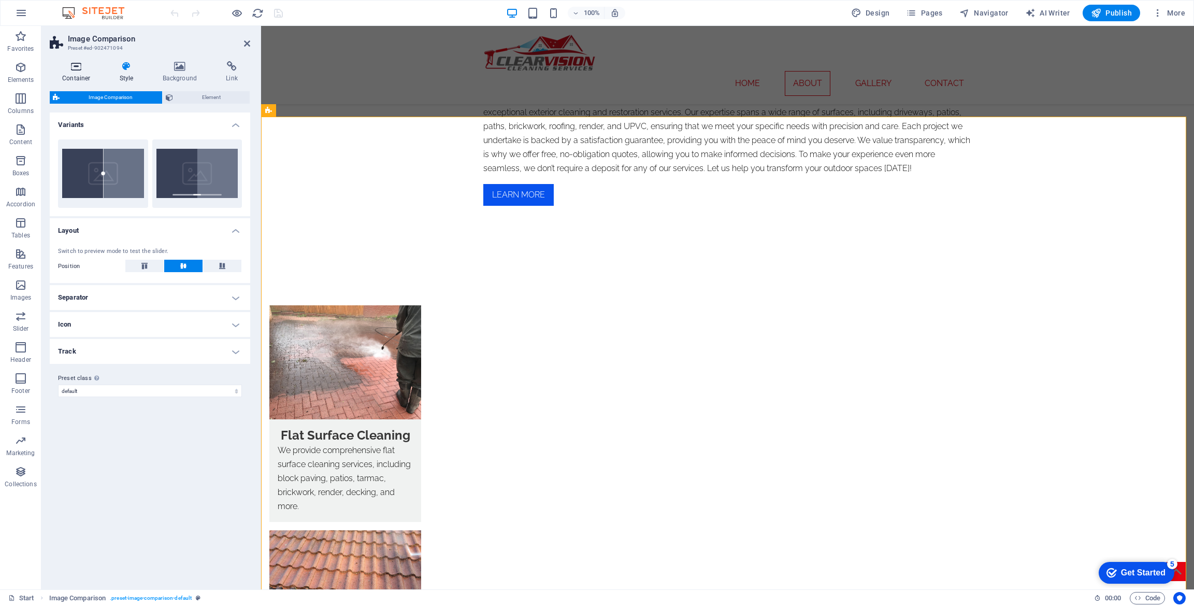
click at [73, 68] on icon at bounding box center [76, 66] width 53 height 10
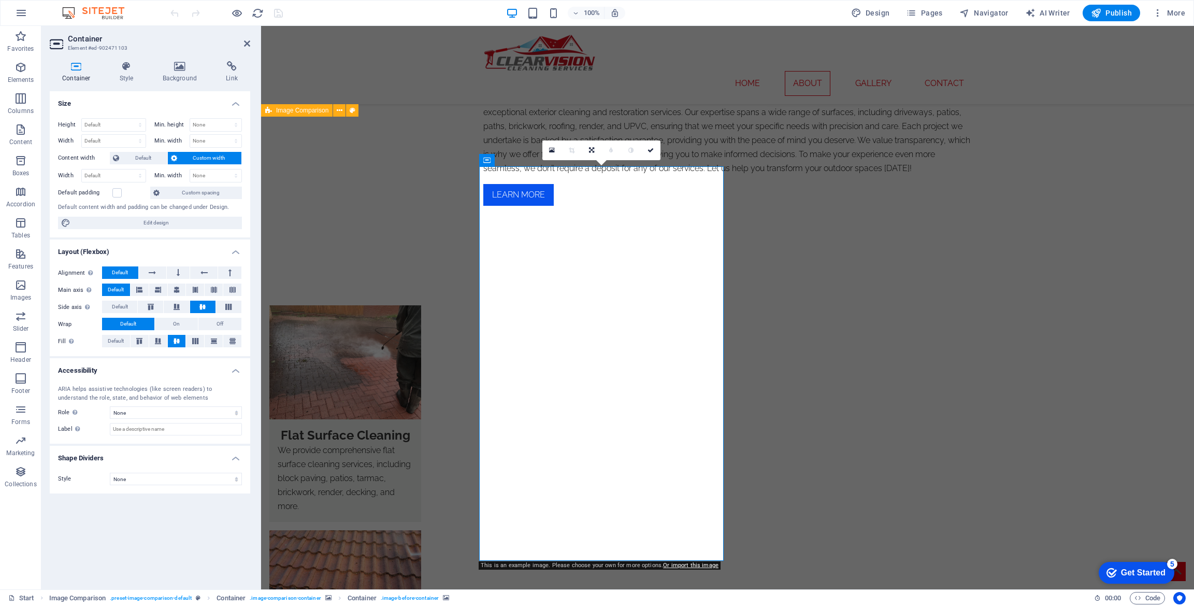
select select "vh"
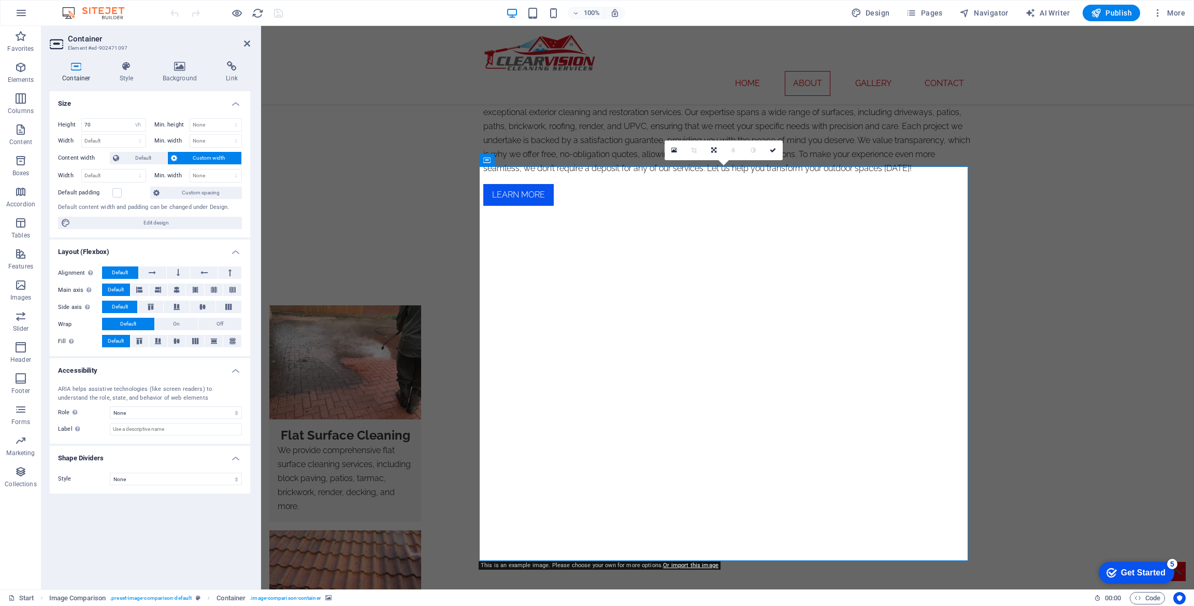
click at [165, 51] on h3 "Element #ed-902471097" at bounding box center [149, 48] width 162 height 9
click at [170, 63] on icon at bounding box center [180, 66] width 60 height 10
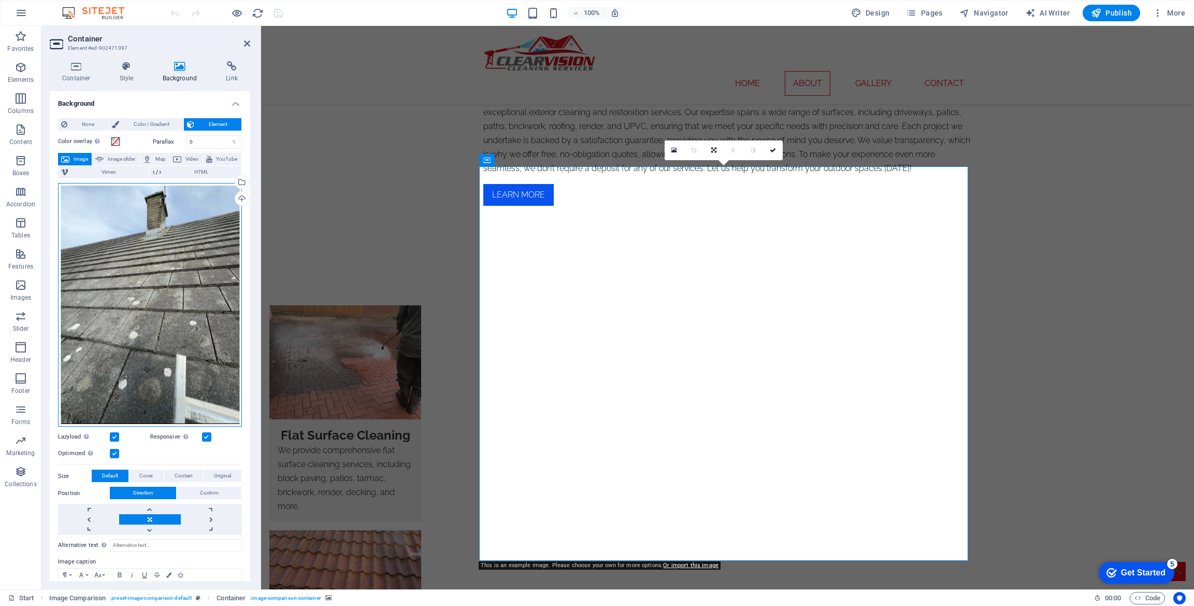
click at [165, 235] on div "Drag files here, click to choose files or select files from Files or our free s…" at bounding box center [150, 305] width 184 height 244
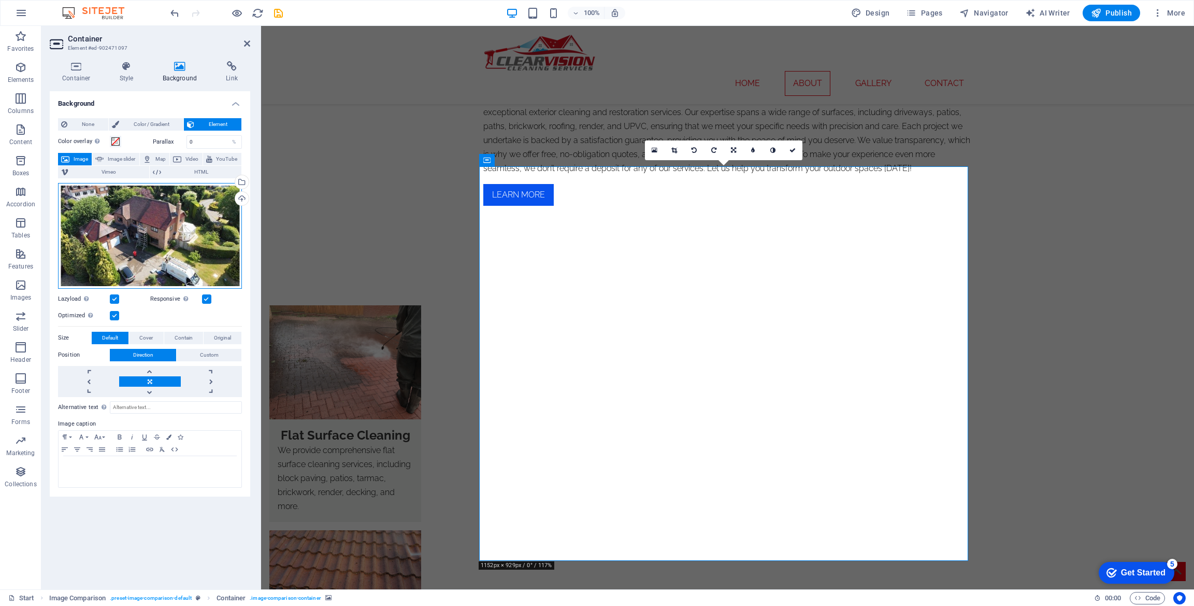
click at [147, 218] on div "Drag files here, click to choose files or select files from Files or our free s…" at bounding box center [150, 236] width 184 height 106
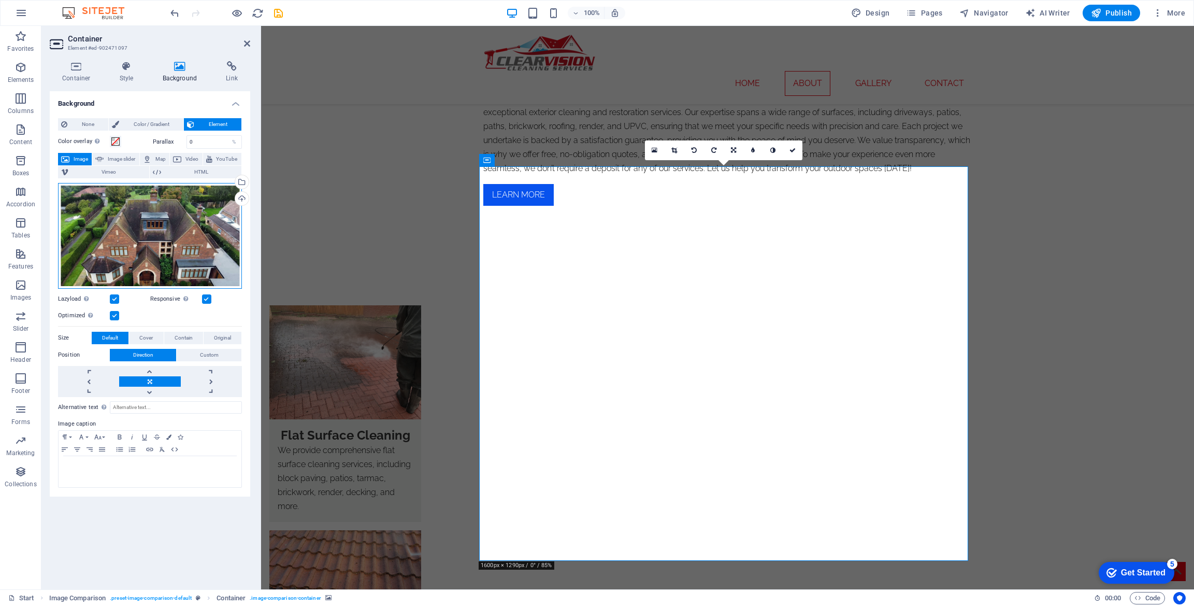
click at [151, 248] on div "Drag files here, click to choose files or select files from Files or our free s…" at bounding box center [150, 236] width 184 height 106
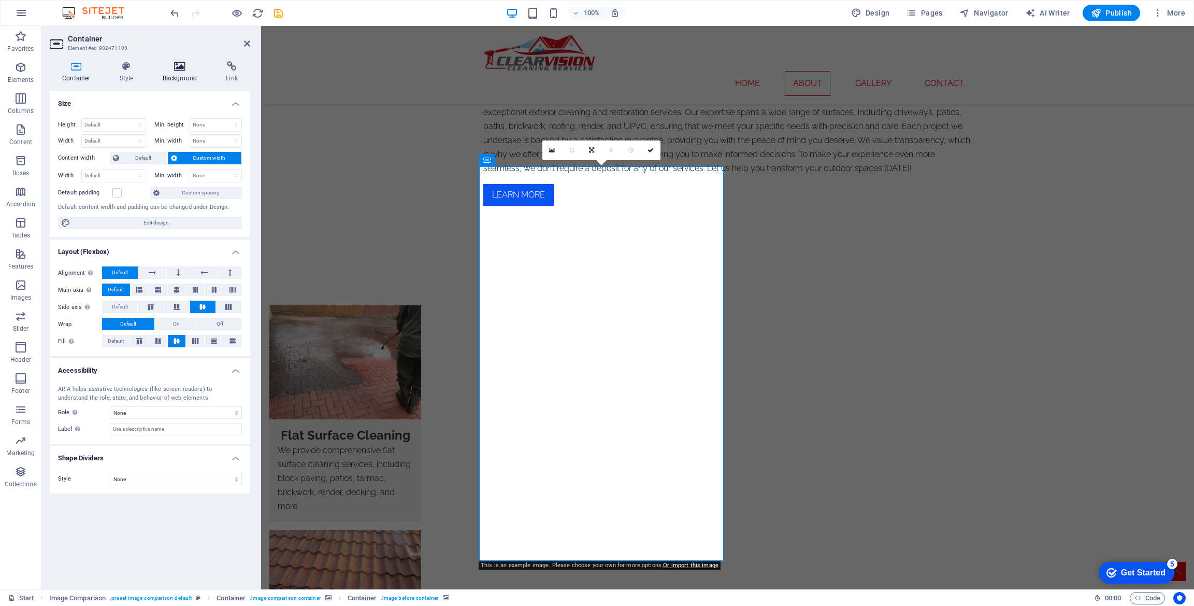
click at [180, 67] on icon at bounding box center [180, 66] width 60 height 10
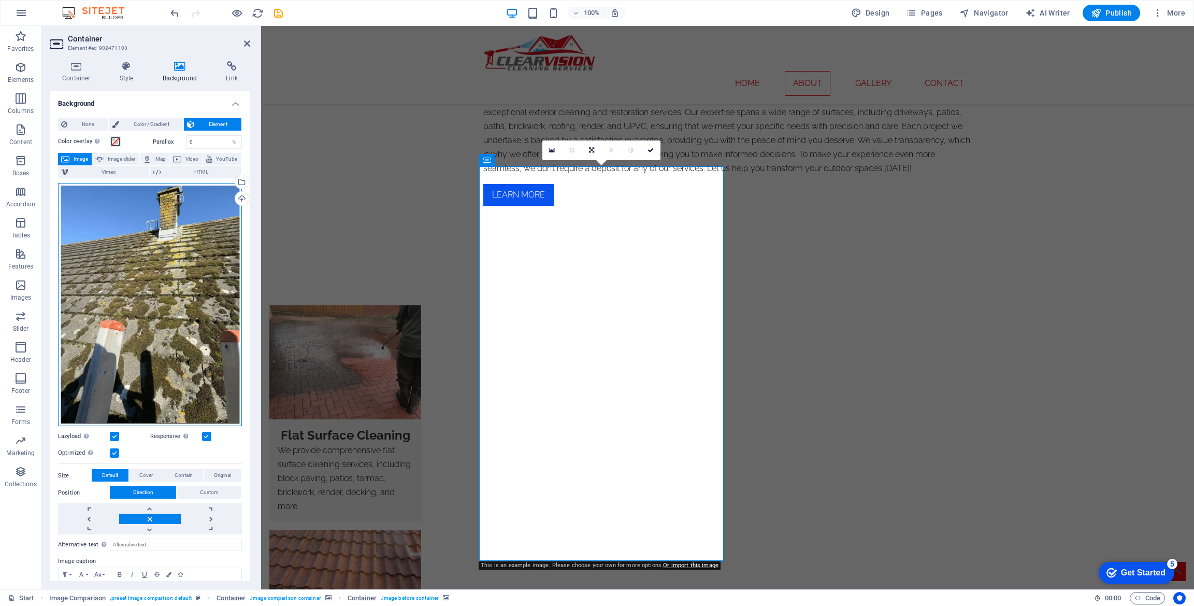
click at [120, 233] on div "Drag files here, click to choose files or select files from Files or our free s…" at bounding box center [150, 304] width 184 height 243
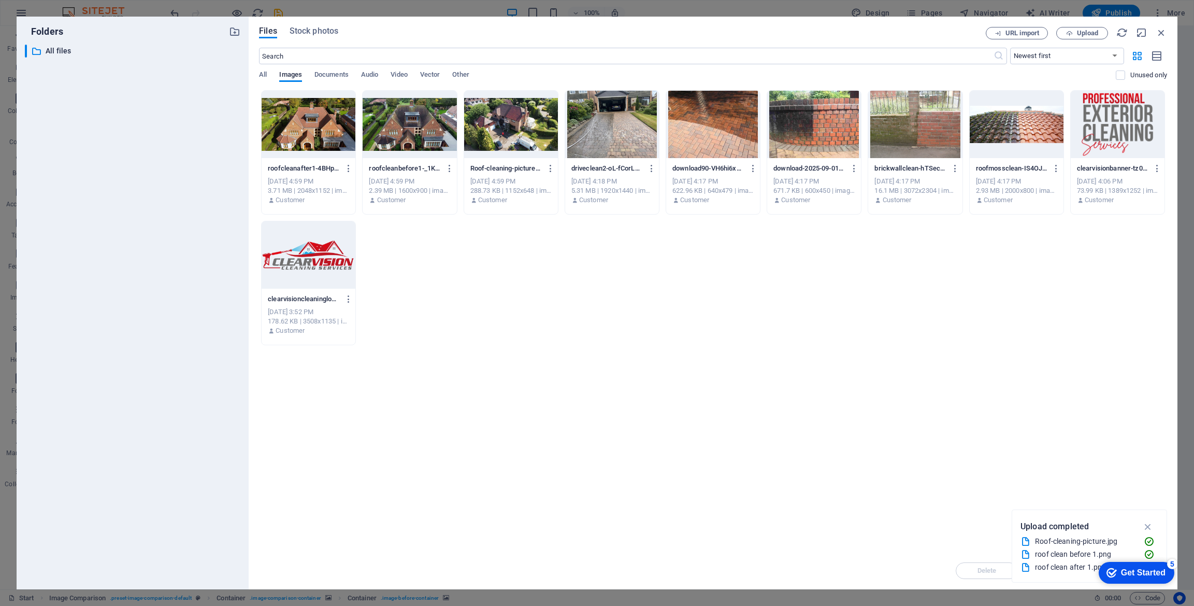
click at [409, 131] on div at bounding box center [410, 124] width 94 height 67
click at [409, 131] on div "1" at bounding box center [410, 124] width 94 height 67
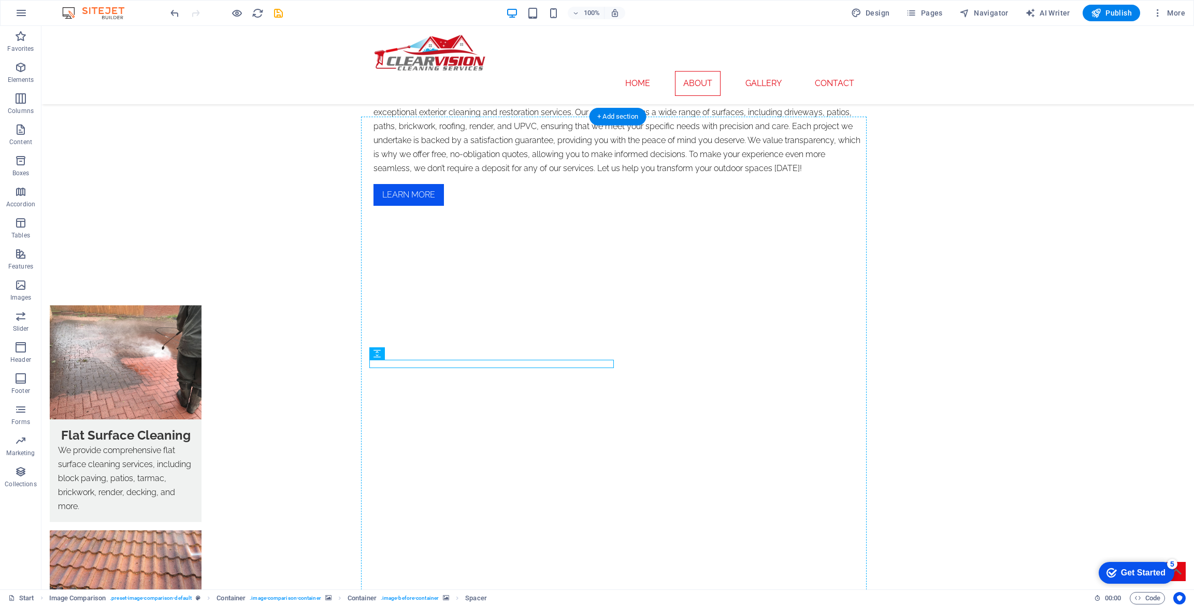
drag, startPoint x: 499, startPoint y: 365, endPoint x: 808, endPoint y: 368, distance: 308.8
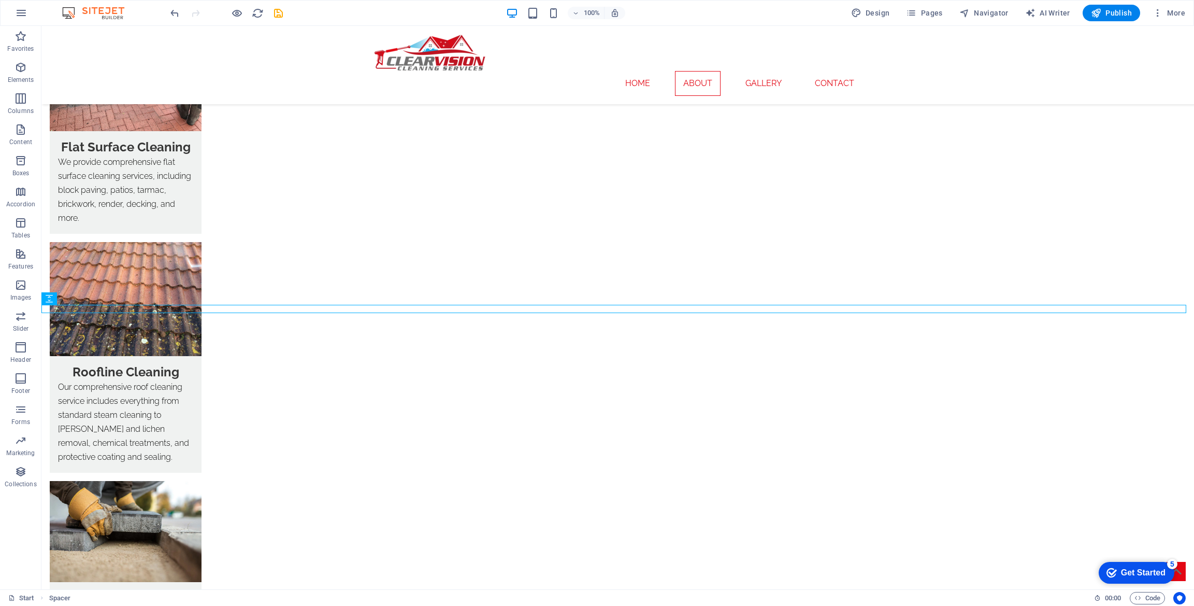
scroll to position [1239, 0]
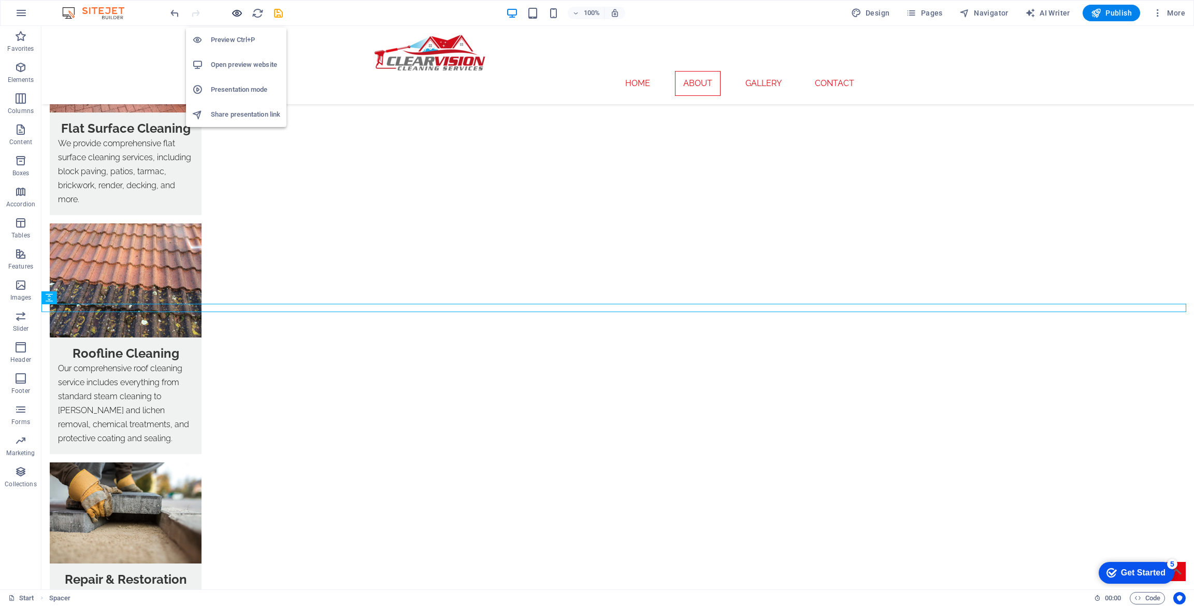
click at [236, 13] on icon "button" at bounding box center [237, 13] width 12 height 12
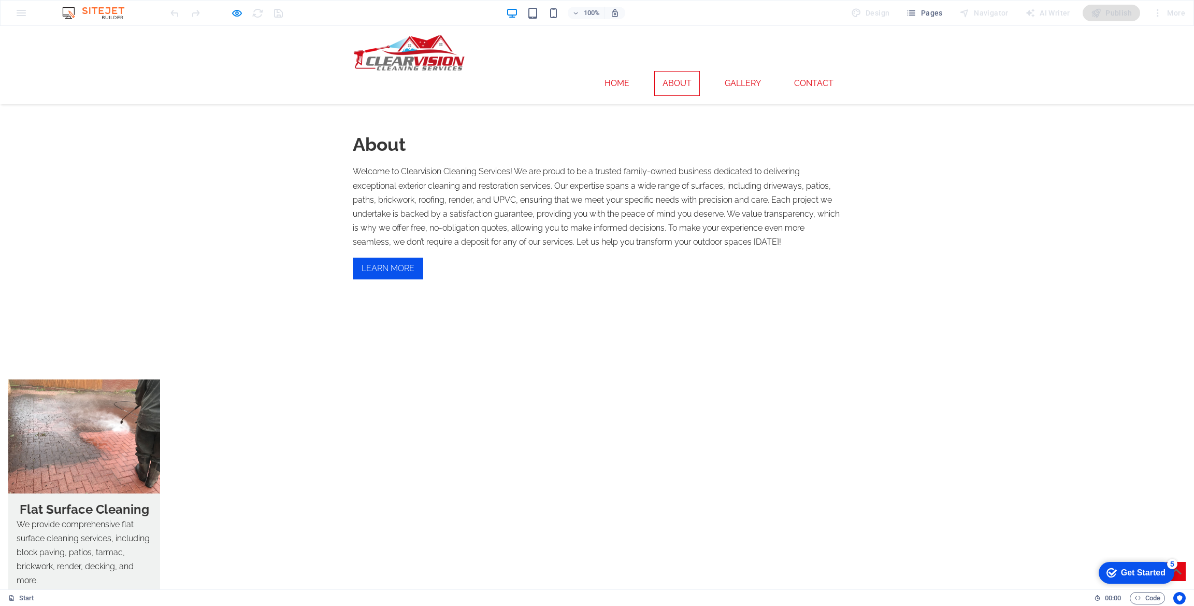
scroll to position [912, 0]
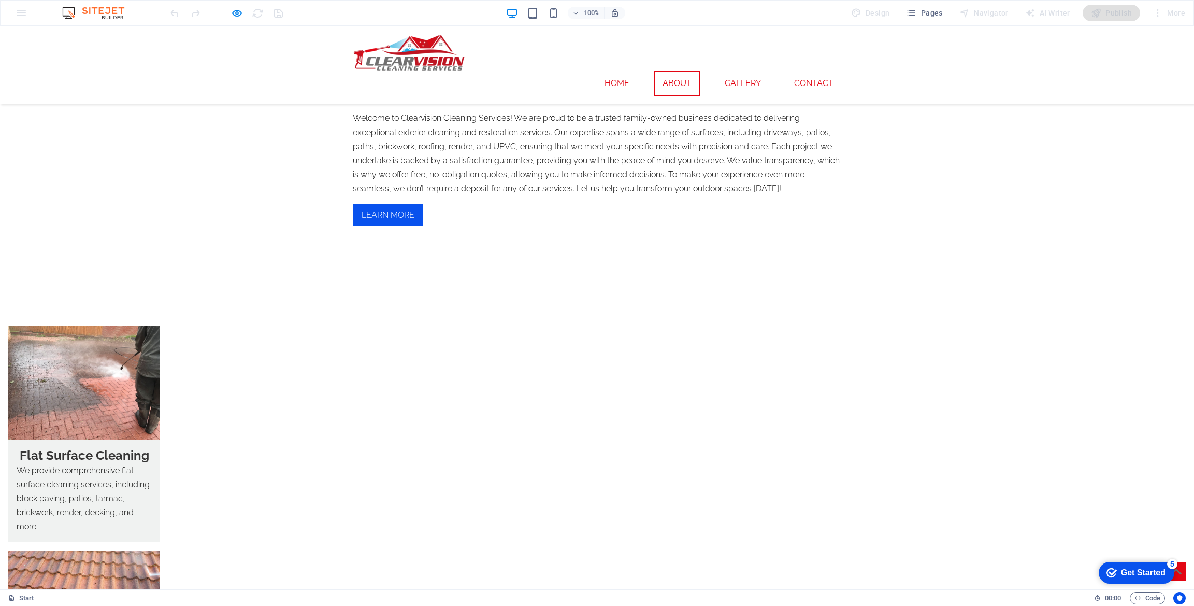
drag, startPoint x: 591, startPoint y: 386, endPoint x: 591, endPoint y: 407, distance: 20.2
type input "49"
click at [239, 11] on icon "button" at bounding box center [237, 13] width 12 height 12
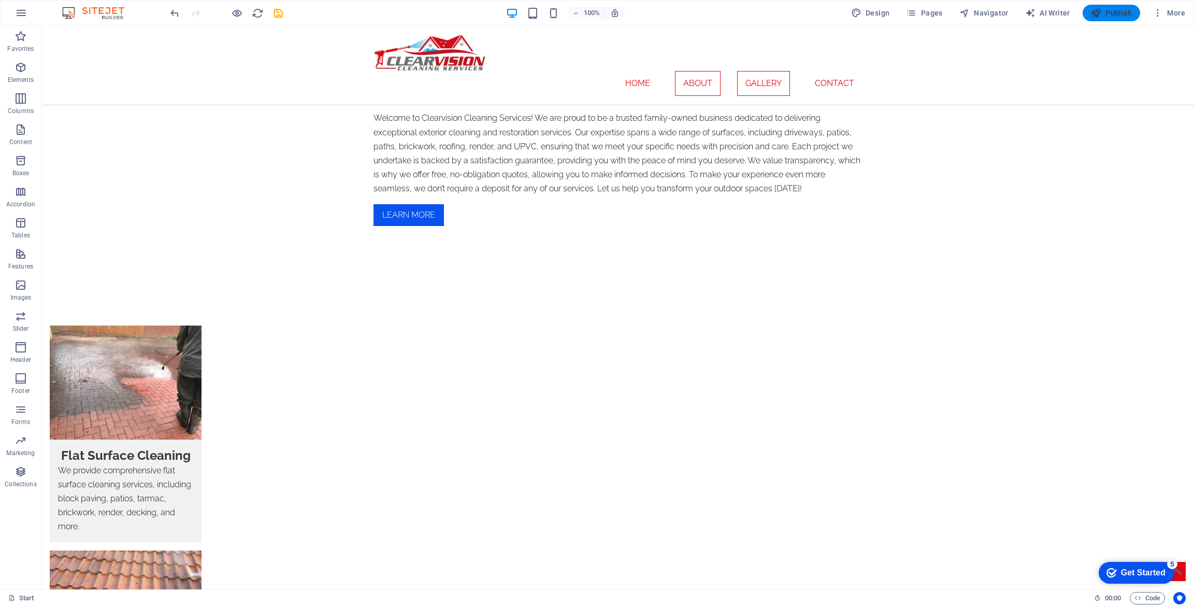
click at [1111, 13] on span "Publish" at bounding box center [1111, 13] width 41 height 10
